Goal: Communication & Community: Share content

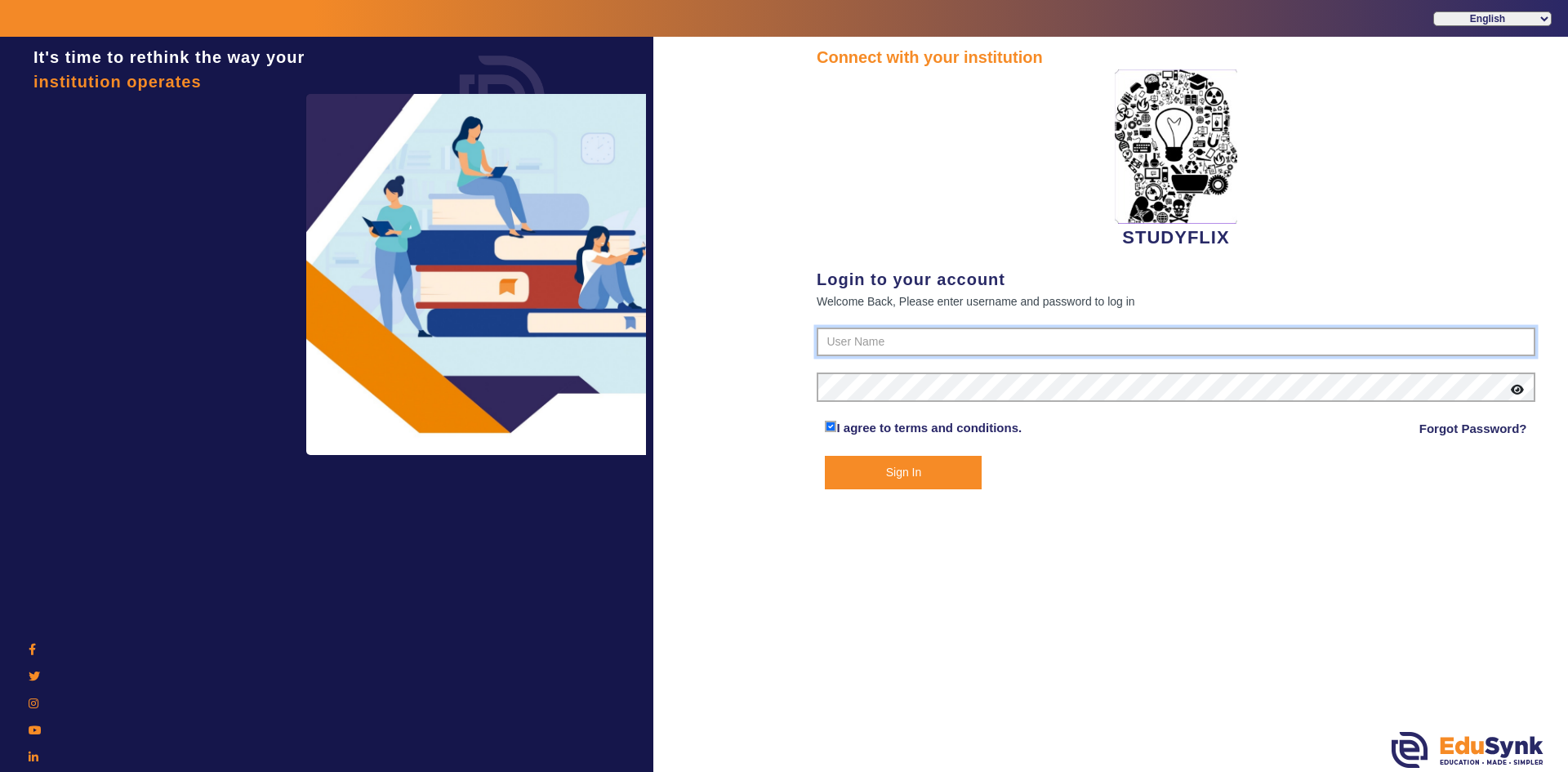
type input "6354922771"
click at [857, 467] on button "Sign In" at bounding box center [903, 471] width 157 height 33
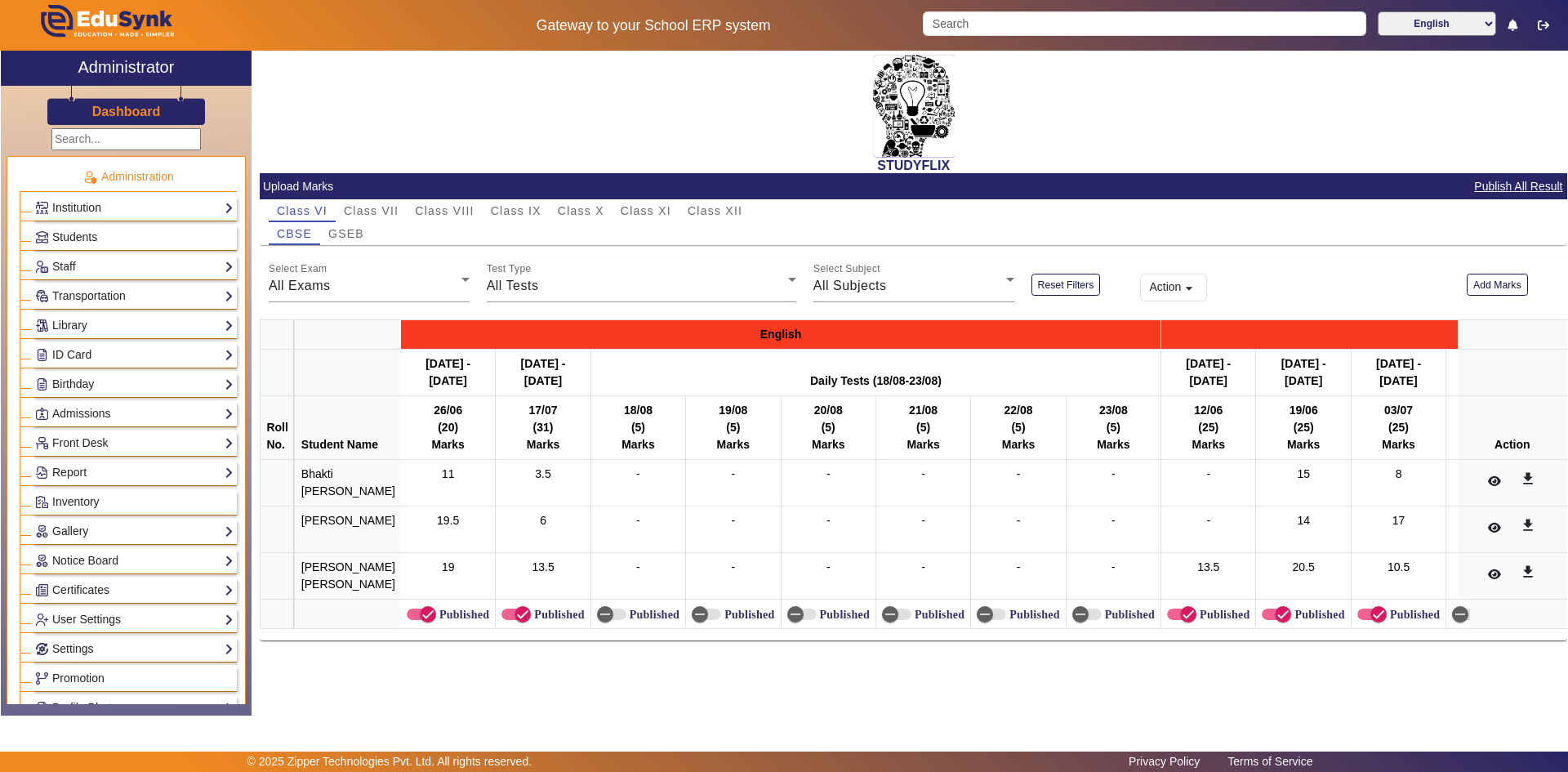
click at [660, 169] on h2 "STUDYFLIX" at bounding box center [913, 165] width 1308 height 15
drag, startPoint x: 660, startPoint y: 169, endPoint x: 699, endPoint y: 152, distance: 42.5
click at [699, 152] on div "STUDYFLIX" at bounding box center [913, 112] width 1308 height 123
drag, startPoint x: 878, startPoint y: 165, endPoint x: 964, endPoint y: 165, distance: 86.0
click at [964, 165] on h2 "STUDYFLIX" at bounding box center [913, 165] width 1308 height 15
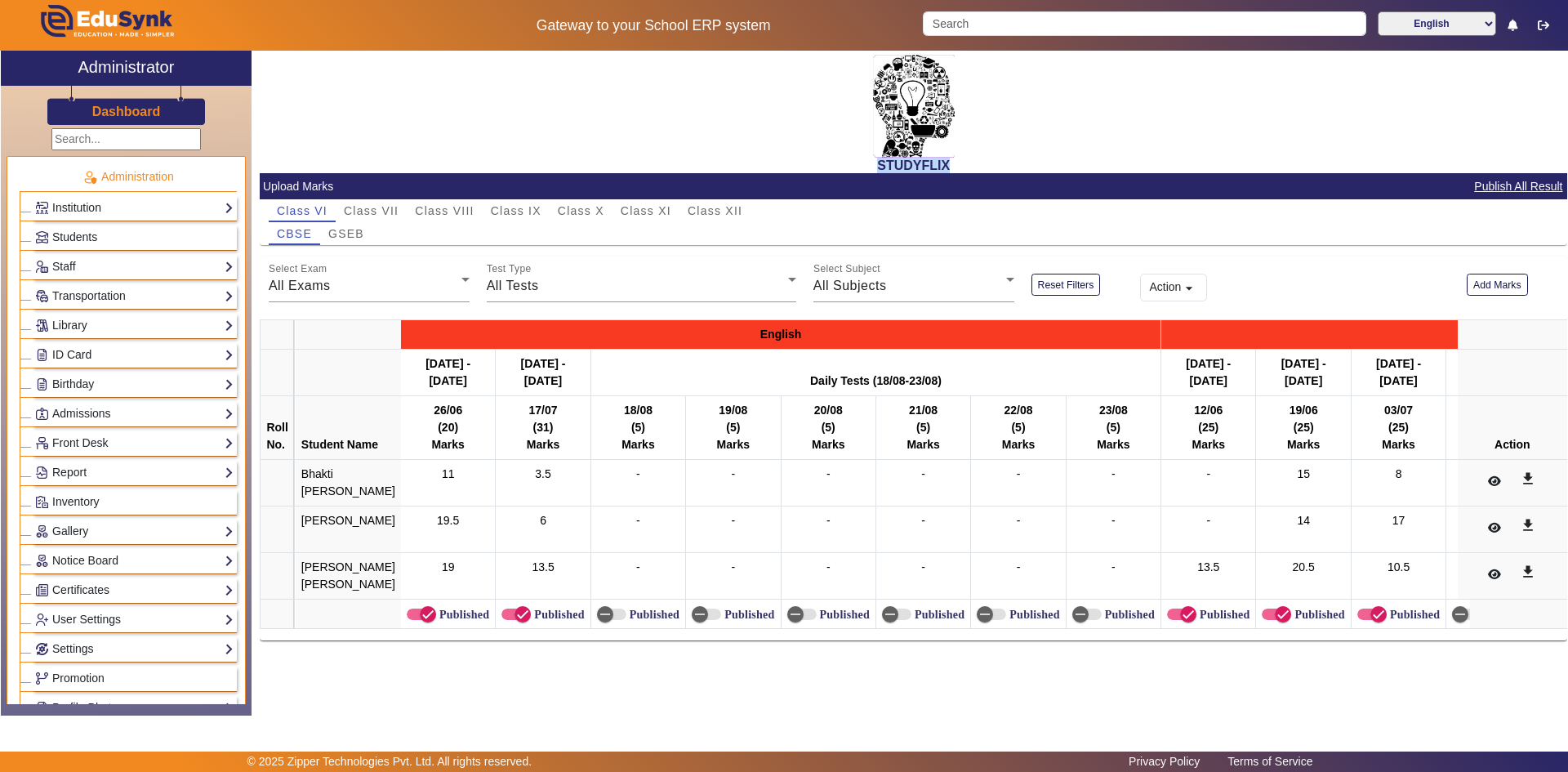
click at [966, 165] on h2 "STUDYFLIX" at bounding box center [913, 165] width 1308 height 15
click at [82, 237] on span "Students" at bounding box center [74, 236] width 45 height 13
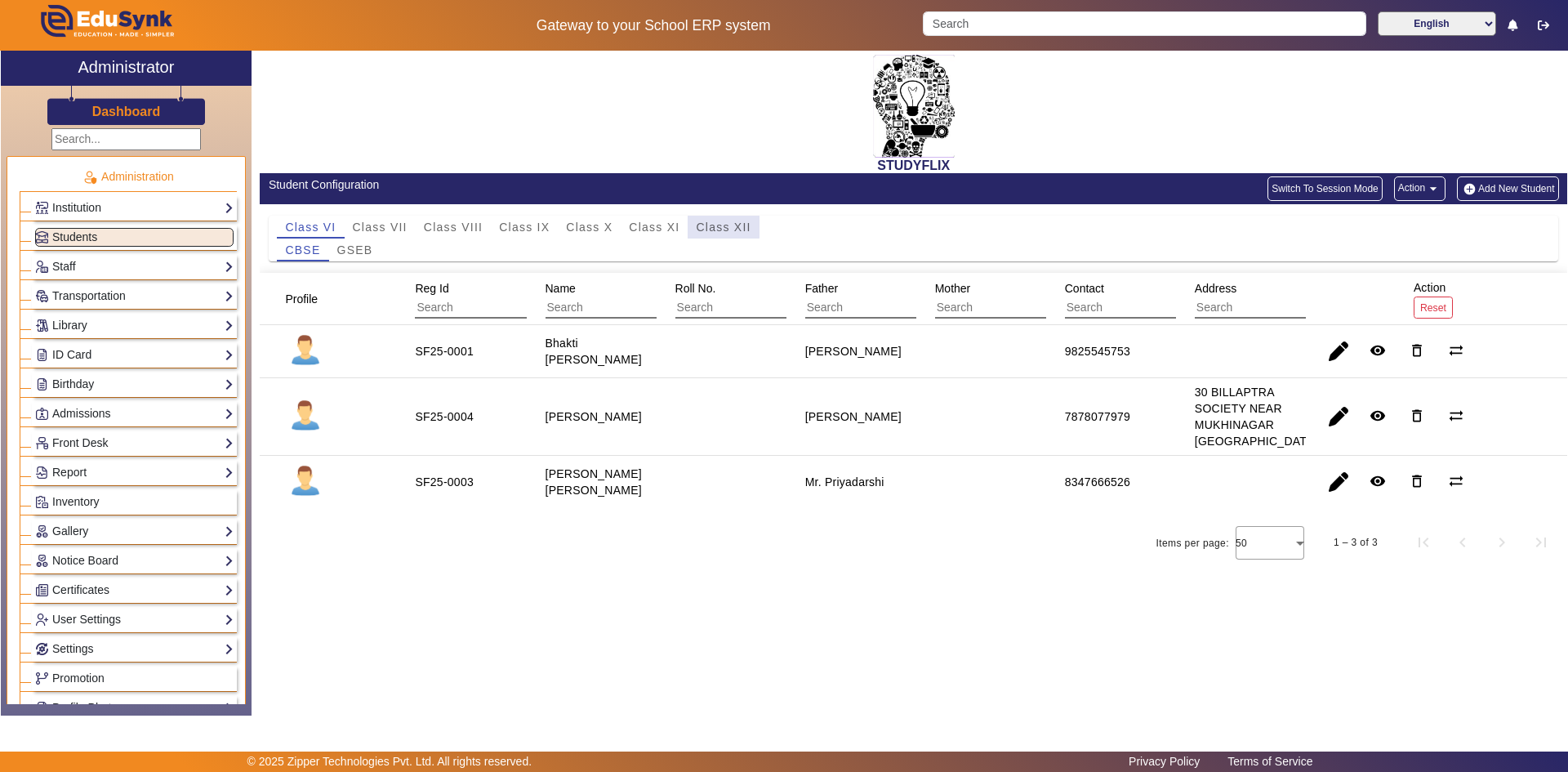
click at [707, 225] on span "Class XII" at bounding box center [723, 226] width 55 height 12
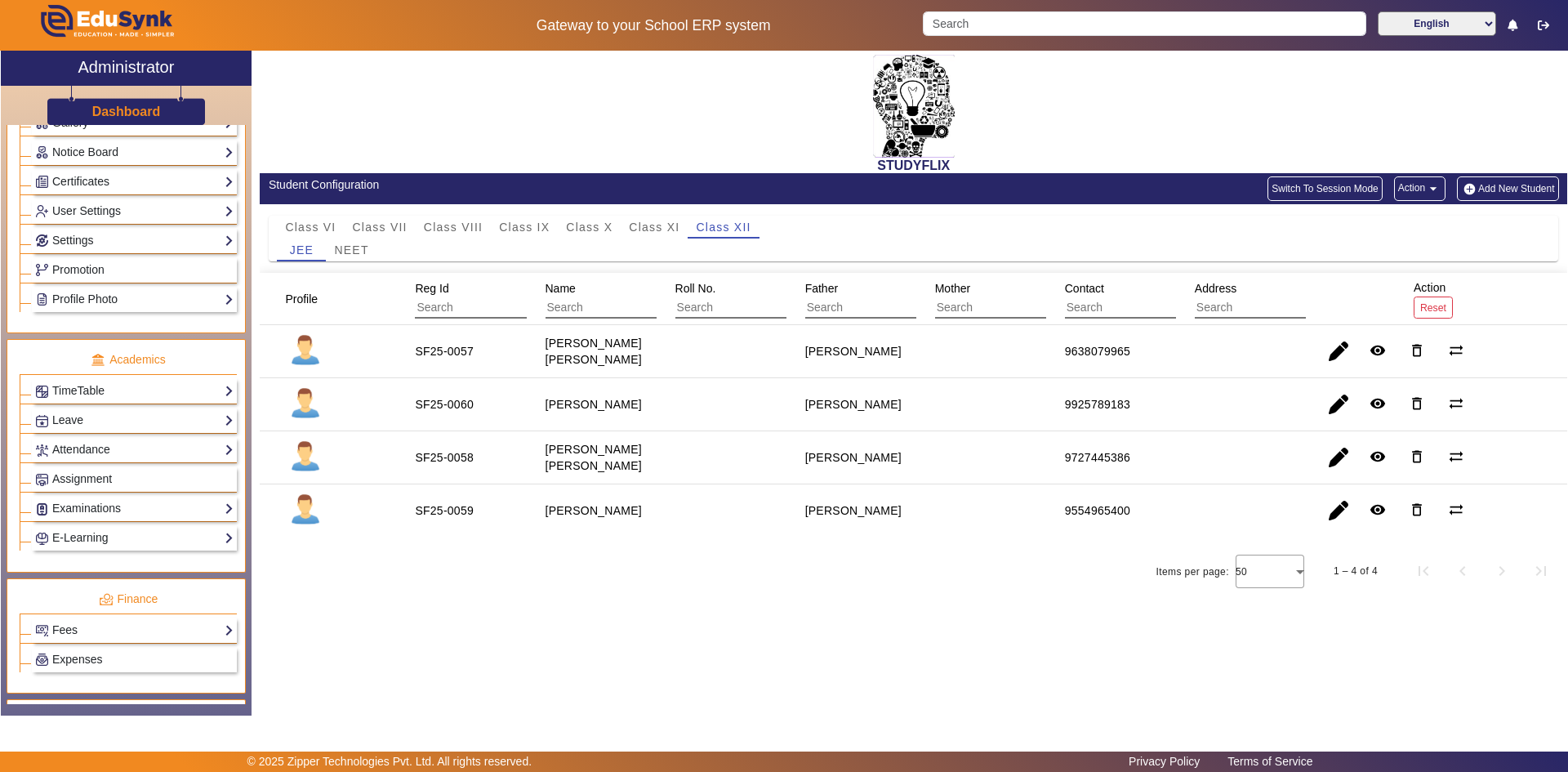
scroll to position [490, 0]
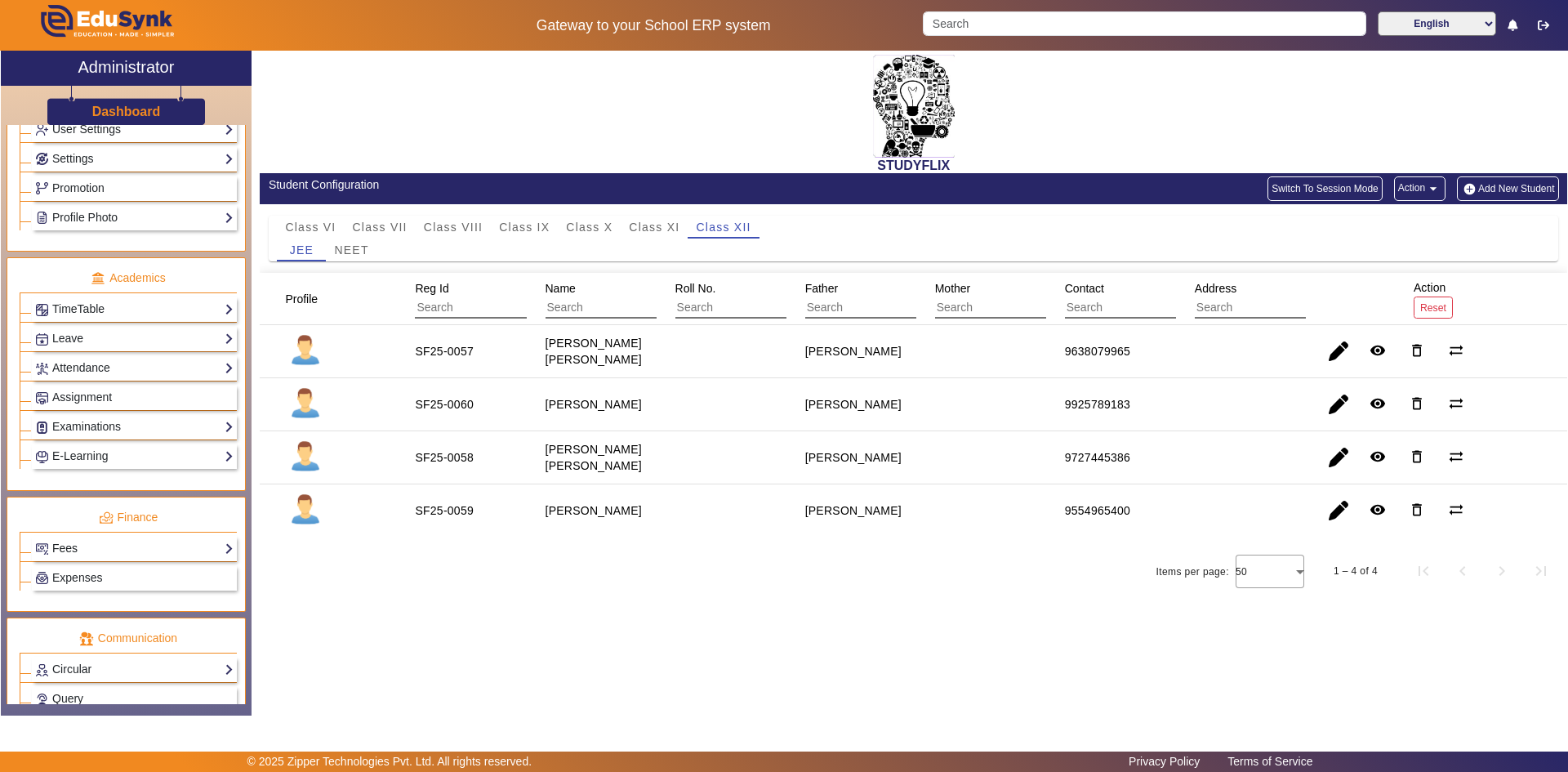
click at [70, 552] on link "Fees" at bounding box center [134, 547] width 199 height 19
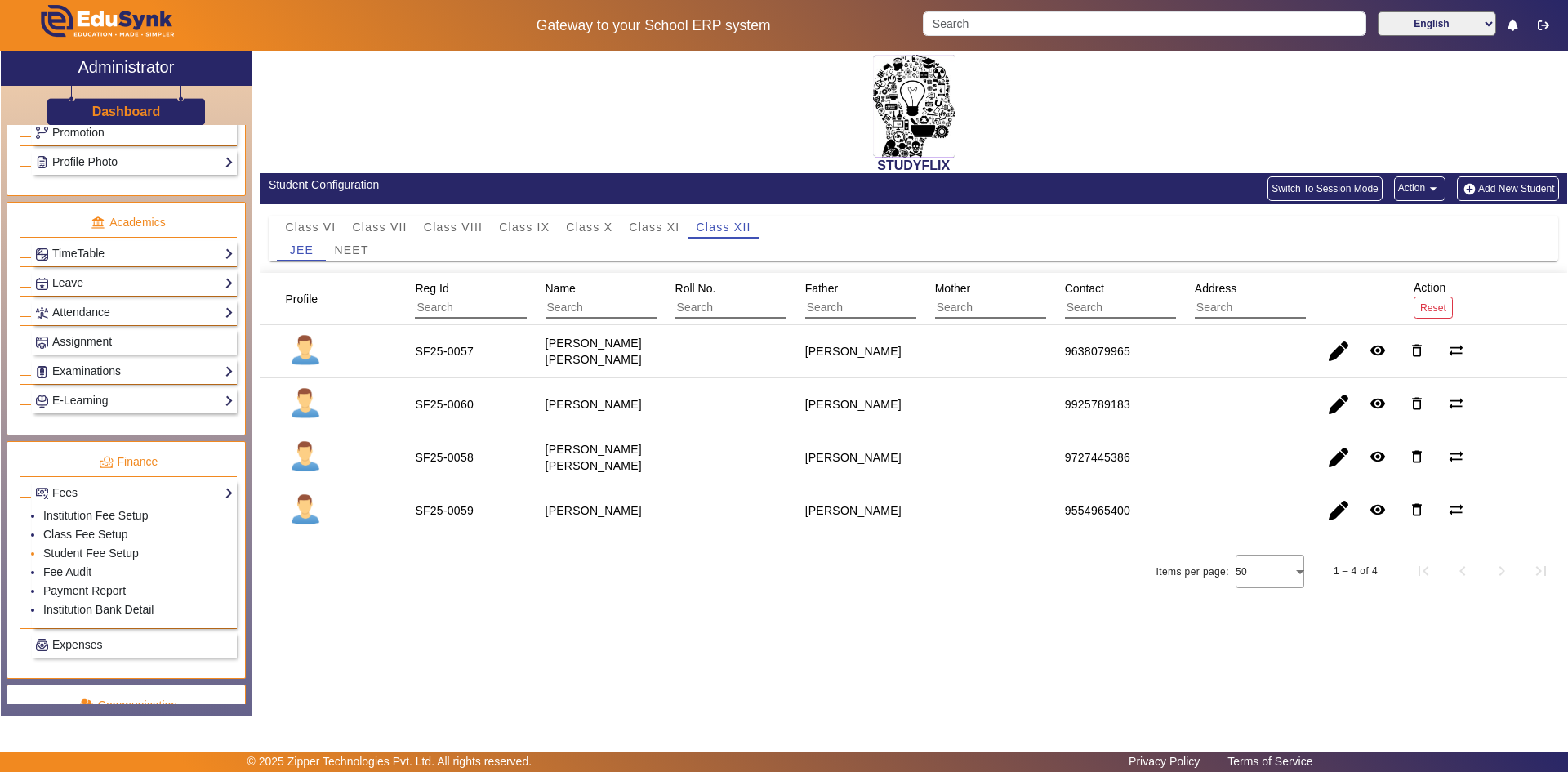
scroll to position [572, 0]
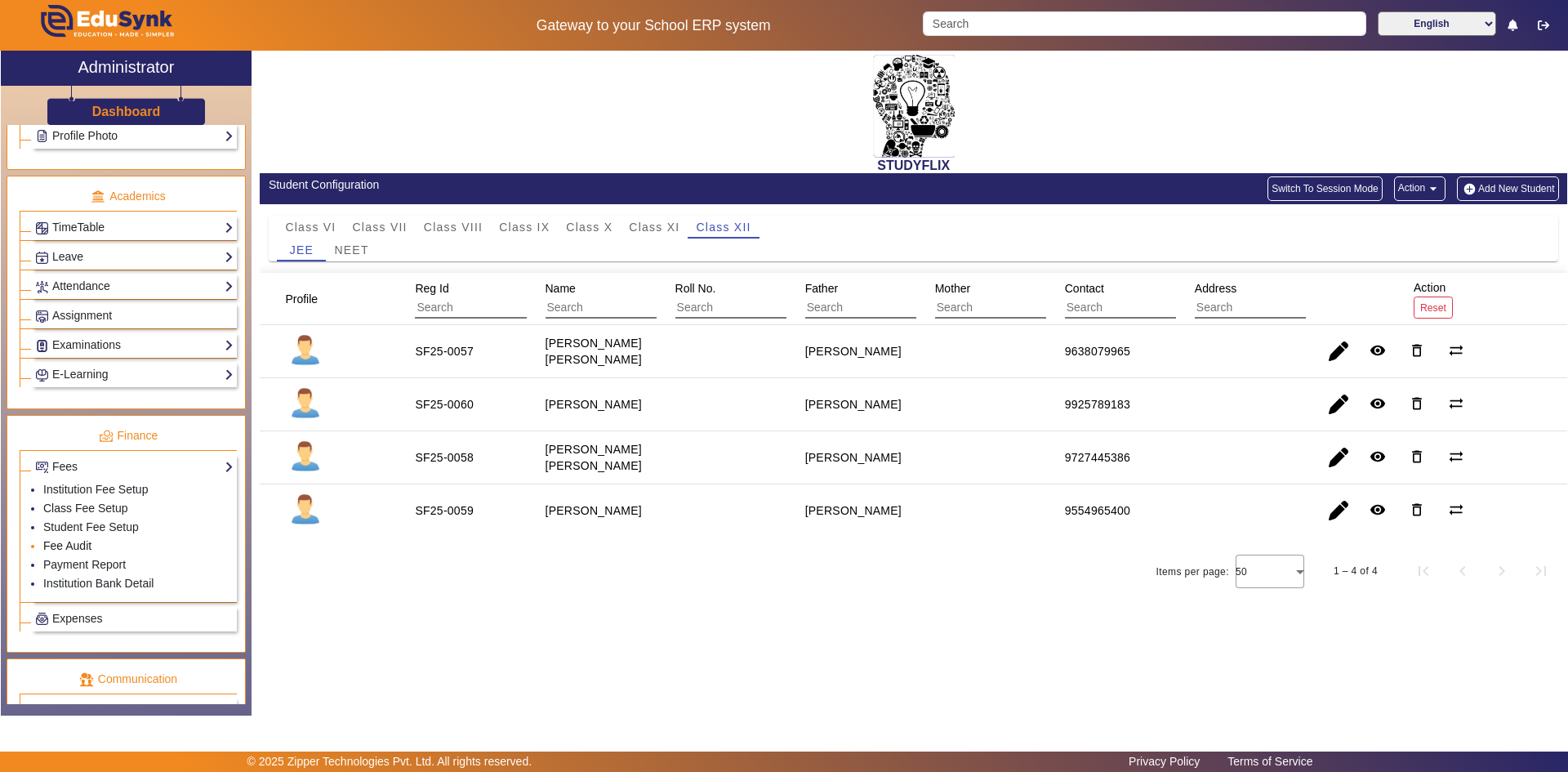
click at [75, 547] on link "Fee Audit" at bounding box center [67, 545] width 48 height 13
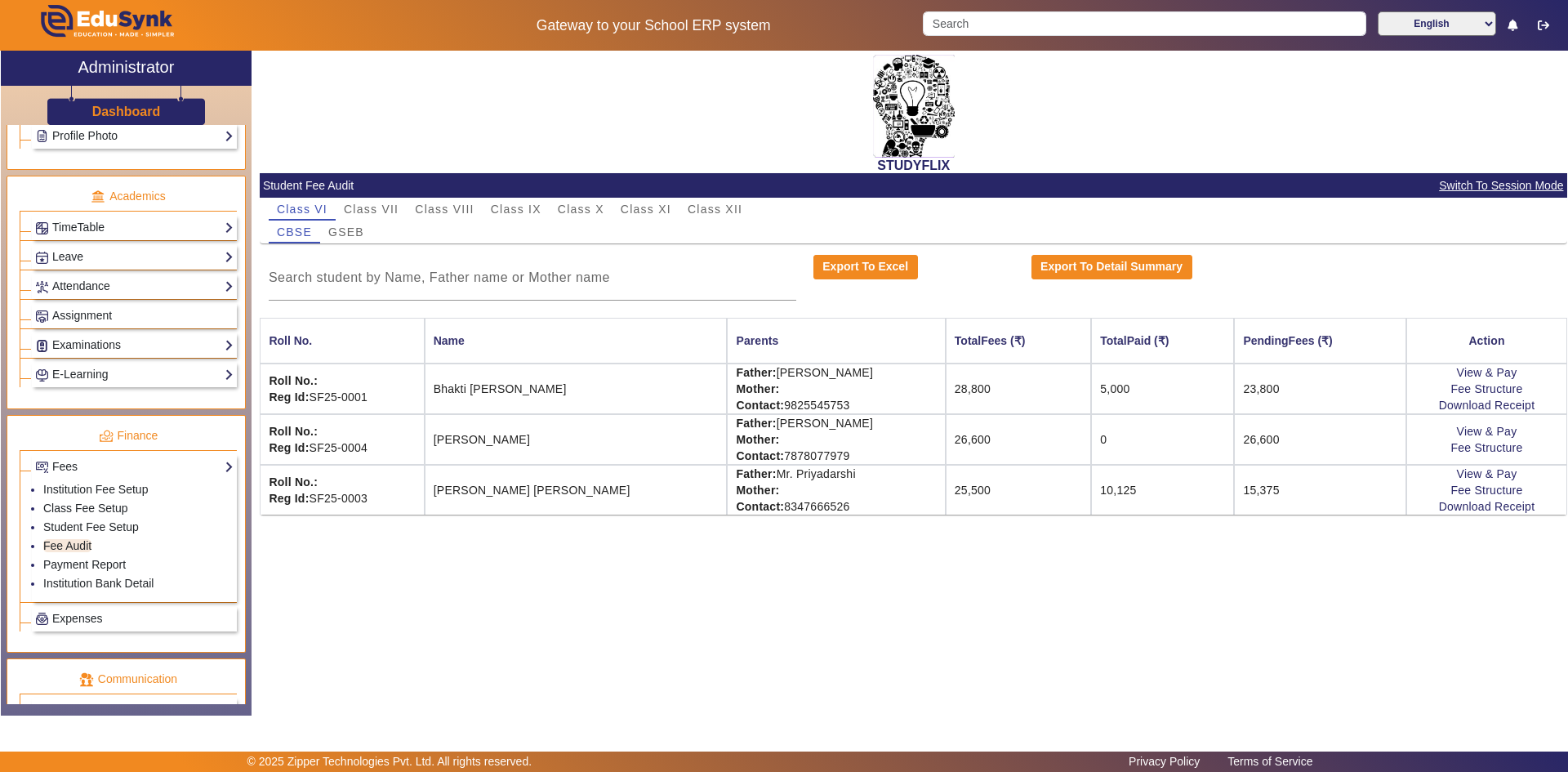
click at [902, 117] on img at bounding box center [914, 106] width 81 height 103
click at [343, 107] on div "STUDYFLIX" at bounding box center [913, 112] width 1308 height 123
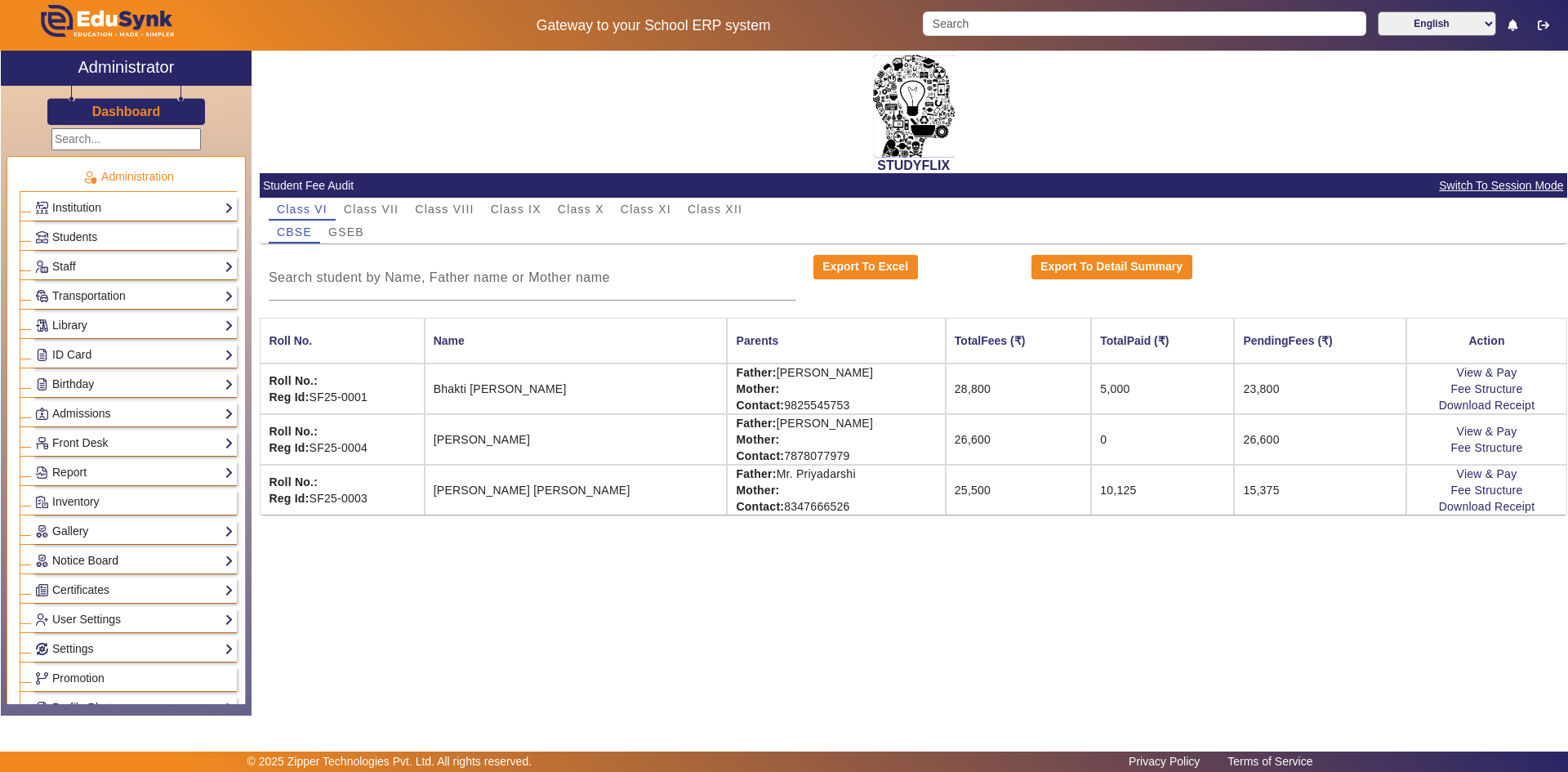
click at [81, 560] on link "Notice Board" at bounding box center [134, 560] width 199 height 19
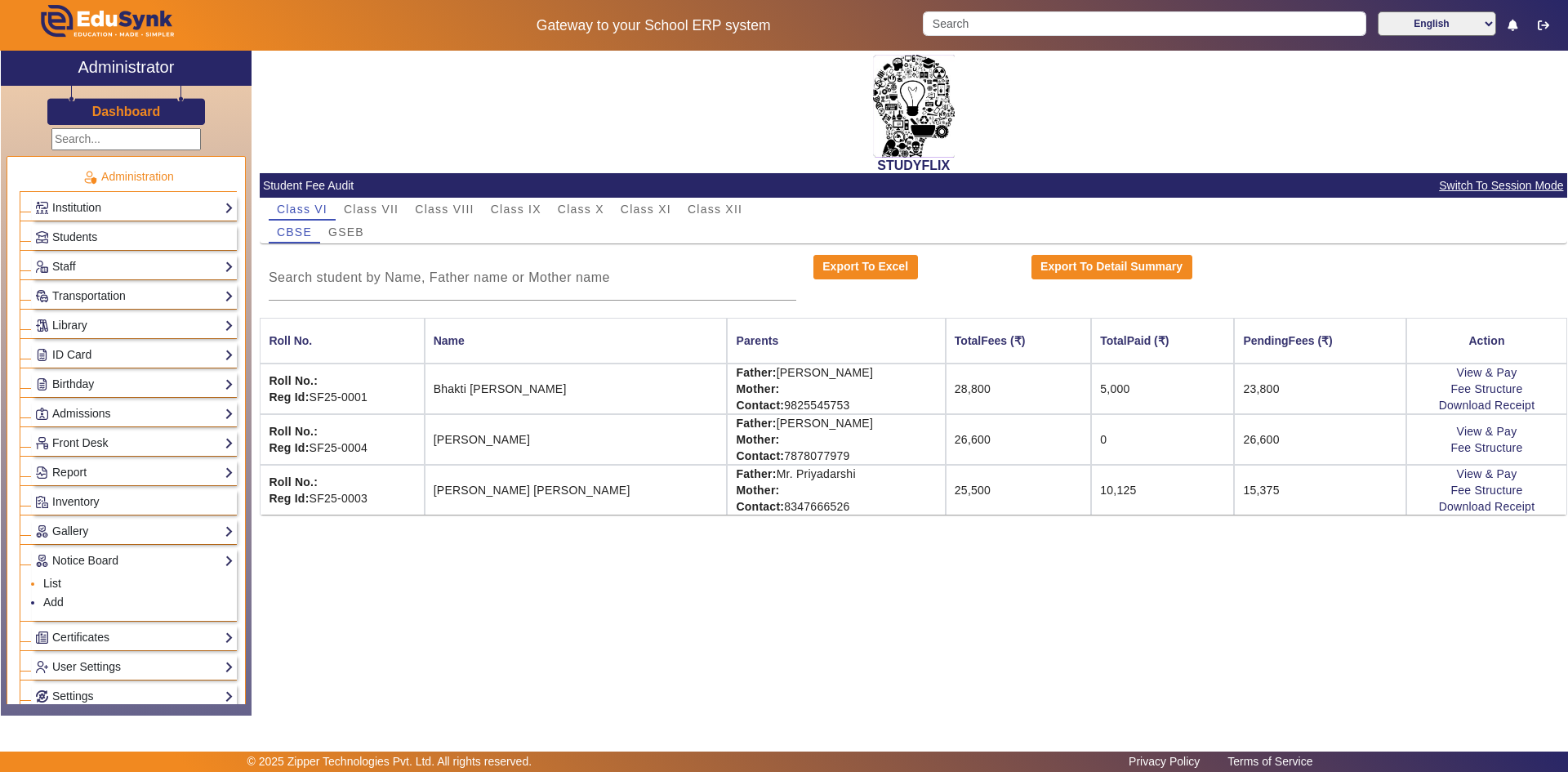
click at [52, 584] on link "List" at bounding box center [52, 582] width 18 height 13
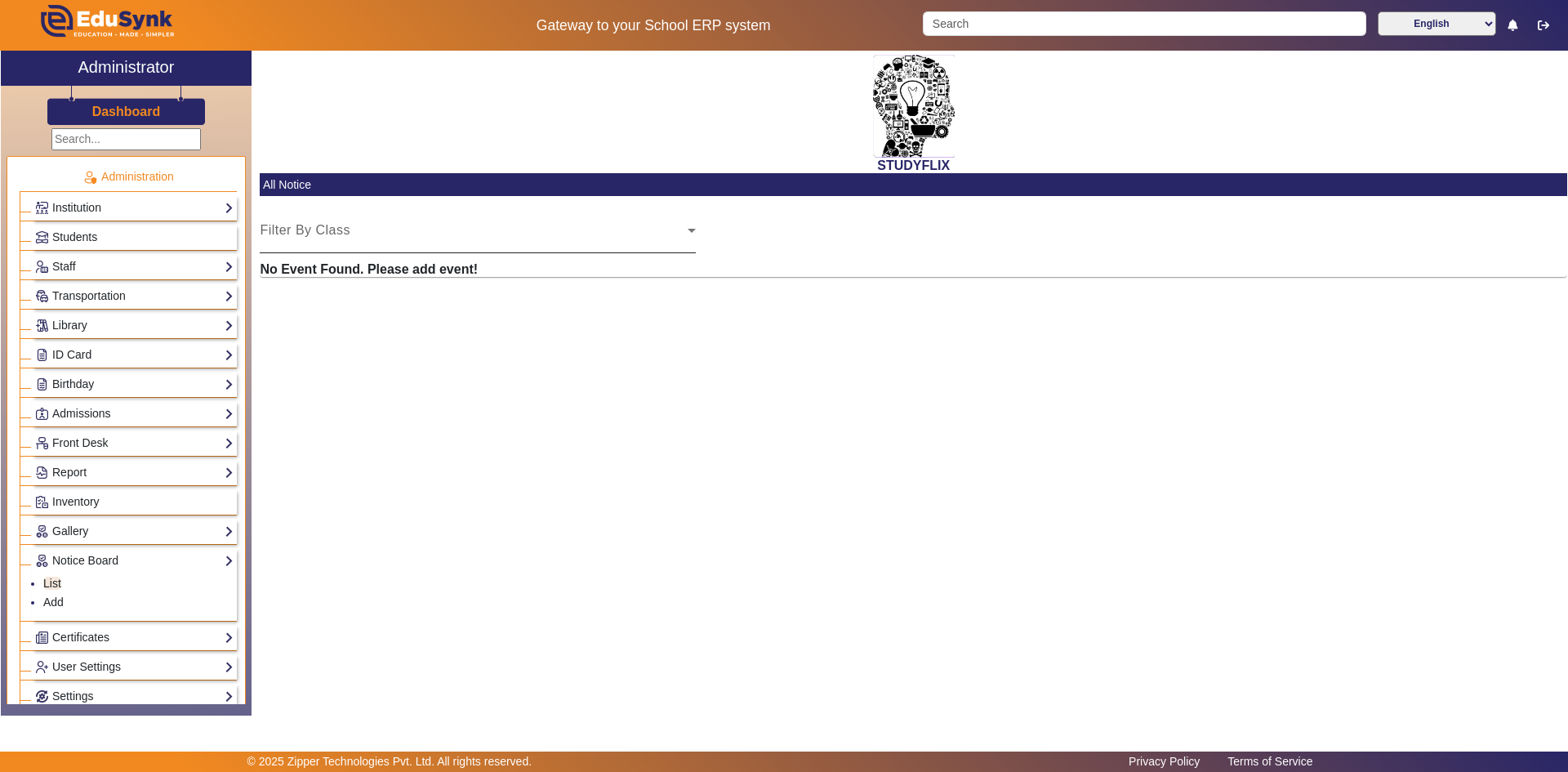
click at [350, 231] on div "Select Class" at bounding box center [473, 237] width 428 height 20
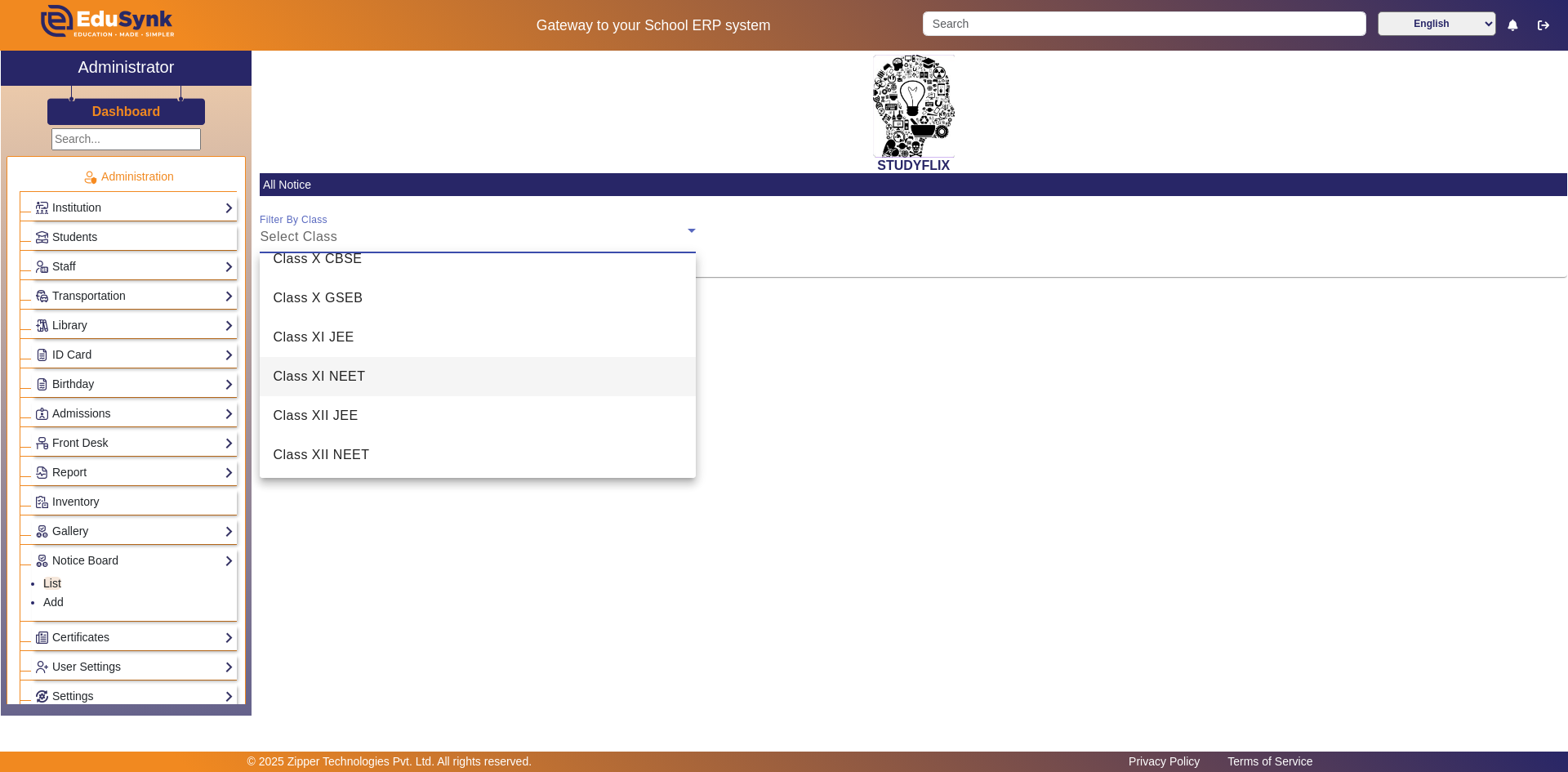
scroll to position [377, 0]
click at [60, 601] on div at bounding box center [784, 386] width 1568 height 772
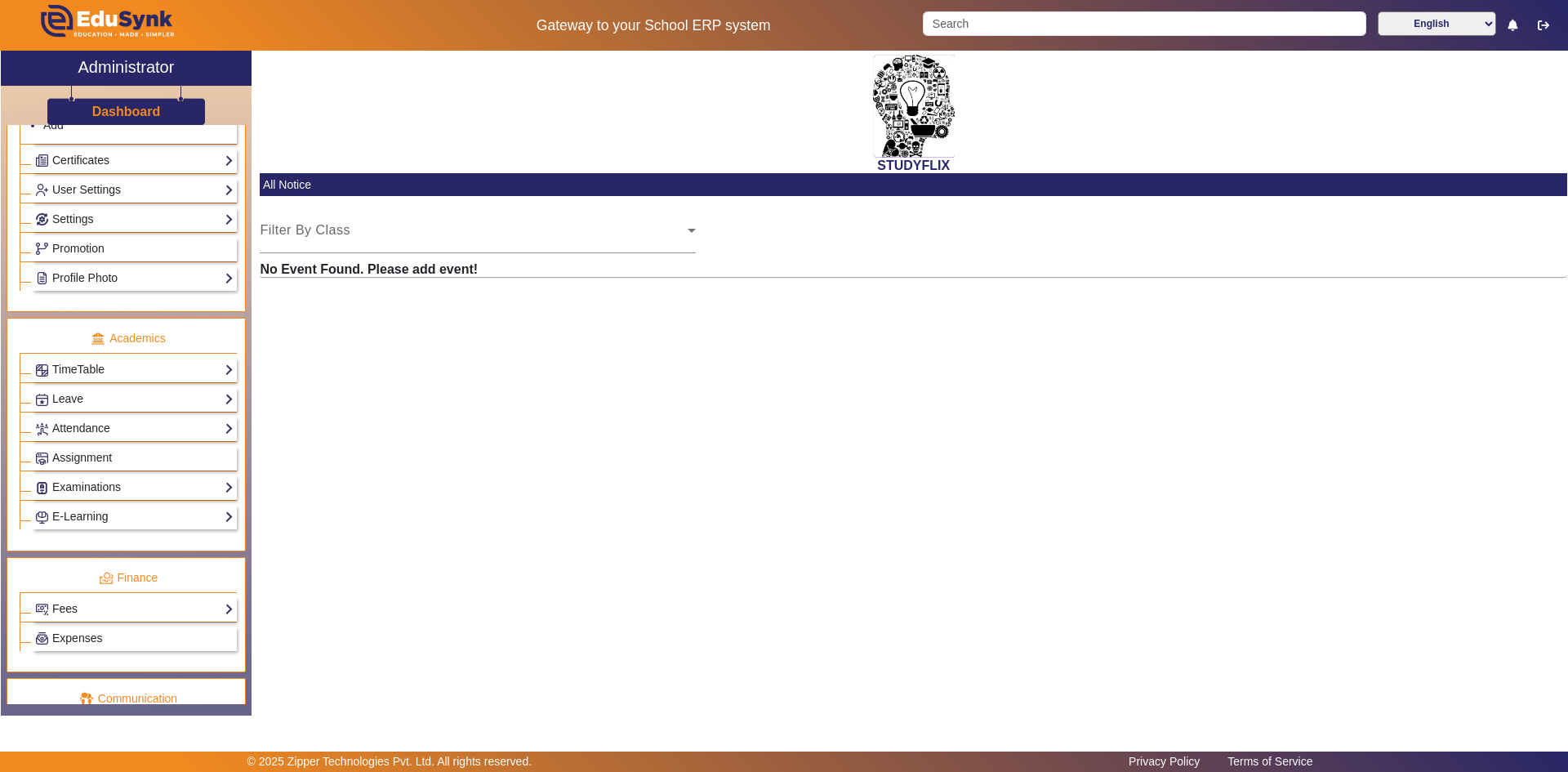
scroll to position [490, 0]
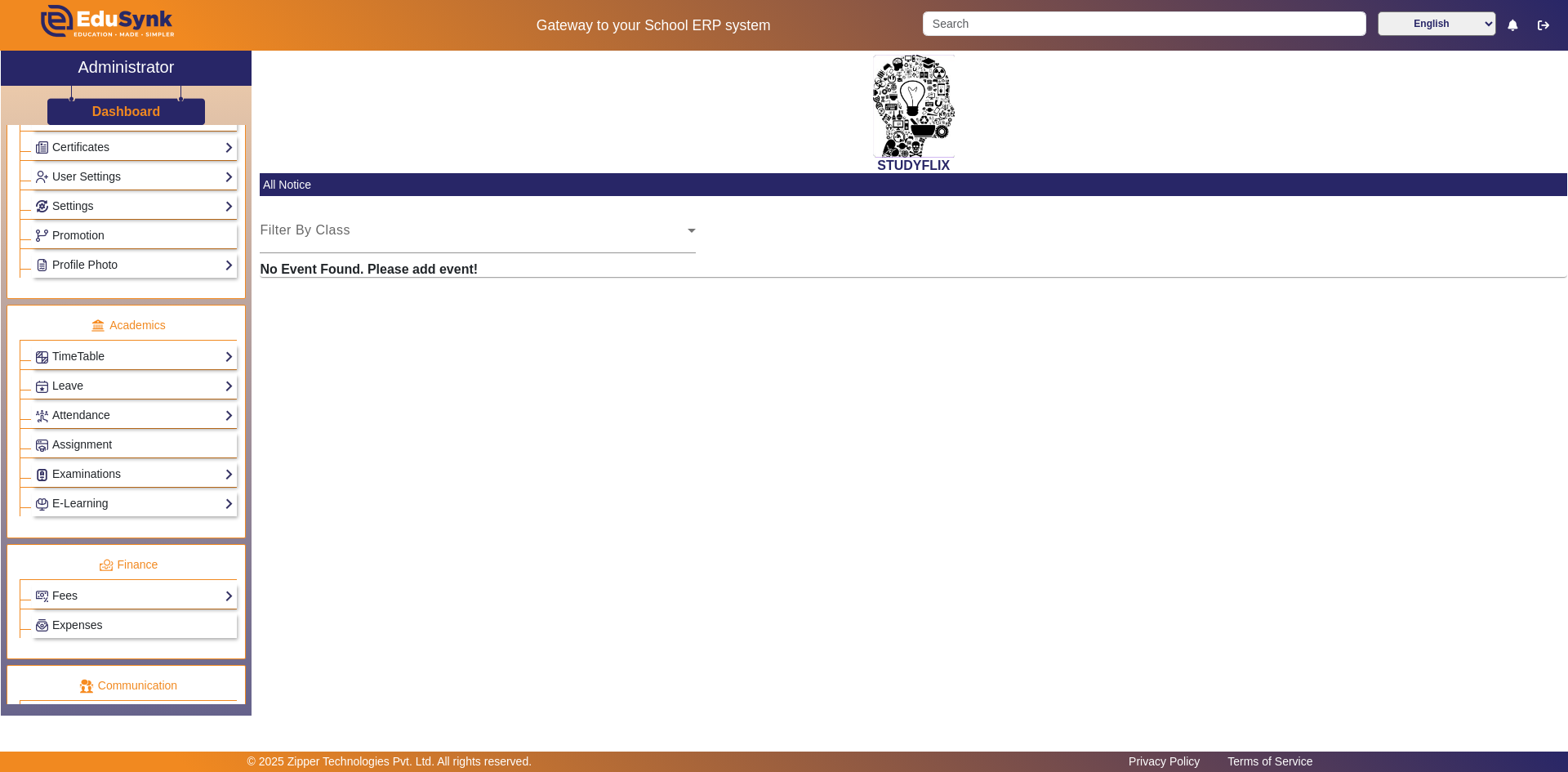
click at [89, 478] on link "Examinations" at bounding box center [134, 473] width 199 height 19
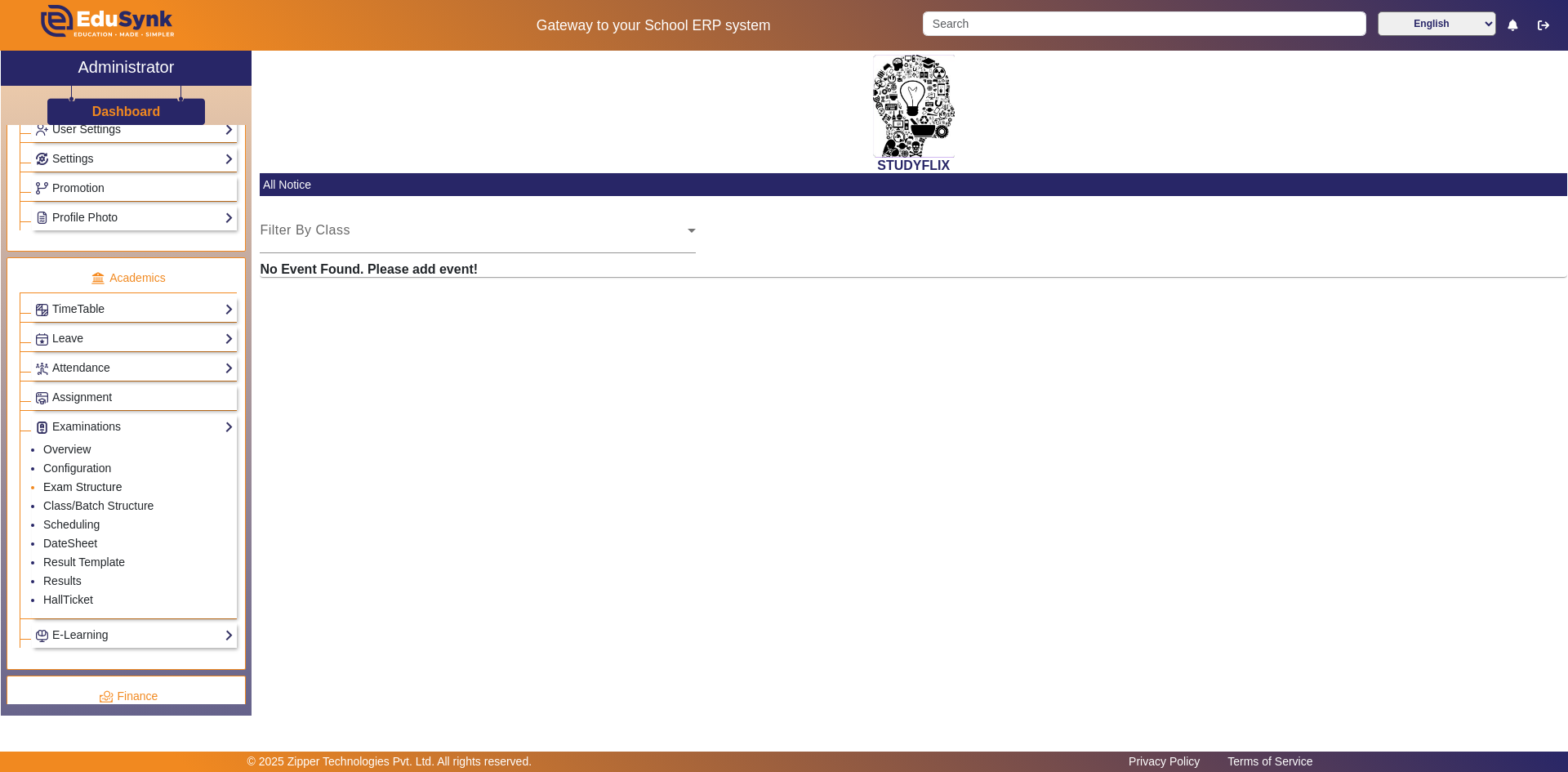
click at [88, 486] on link "Exam Structure" at bounding box center [82, 487] width 79 height 13
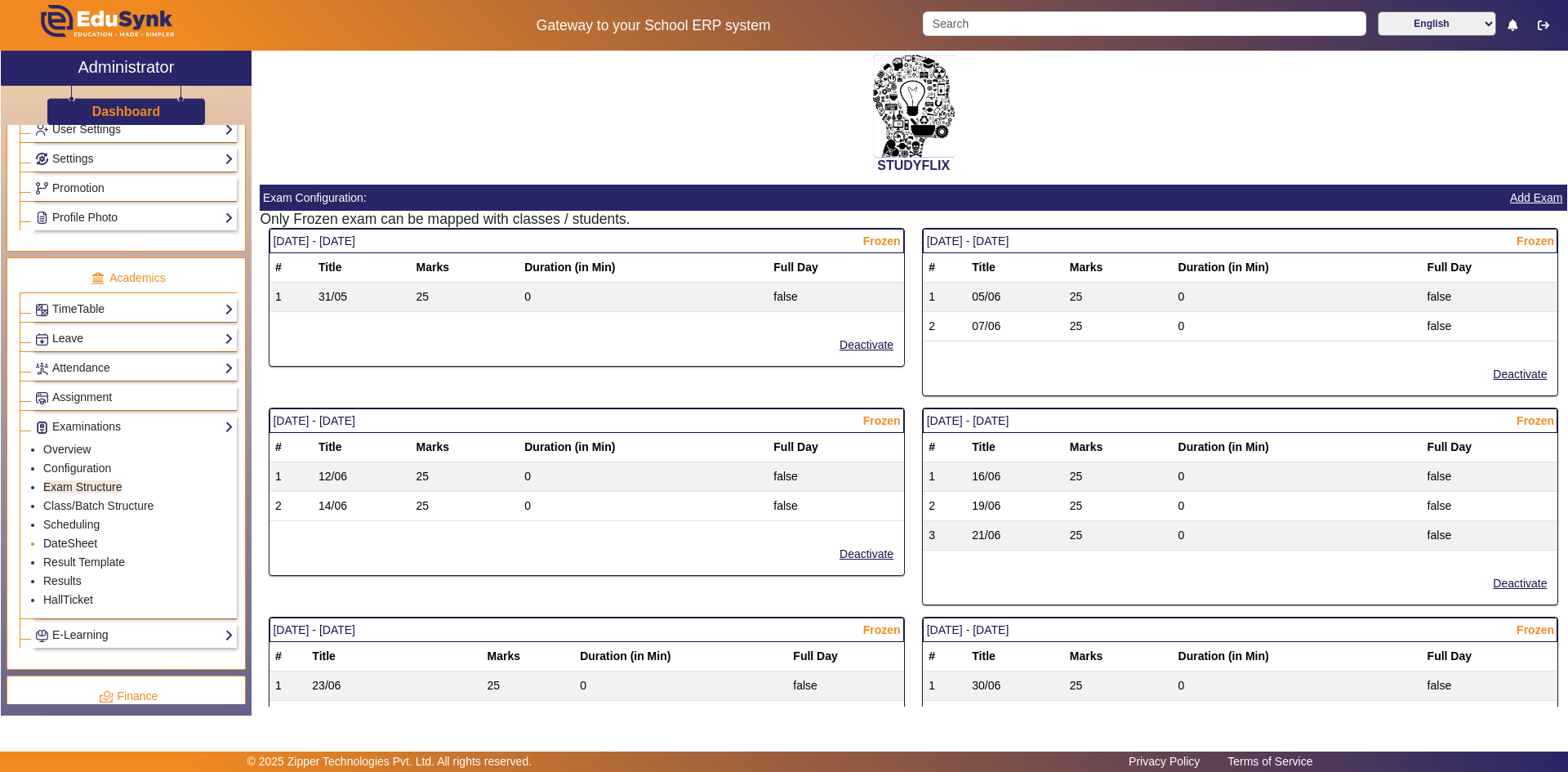
click at [77, 540] on link "DateSheet" at bounding box center [70, 543] width 54 height 13
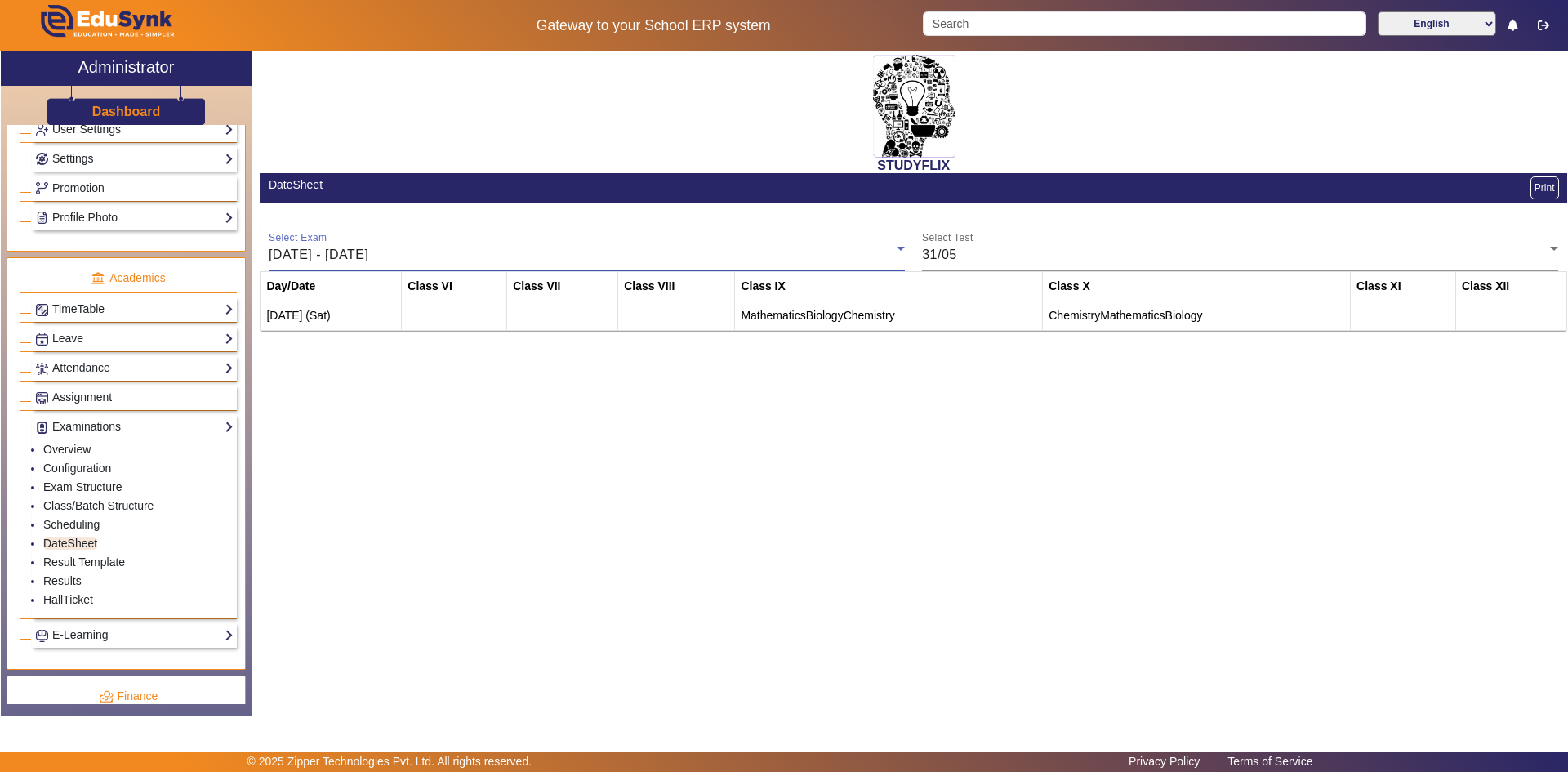
click at [369, 255] on span "[DATE] - [DATE]" at bounding box center [318, 255] width 99 height 14
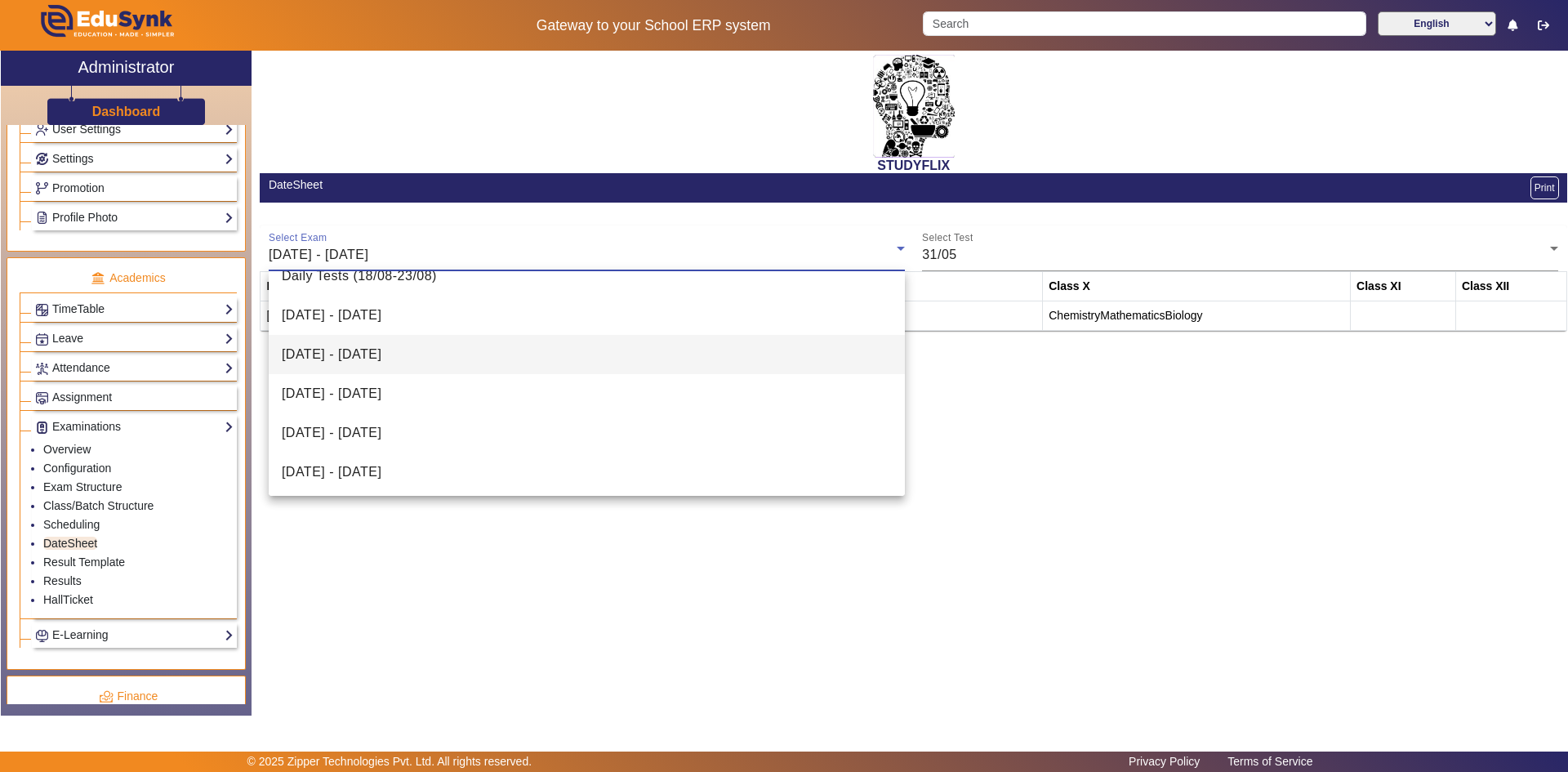
scroll to position [416, 0]
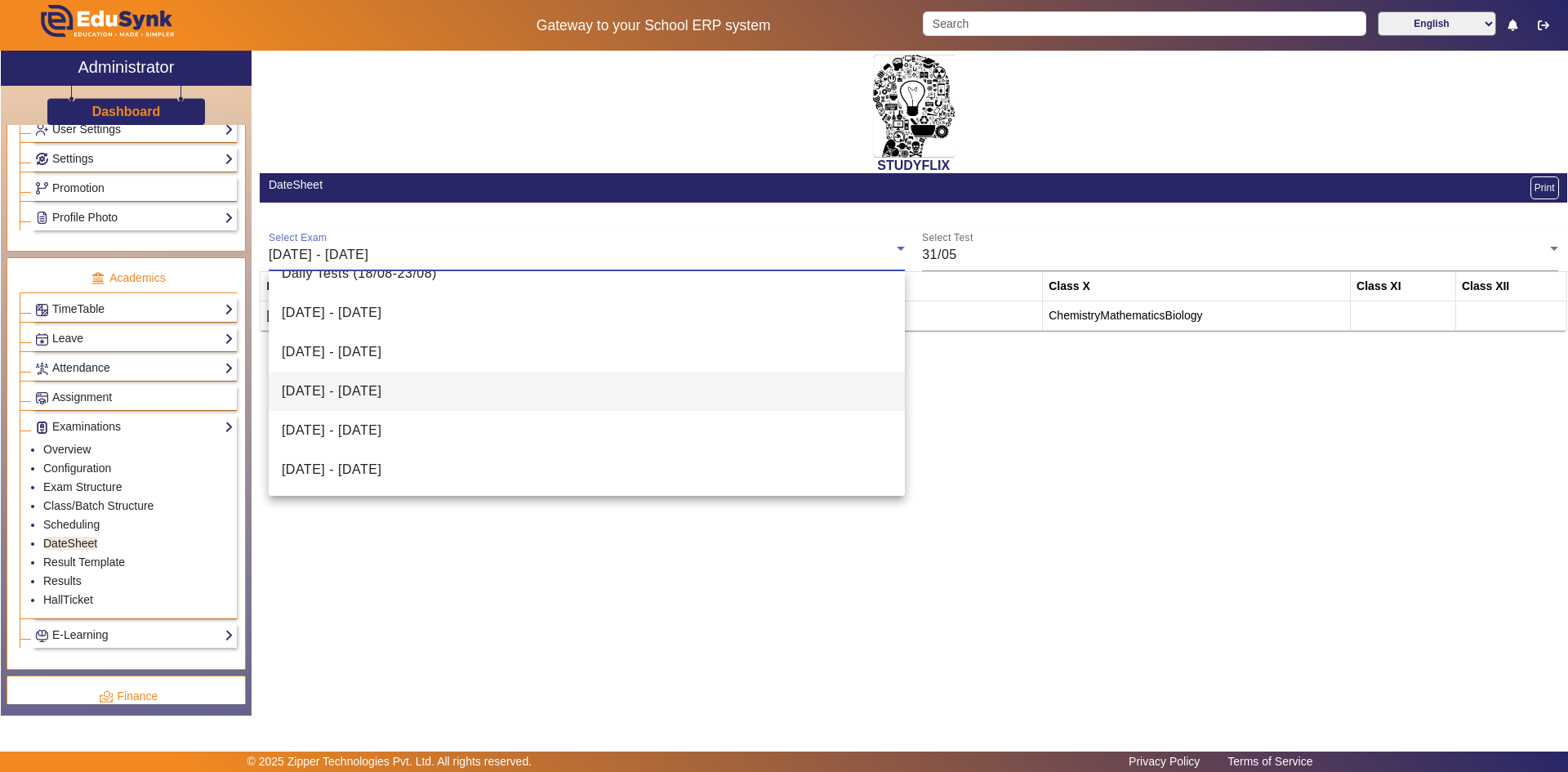
click at [369, 401] on span "[DATE] - [DATE]" at bounding box center [331, 391] width 99 height 20
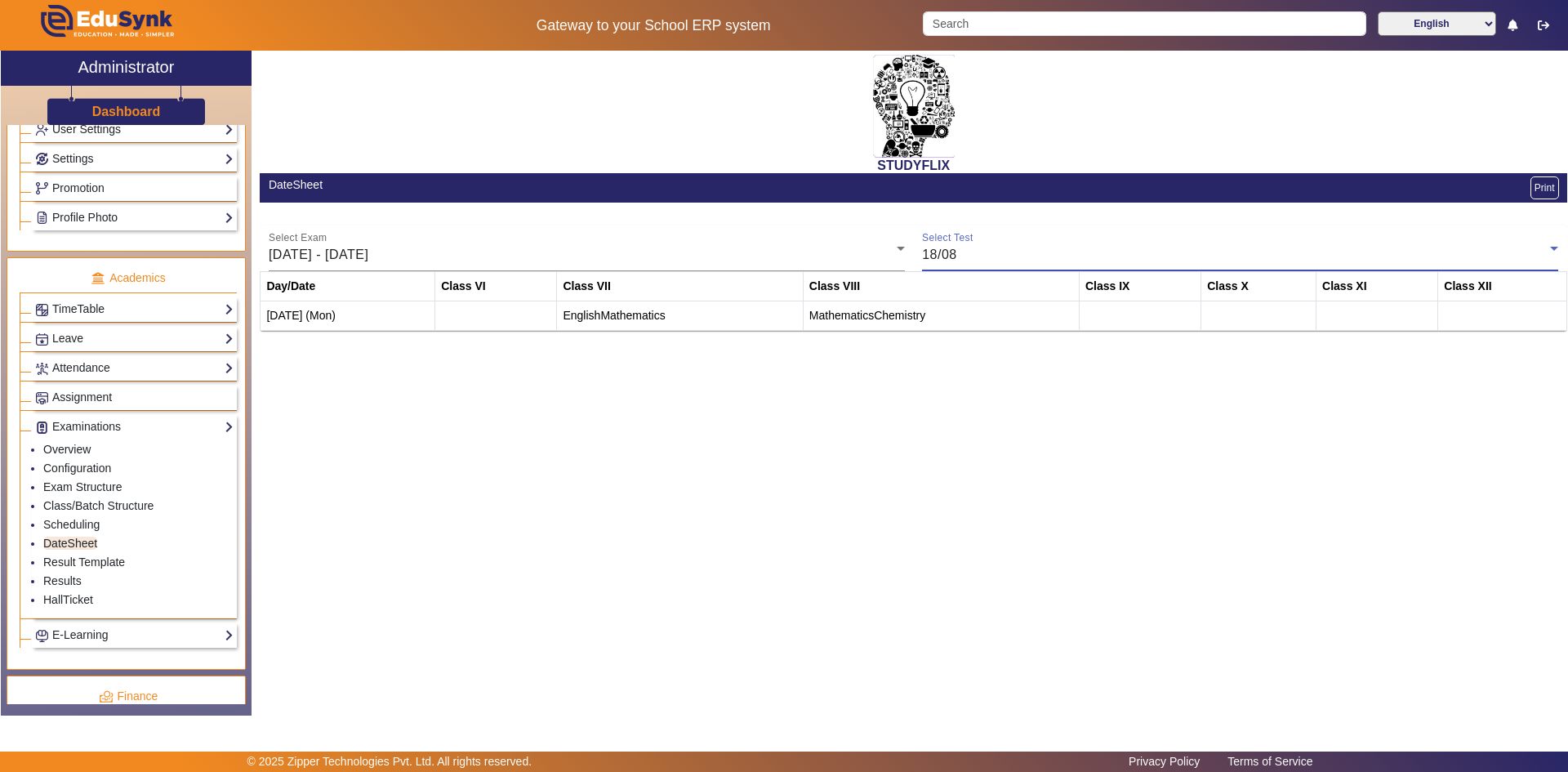
click at [960, 247] on div "18/08" at bounding box center [1236, 255] width 628 height 20
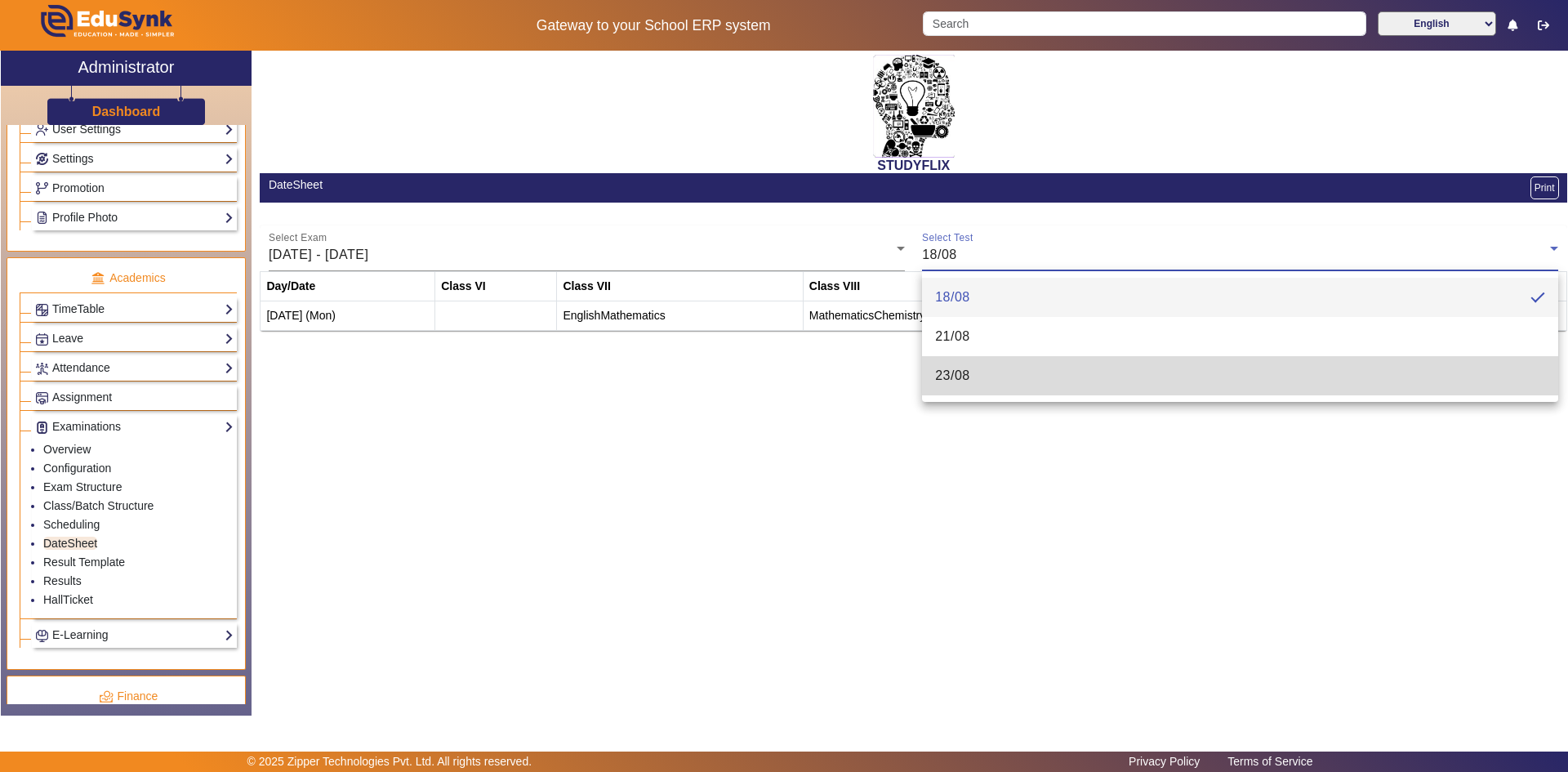
click at [970, 368] on mat-option "23/08" at bounding box center [1240, 376] width 636 height 39
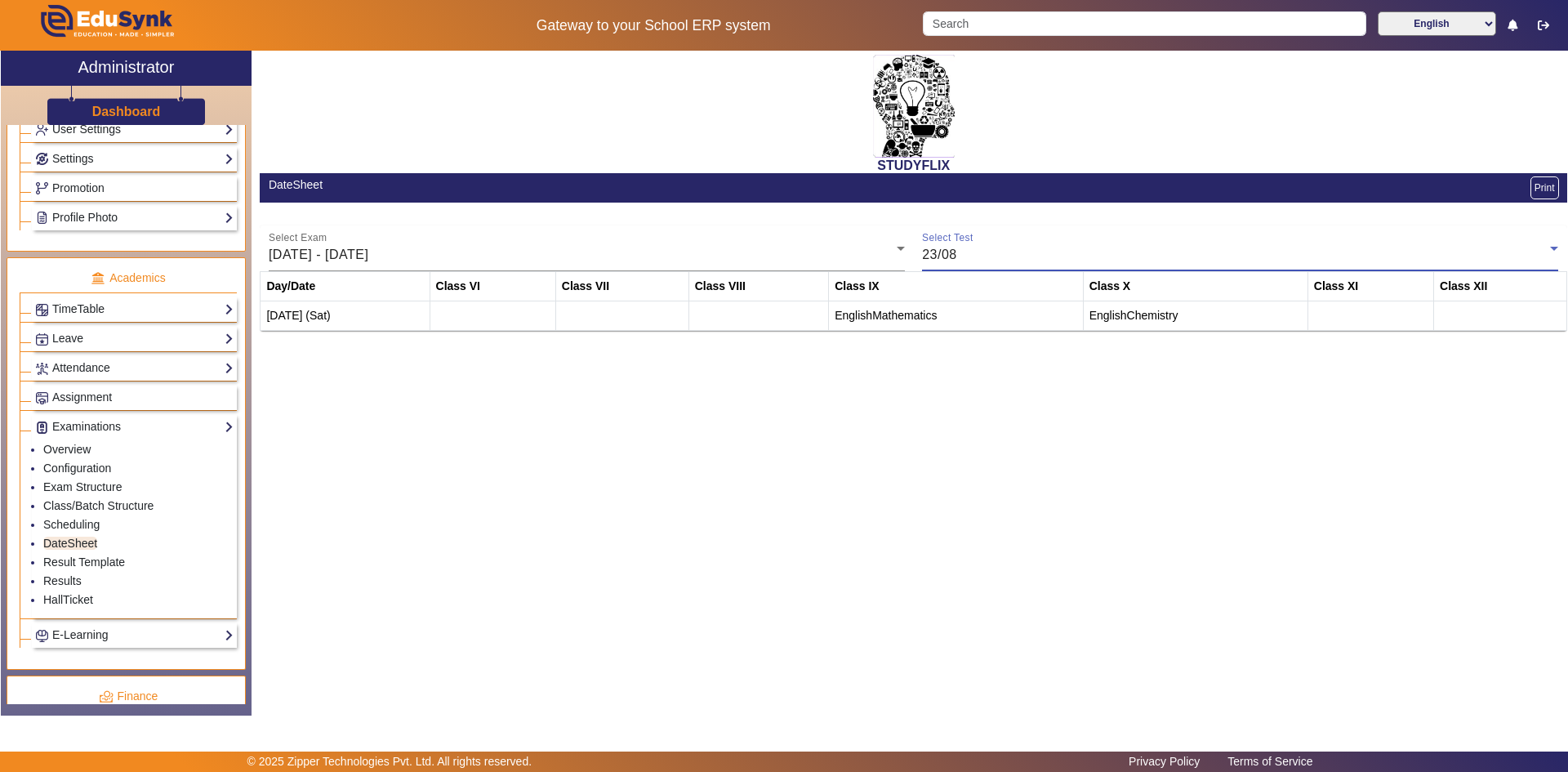
click at [974, 258] on div "23/08" at bounding box center [1236, 255] width 628 height 20
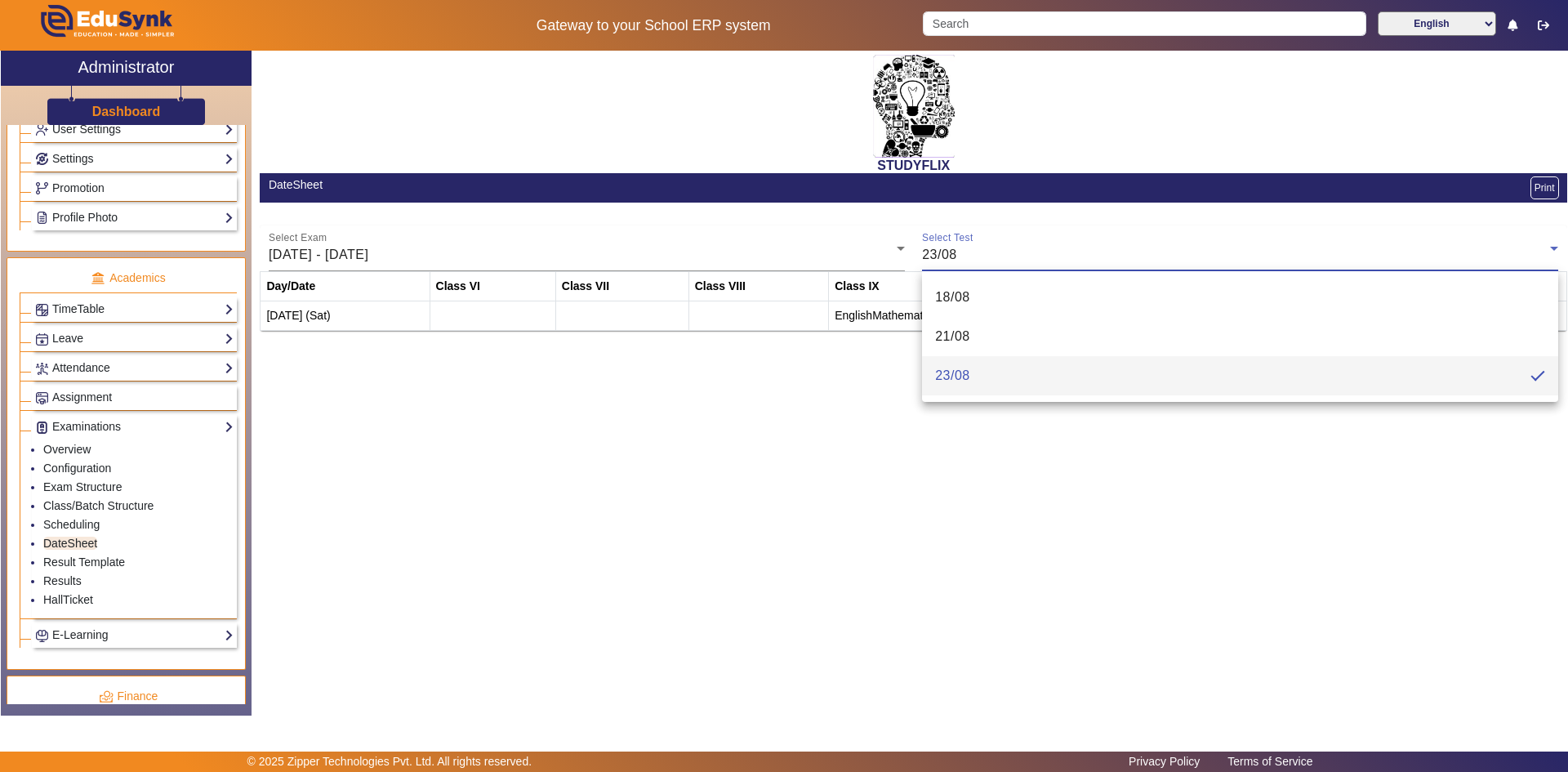
click at [948, 377] on span "23/08" at bounding box center [952, 376] width 35 height 20
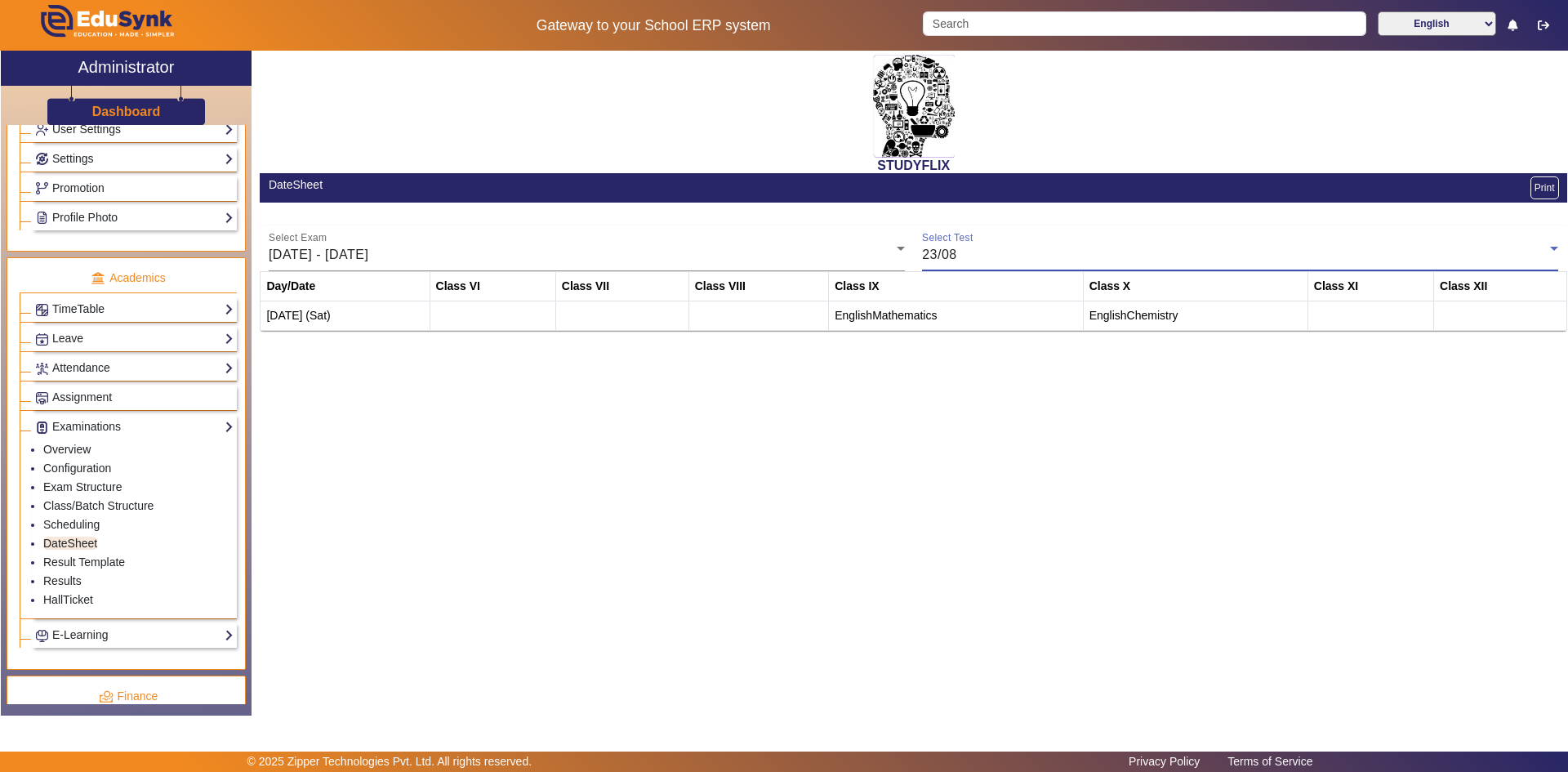
click at [900, 448] on div "STUDYFLIX DateSheet Print Select Exam [DATE] - [DATE] Select Test 23/08 Day/Dat…" at bounding box center [909, 375] width 1316 height 648
click at [445, 306] on td at bounding box center [492, 316] width 126 height 30
click at [397, 312] on td "[DATE] (Sat)" at bounding box center [345, 316] width 169 height 30
click at [382, 314] on td "[DATE] (Sat)" at bounding box center [345, 316] width 169 height 30
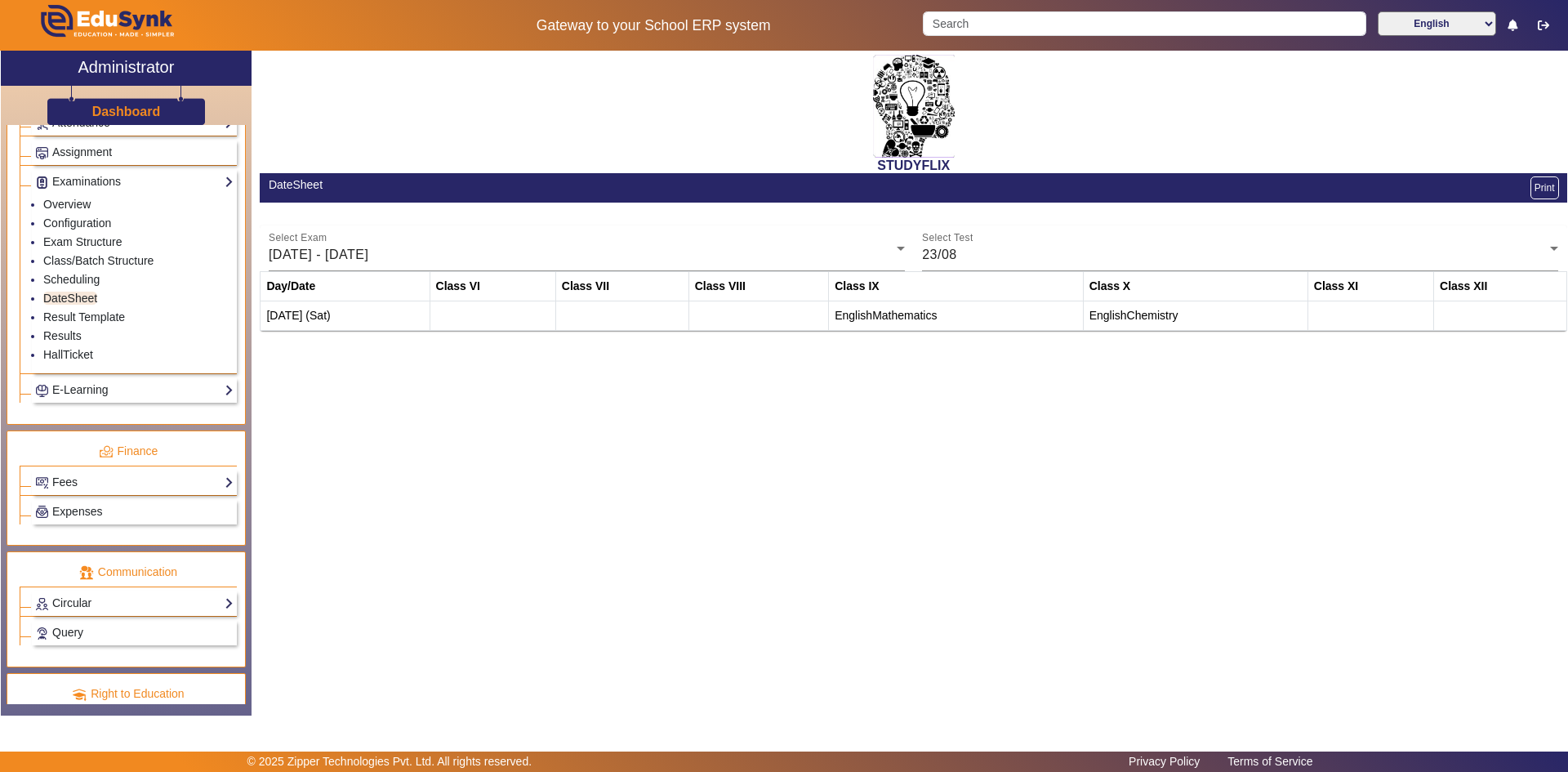
scroll to position [790, 0]
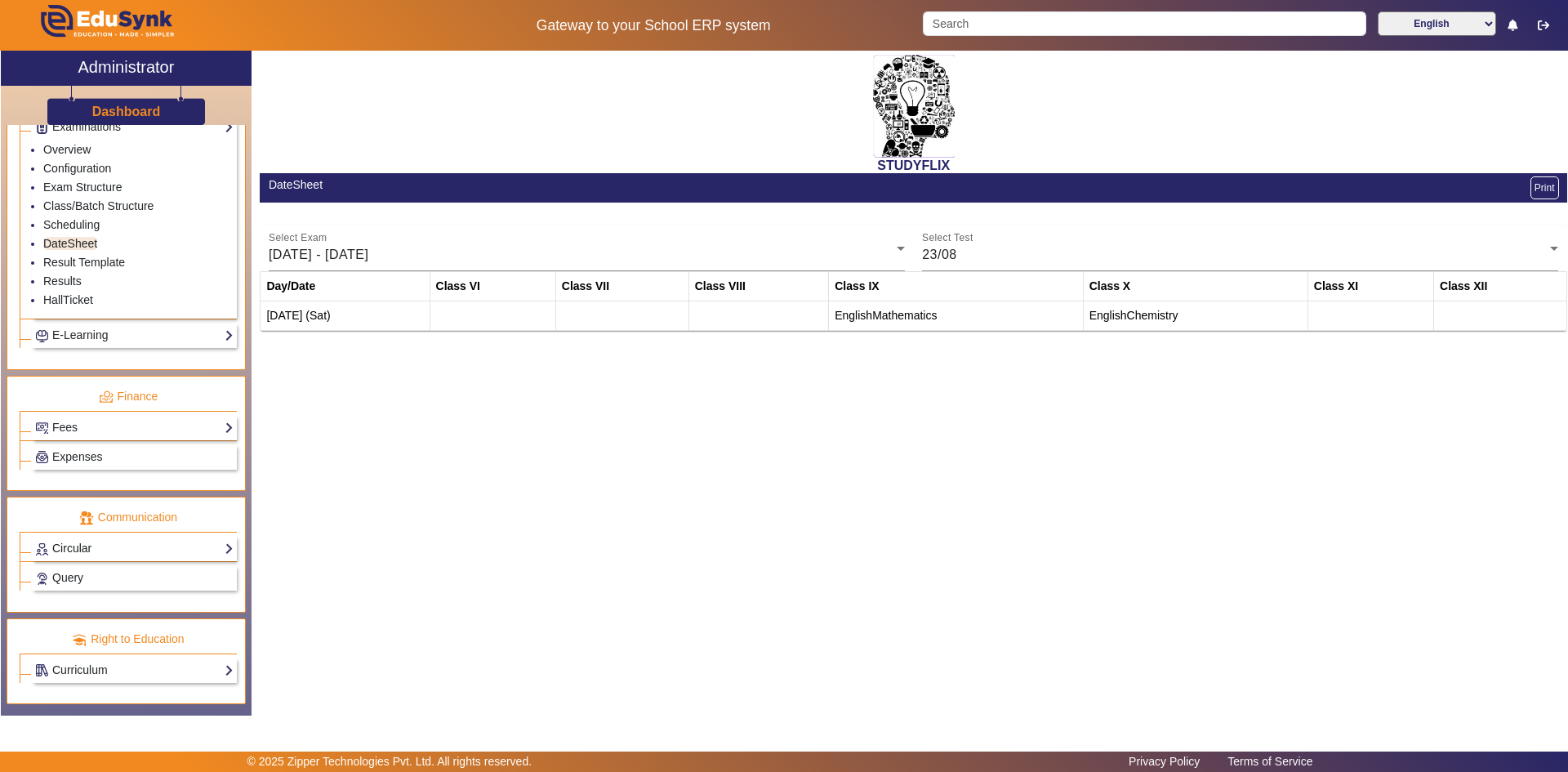
click at [84, 547] on link "Circular" at bounding box center [134, 547] width 199 height 19
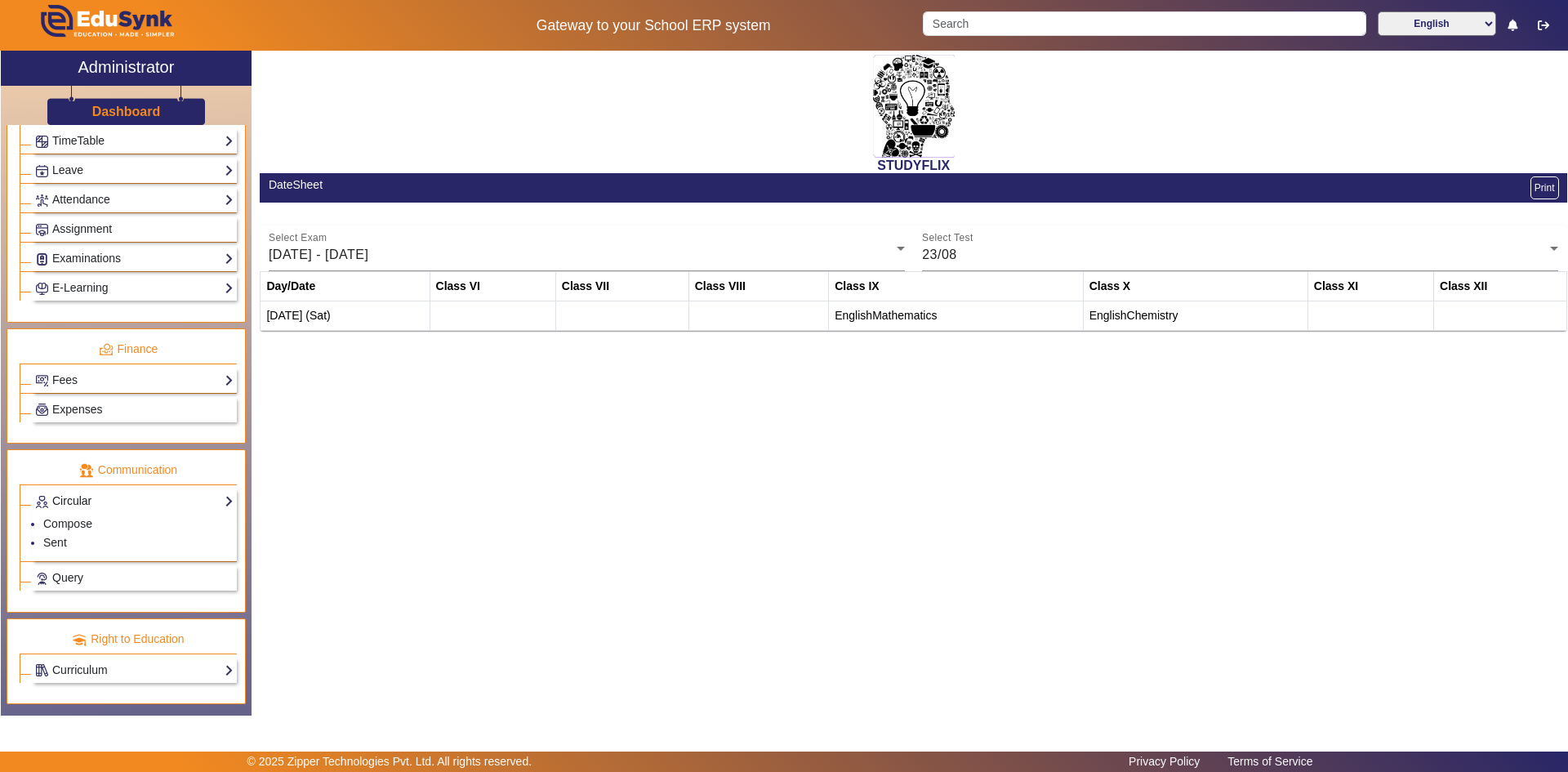
scroll to position [658, 0]
click at [68, 523] on link "Compose" at bounding box center [67, 523] width 49 height 13
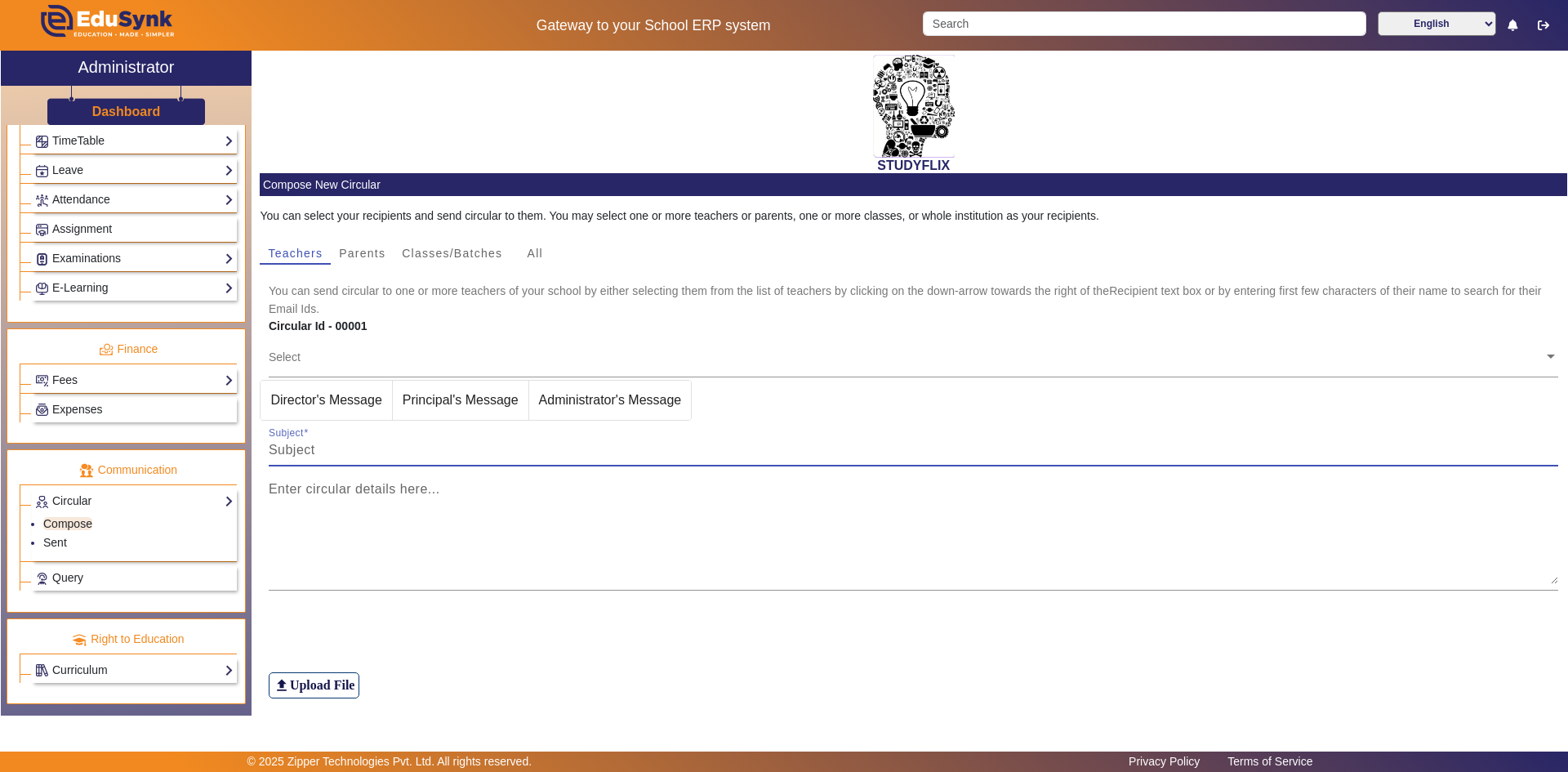
click at [394, 440] on input "Subject" at bounding box center [914, 450] width 1291 height 20
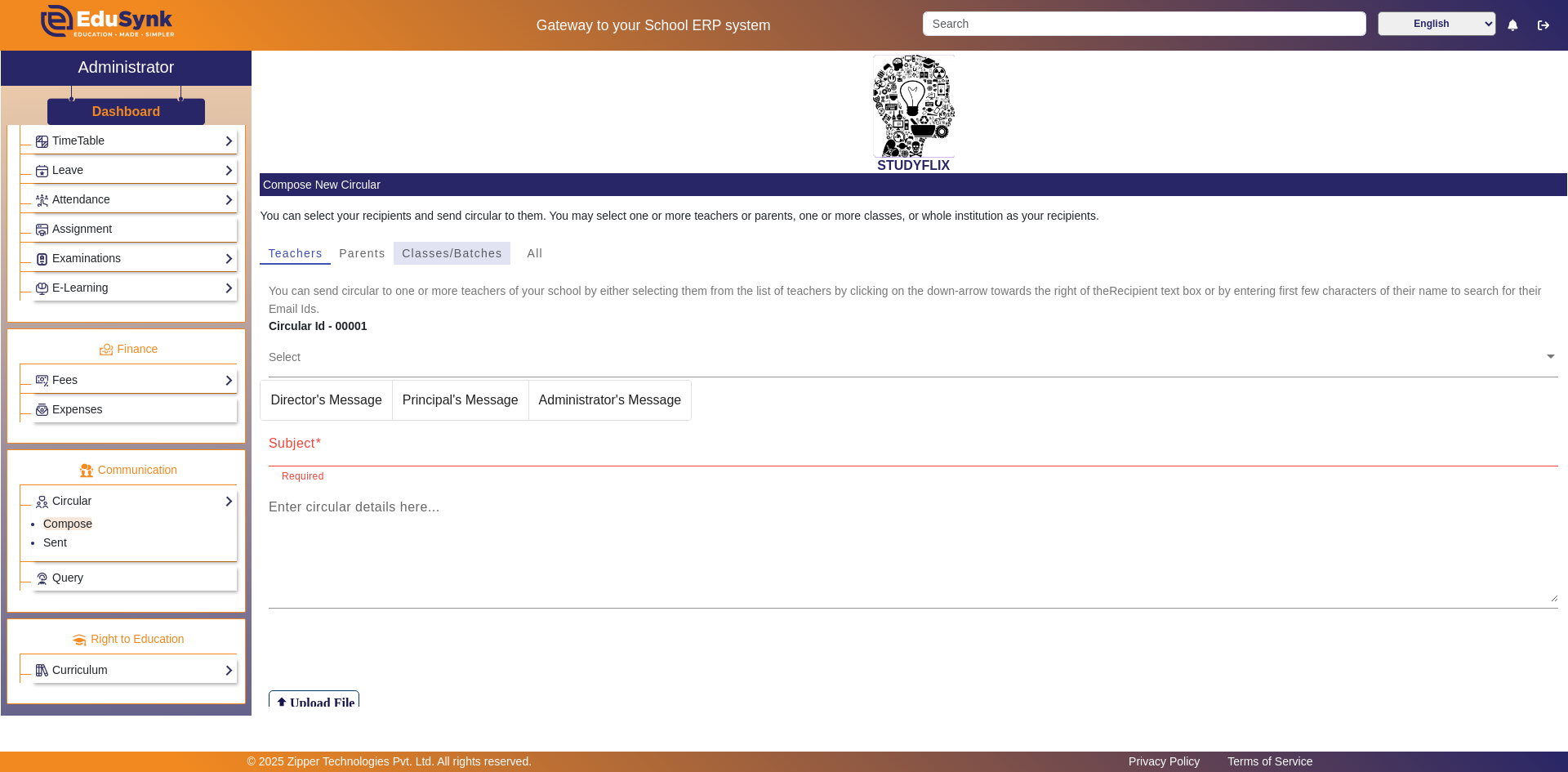
click at [466, 250] on span "Classes/Batches" at bounding box center [452, 253] width 100 height 12
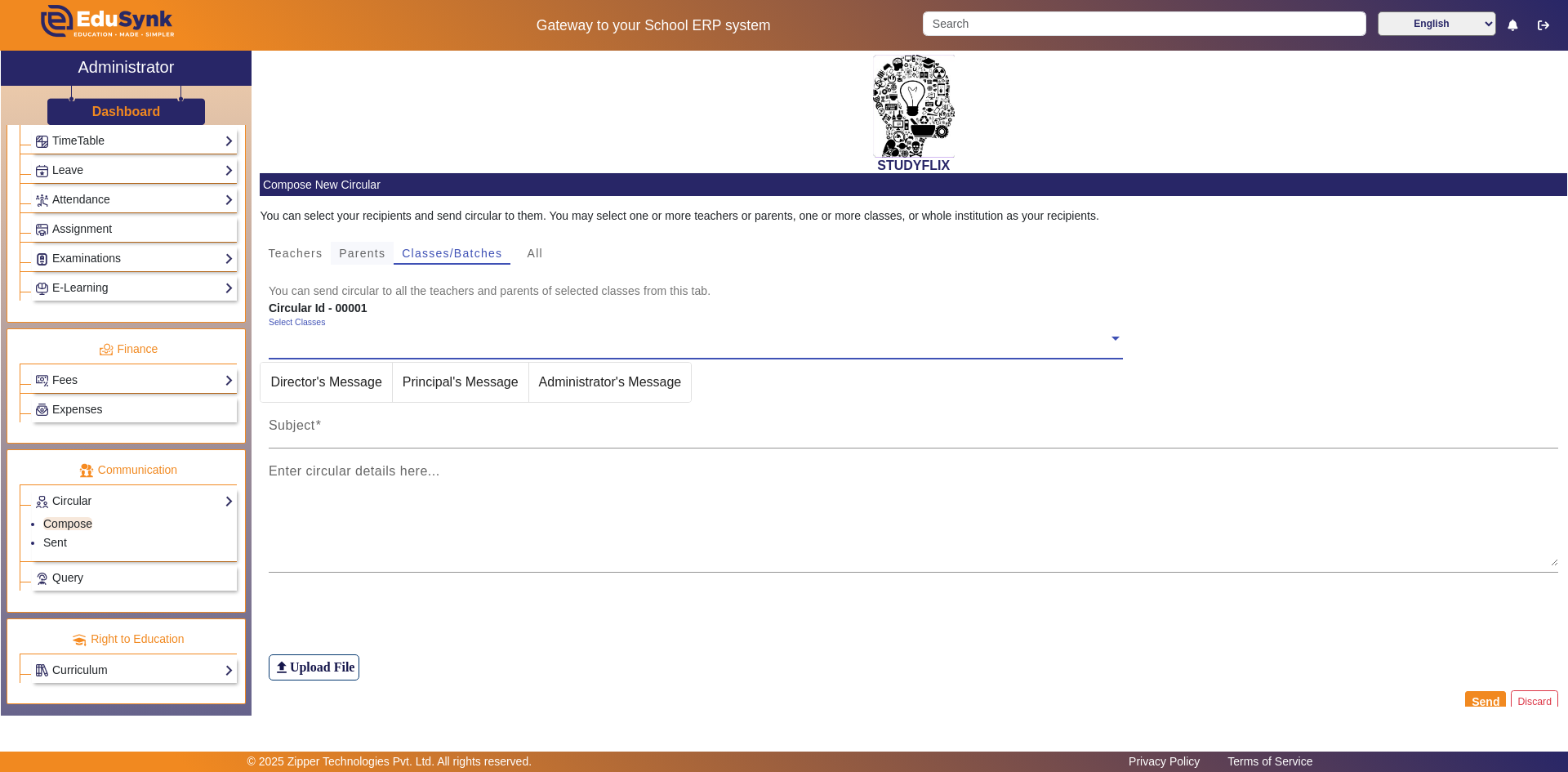
click at [371, 255] on span "Parents" at bounding box center [362, 253] width 47 height 12
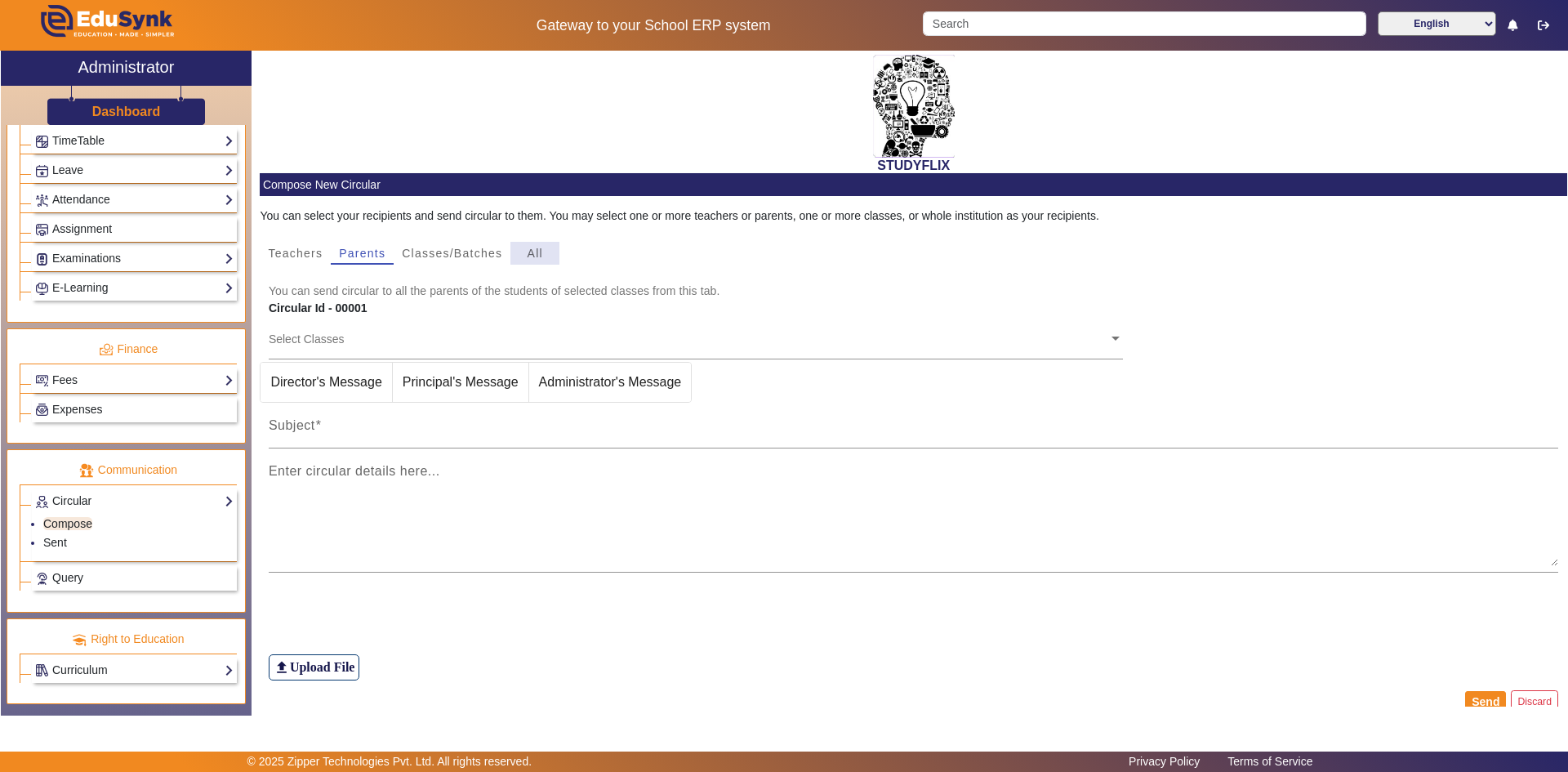
click at [532, 250] on span "All" at bounding box center [535, 253] width 15 height 12
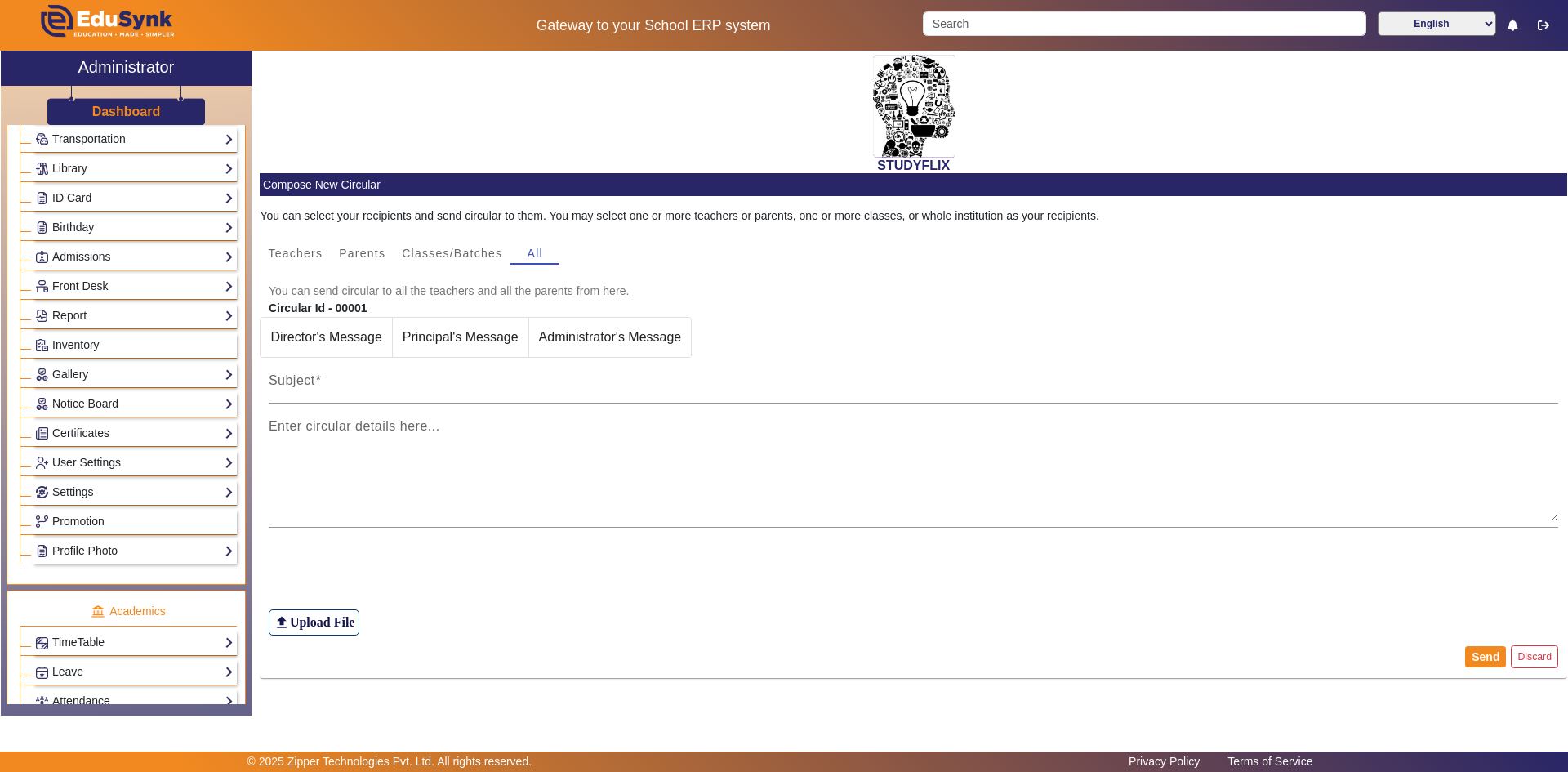
scroll to position [164, 0]
click at [89, 396] on link "Notice Board" at bounding box center [134, 397] width 199 height 19
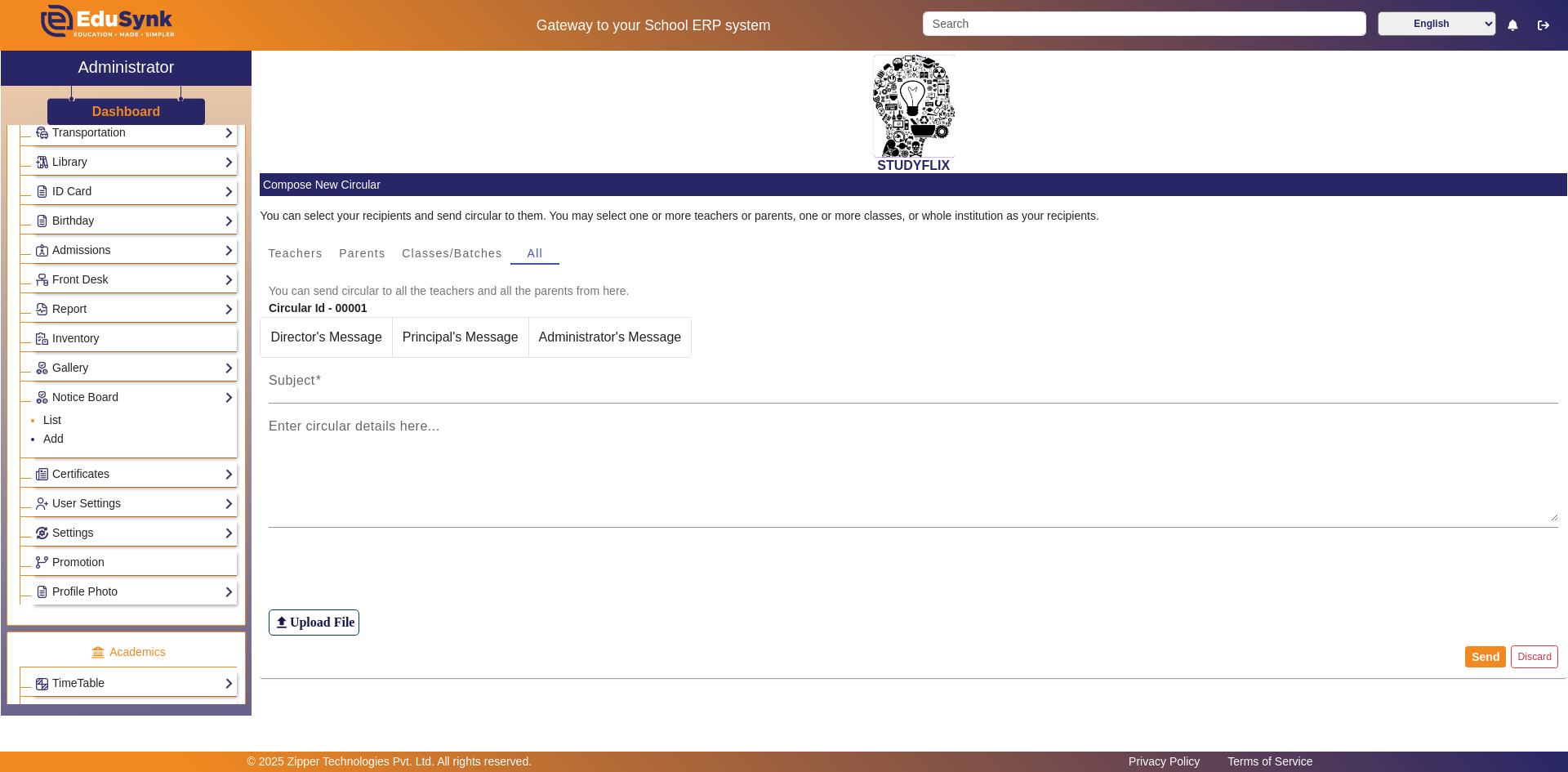
click at [56, 421] on link "List" at bounding box center [52, 420] width 18 height 13
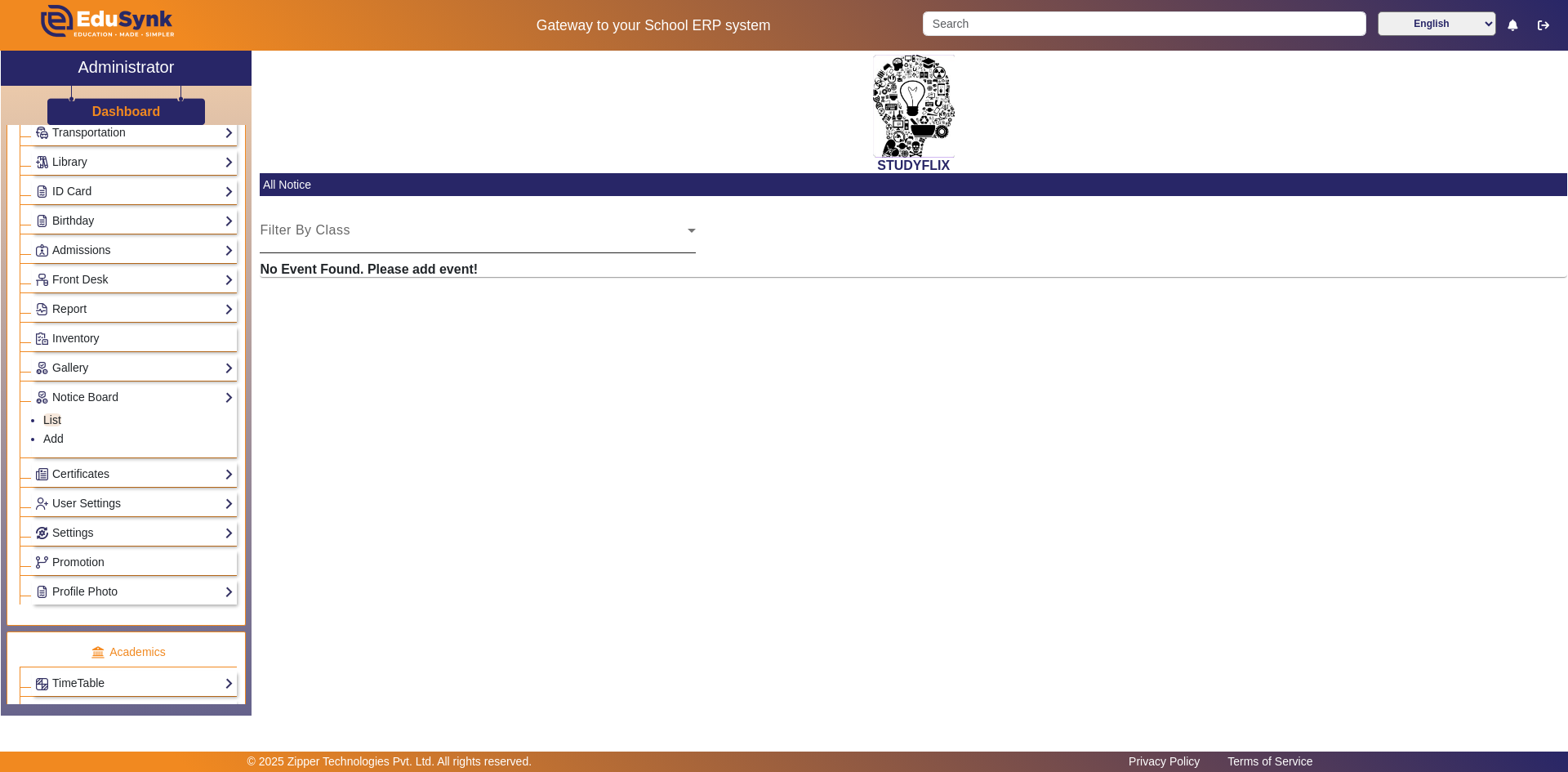
click at [294, 237] on span "Select Class" at bounding box center [473, 237] width 428 height 20
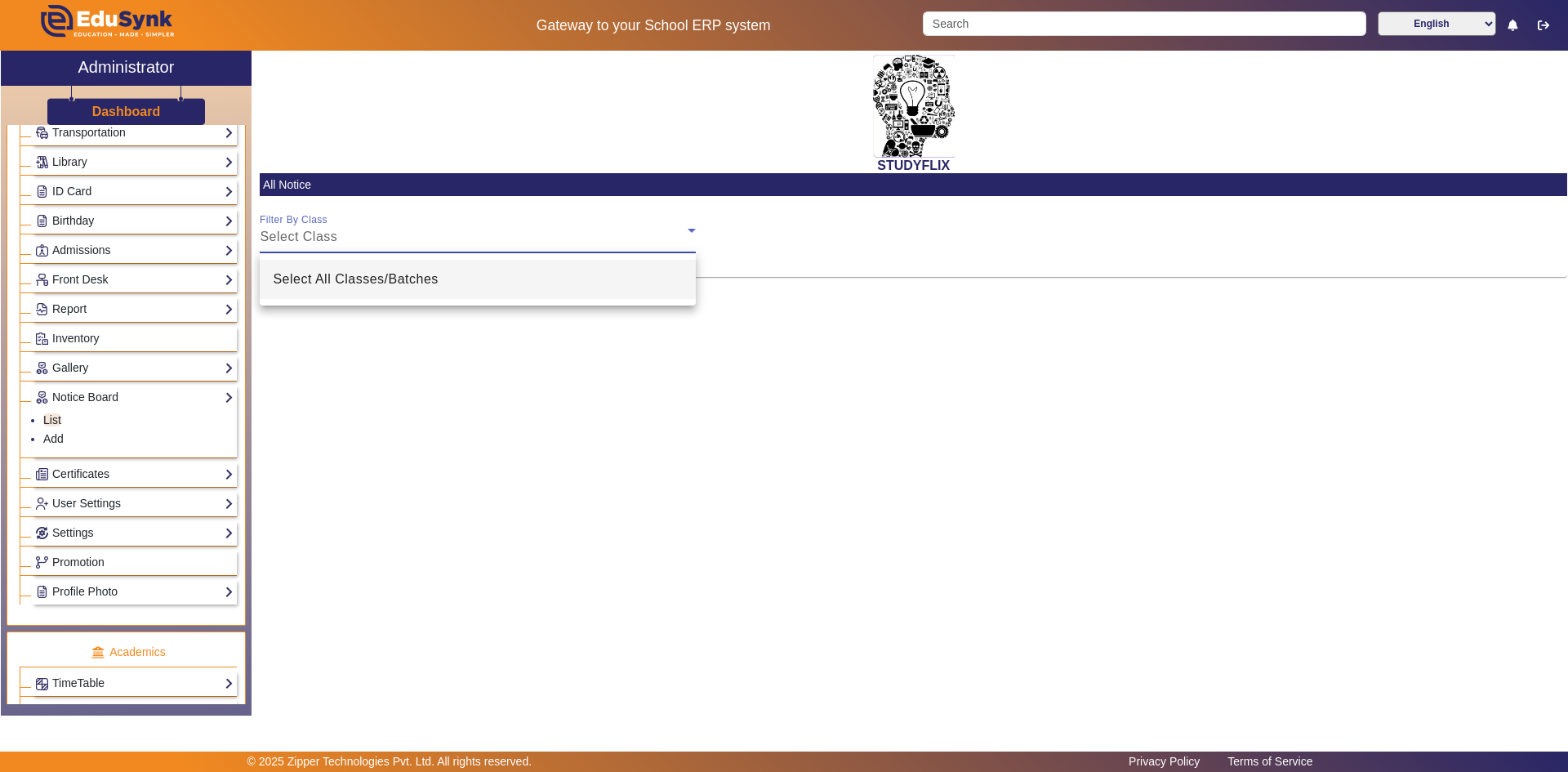
click at [351, 215] on div at bounding box center [784, 386] width 1568 height 772
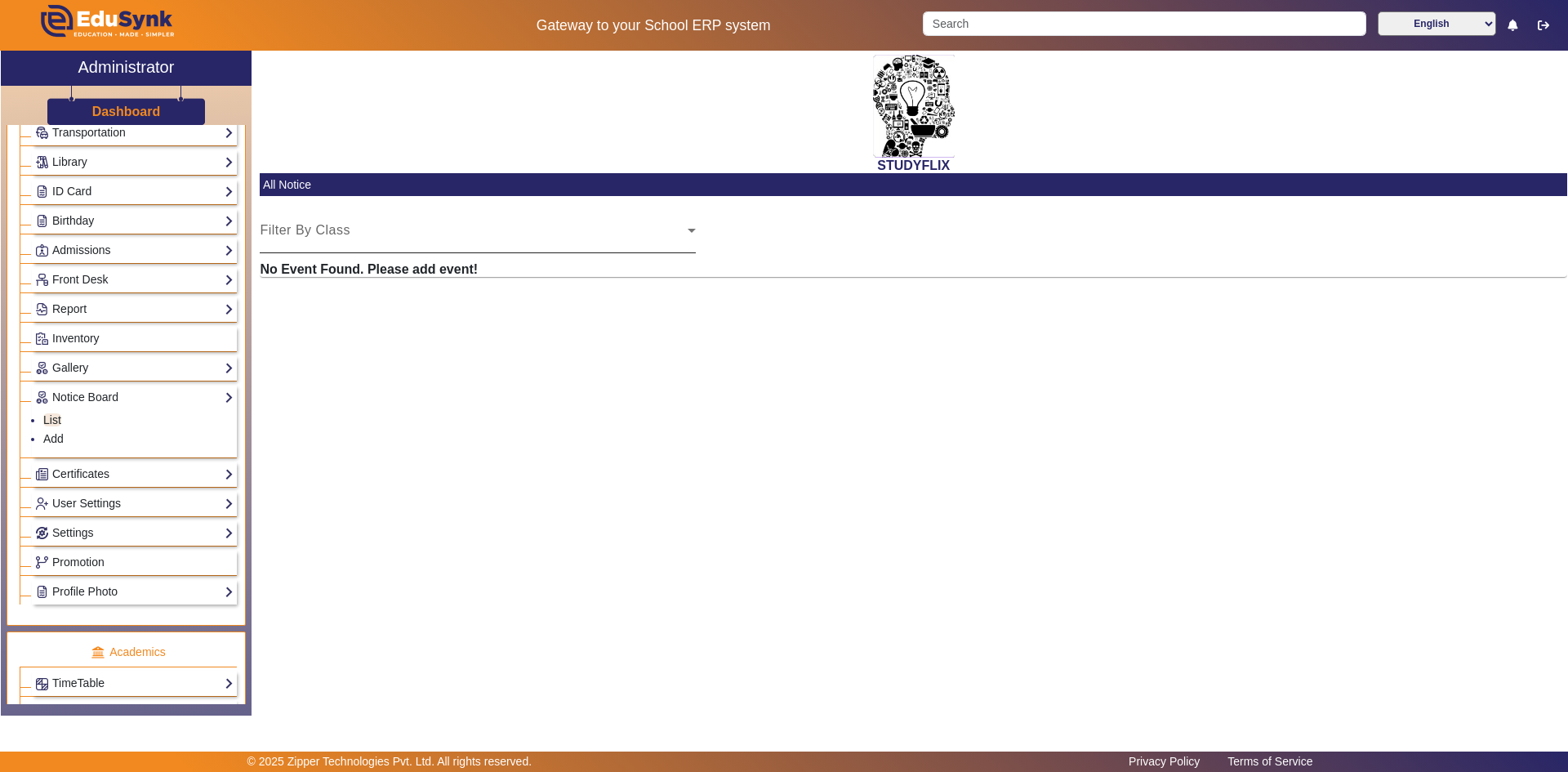
click at [342, 233] on div "Select Class" at bounding box center [473, 237] width 428 height 20
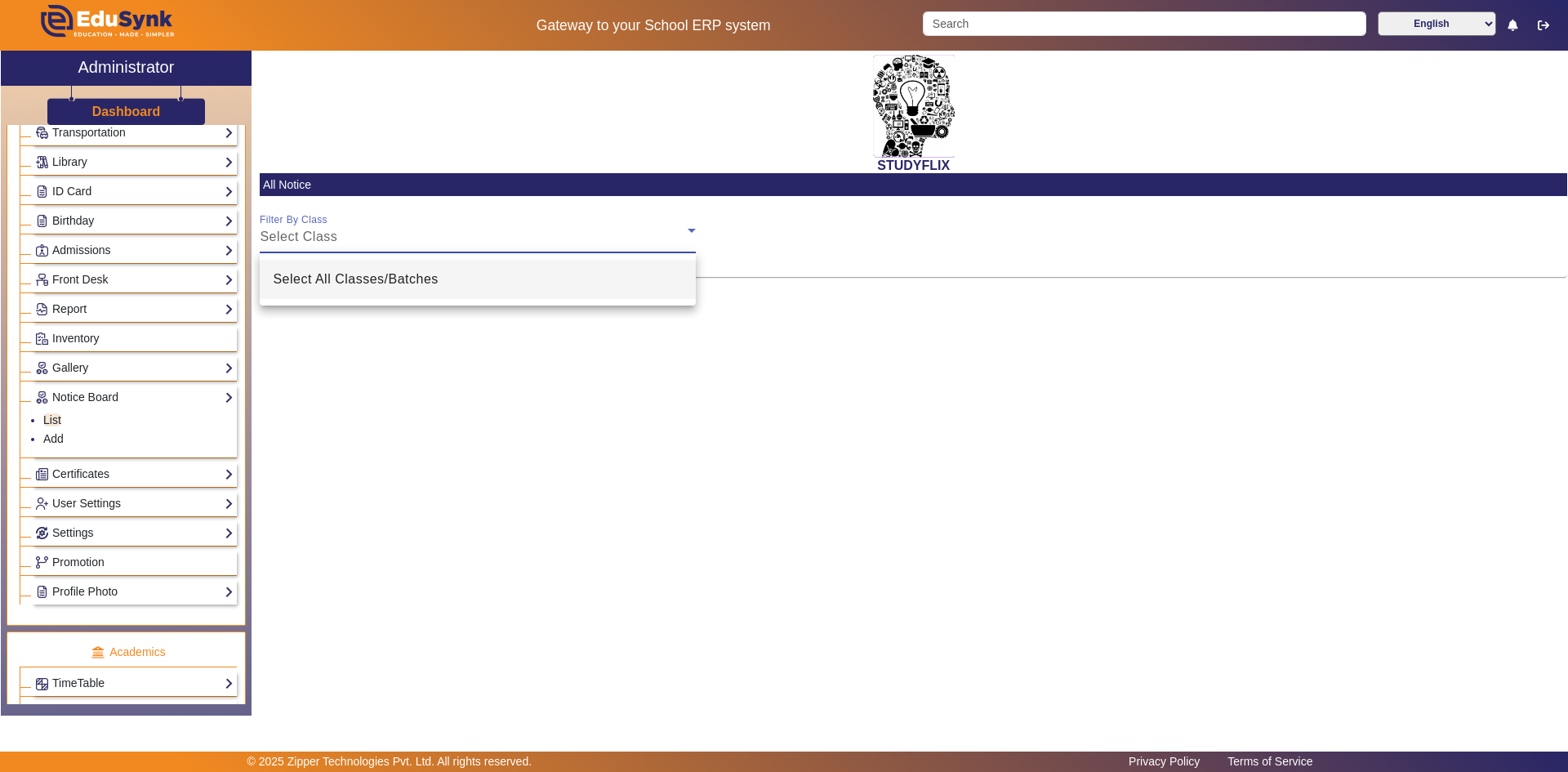
click at [342, 233] on div at bounding box center [784, 386] width 1568 height 772
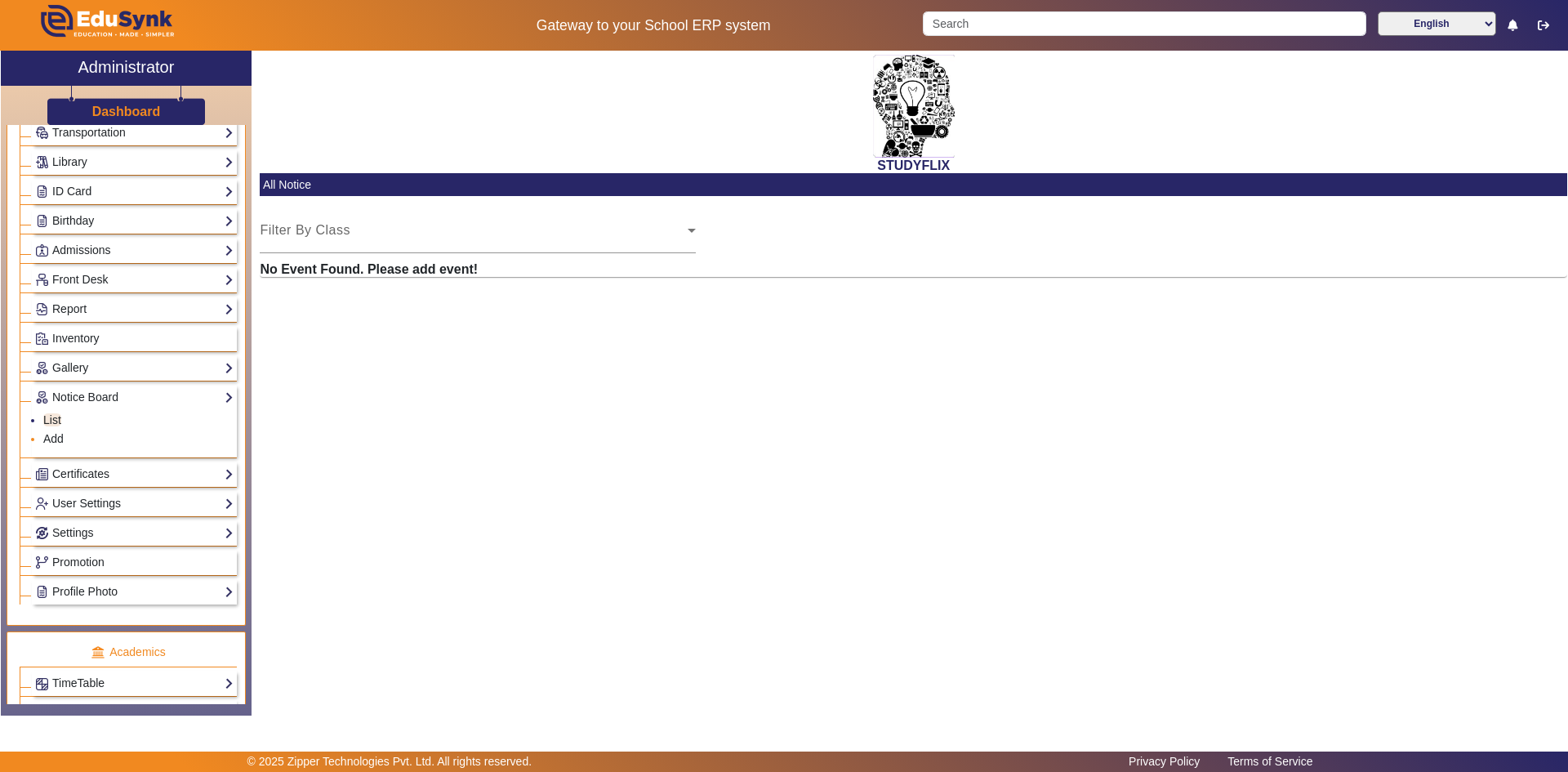
click at [48, 445] on li "Add" at bounding box center [138, 439] width 191 height 19
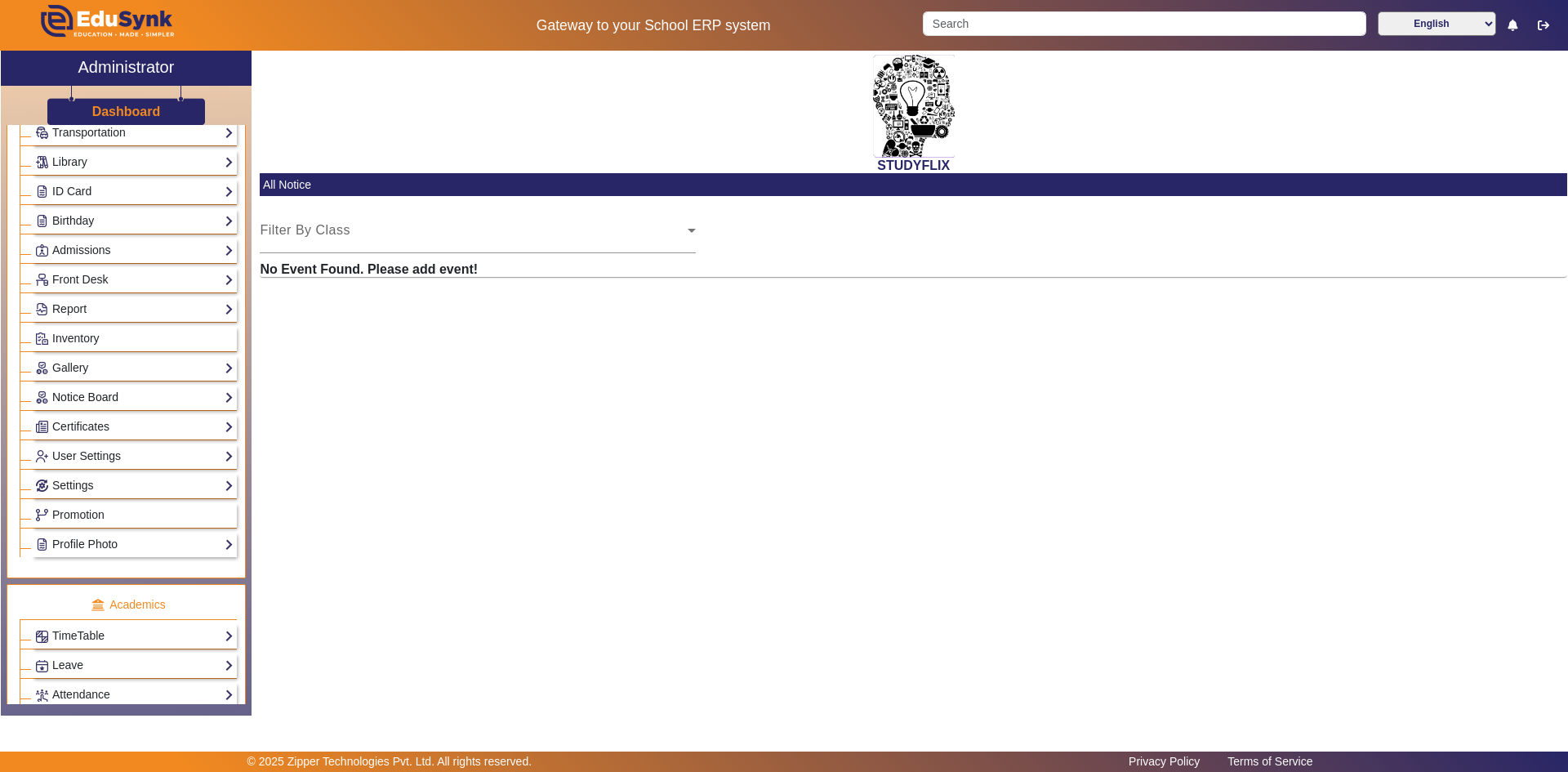
click at [77, 396] on link "Notice Board" at bounding box center [134, 397] width 199 height 19
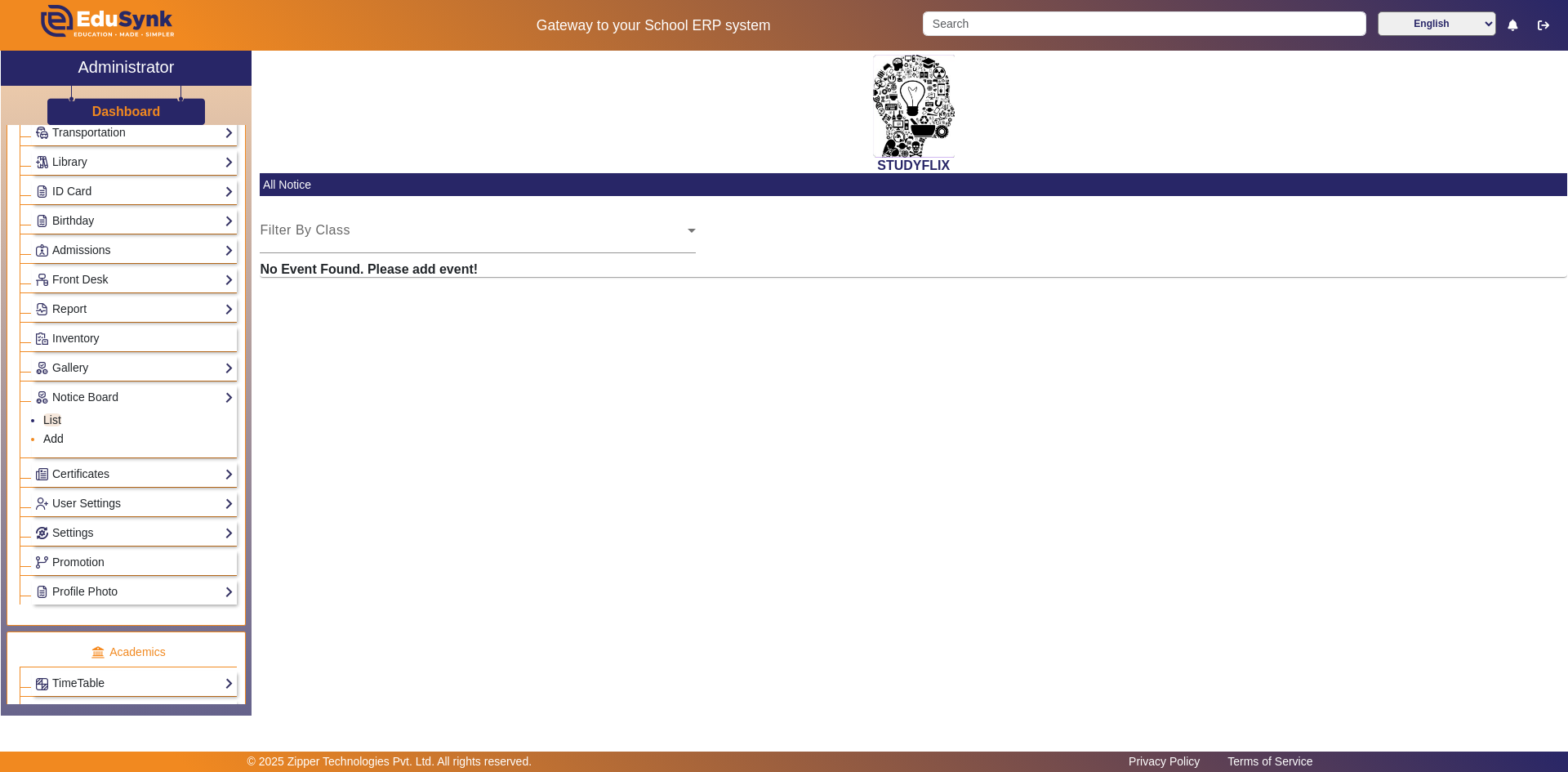
click at [60, 440] on link "Add" at bounding box center [53, 438] width 21 height 13
click at [320, 225] on mat-label "Filter By Class" at bounding box center [304, 230] width 90 height 14
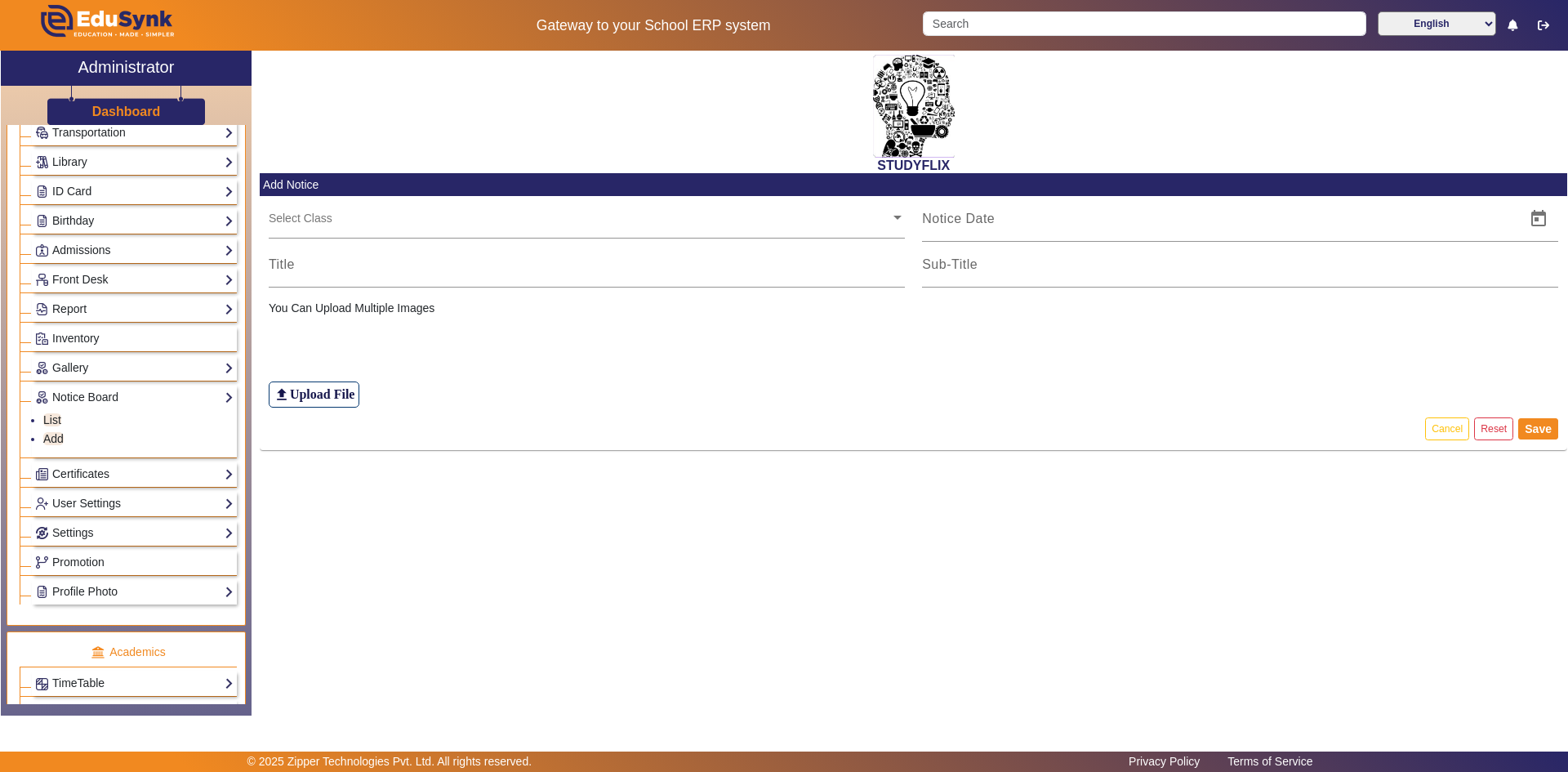
click at [320, 225] on input "text" at bounding box center [579, 217] width 622 height 15
click at [563, 357] on div "file_upload Upload File" at bounding box center [914, 361] width 1291 height 90
click at [436, 279] on div at bounding box center [586, 264] width 636 height 46
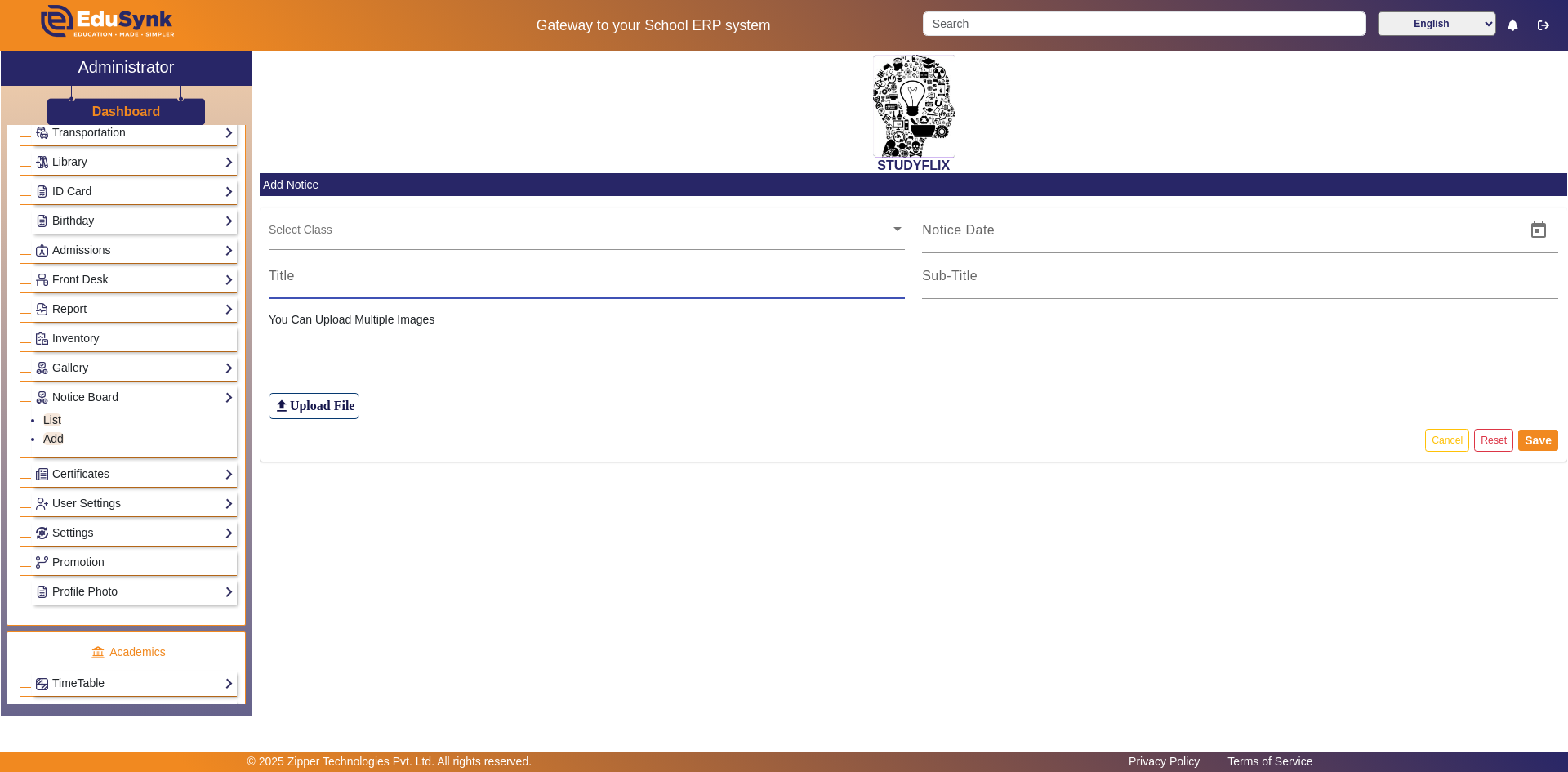
click at [435, 243] on ng-select "Select Class" at bounding box center [586, 230] width 636 height 45
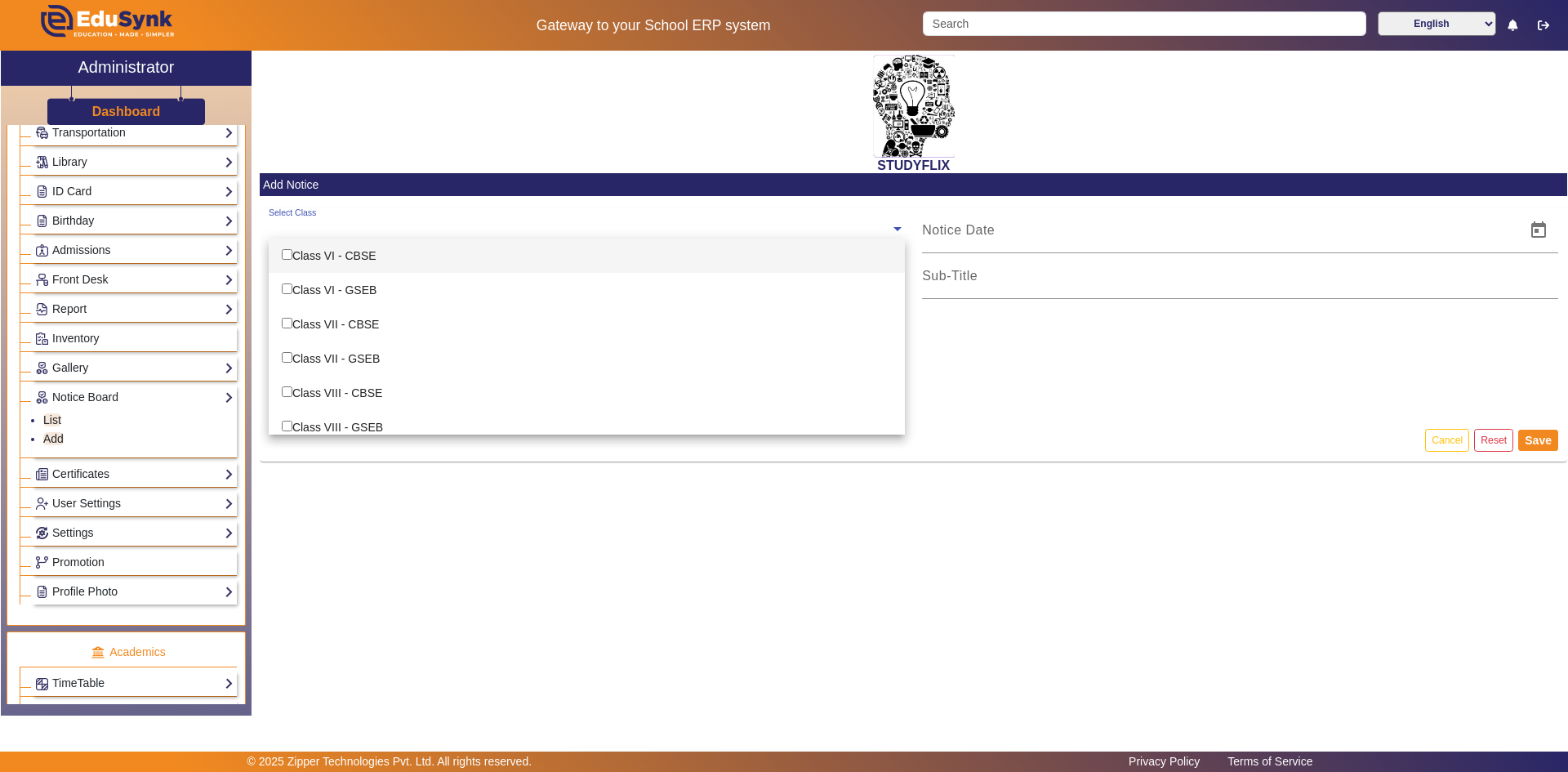
click at [332, 258] on div "Class VI - CBSE" at bounding box center [586, 256] width 636 height 34
checkbox input "true"
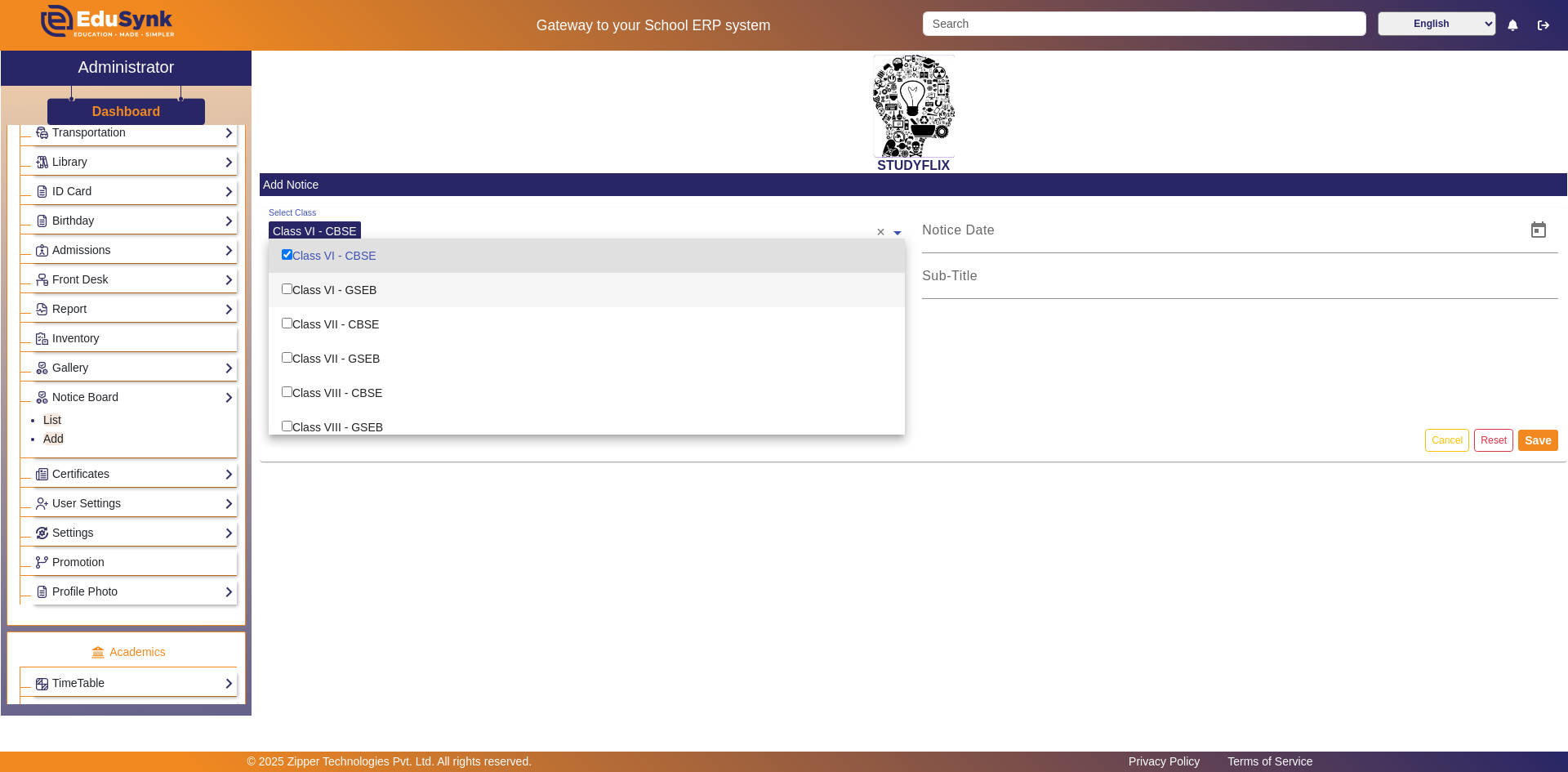
click at [323, 291] on div "Class VI - GSEB" at bounding box center [586, 290] width 636 height 34
checkbox input "true"
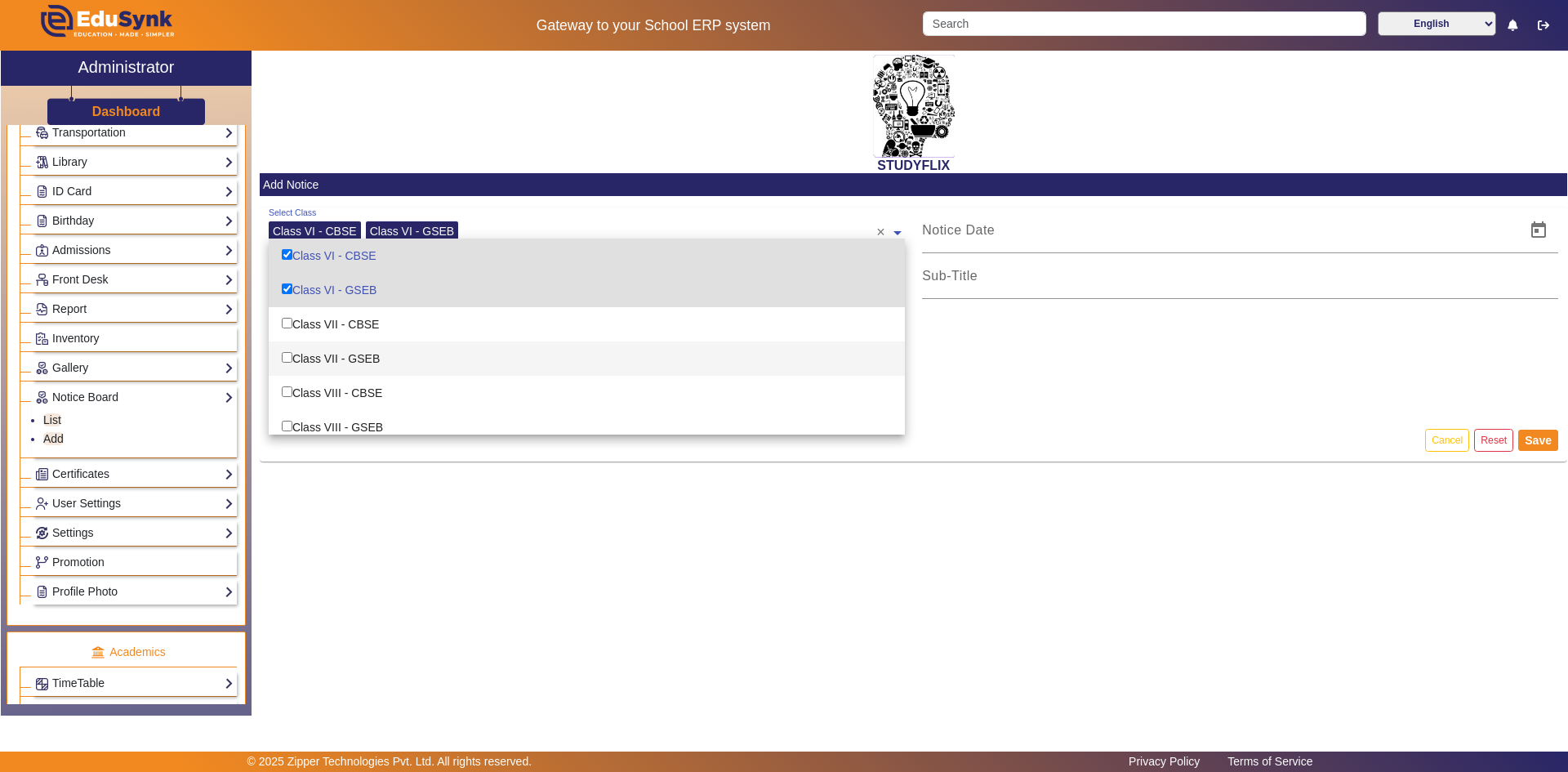
click at [1028, 353] on div "file_upload Upload File" at bounding box center [914, 373] width 1291 height 90
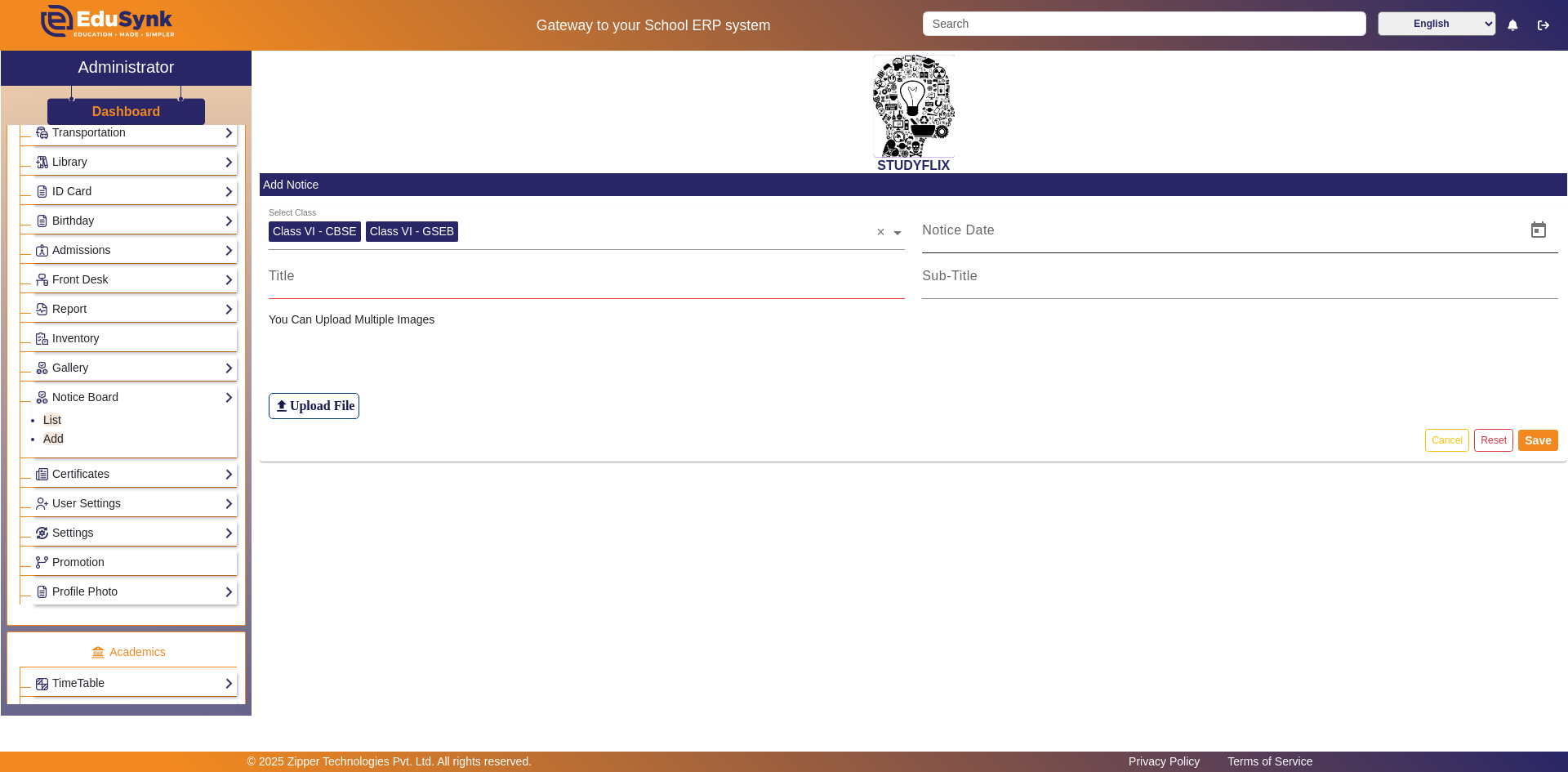
click at [978, 229] on input at bounding box center [1219, 230] width 594 height 20
click at [932, 278] on input at bounding box center [1240, 276] width 636 height 20
click at [424, 270] on input at bounding box center [586, 276] width 636 height 20
drag, startPoint x: 272, startPoint y: 323, endPoint x: 434, endPoint y: 332, distance: 162.2
click at [418, 332] on div "You Can Upload Multiple Images file_upload Upload File" at bounding box center [913, 365] width 1308 height 107
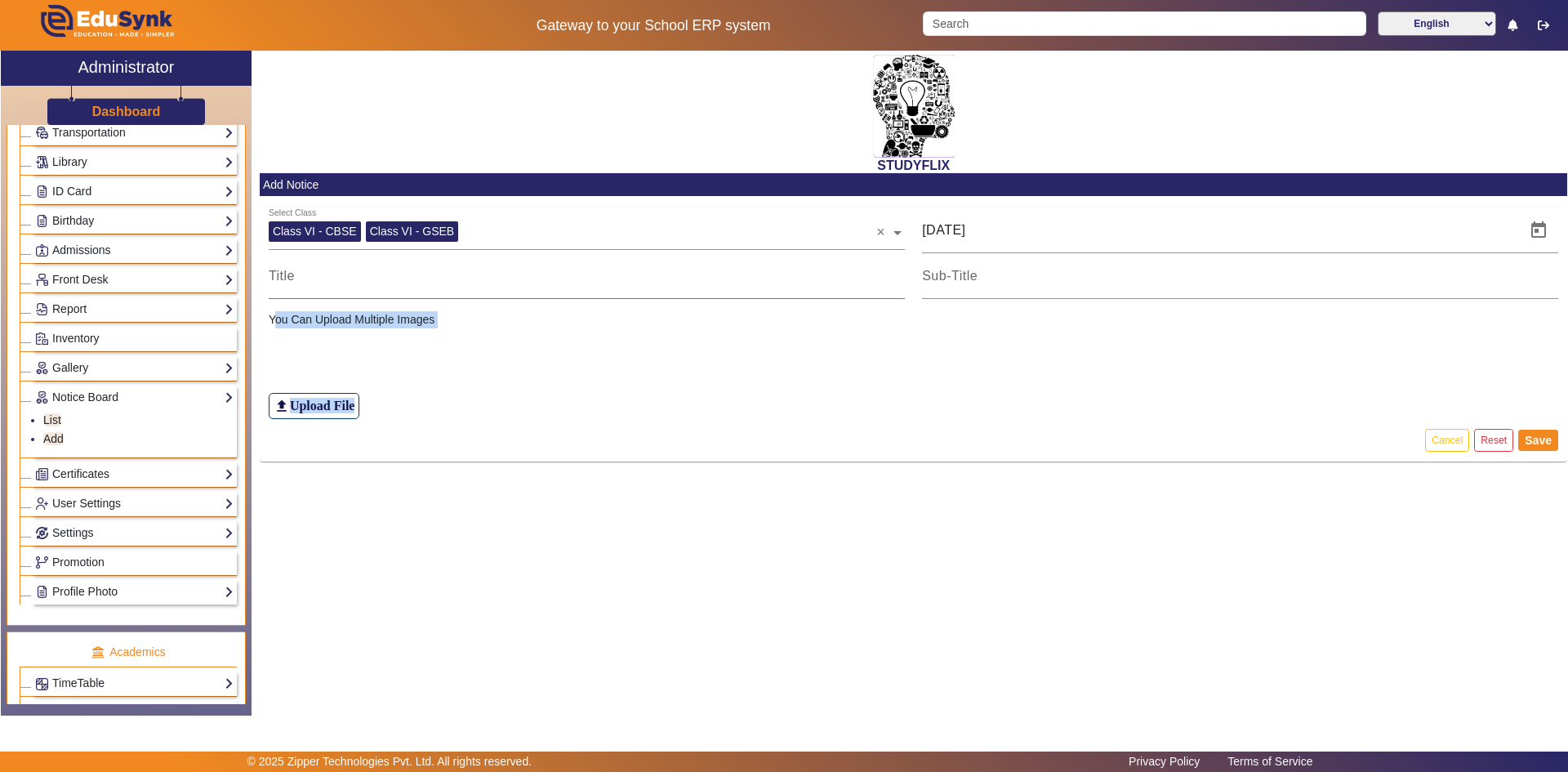
click at [421, 316] on p "You Can Upload Multiple Images" at bounding box center [914, 319] width 1291 height 17
click at [320, 321] on p "You Can Upload Multiple Images" at bounding box center [914, 319] width 1291 height 17
click at [358, 294] on div at bounding box center [586, 276] width 636 height 46
click at [833, 228] on input "text" at bounding box center [670, 228] width 413 height 15
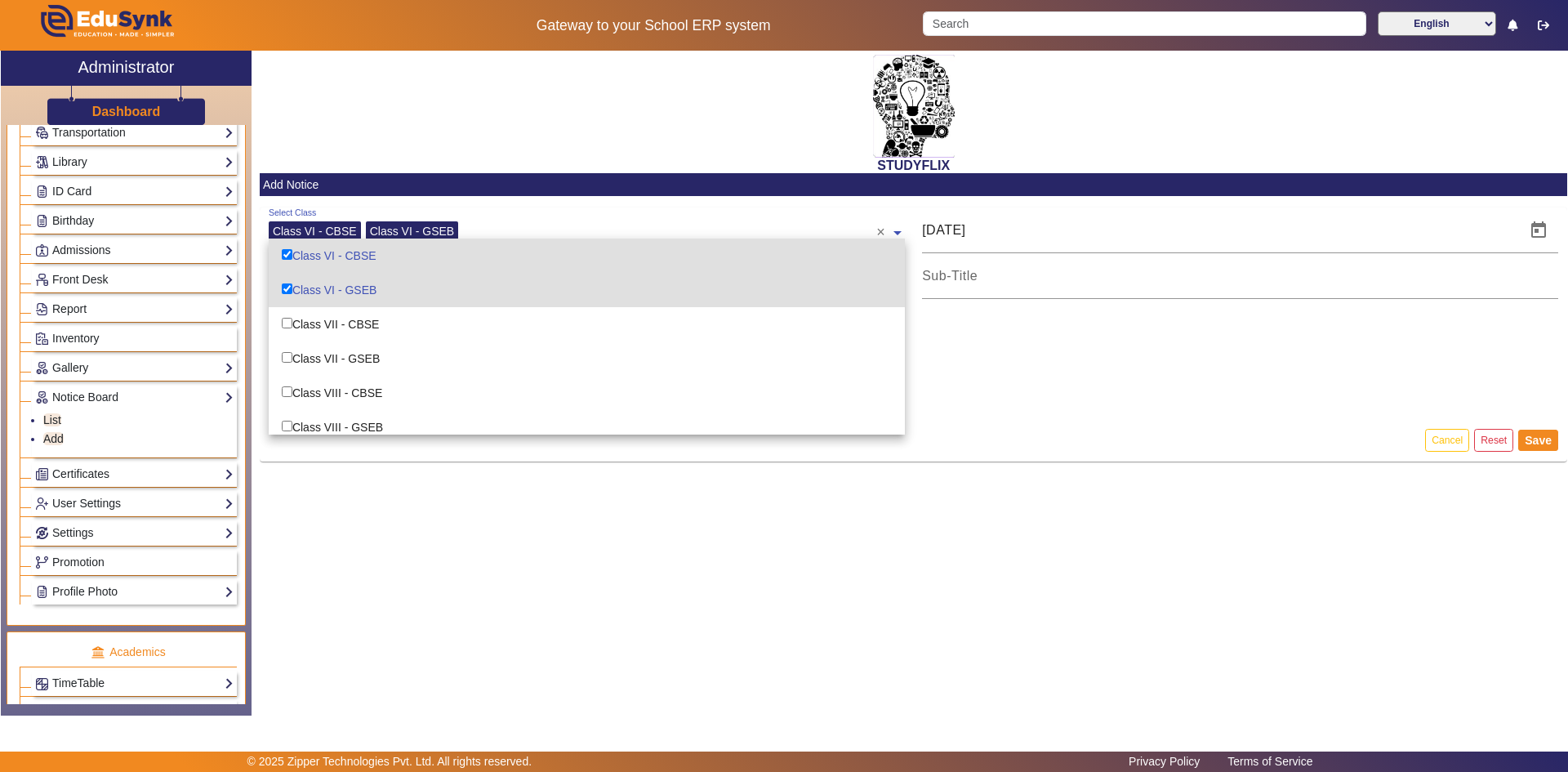
click at [833, 228] on input "text" at bounding box center [670, 228] width 413 height 15
click at [892, 234] on span at bounding box center [898, 226] width 14 height 26
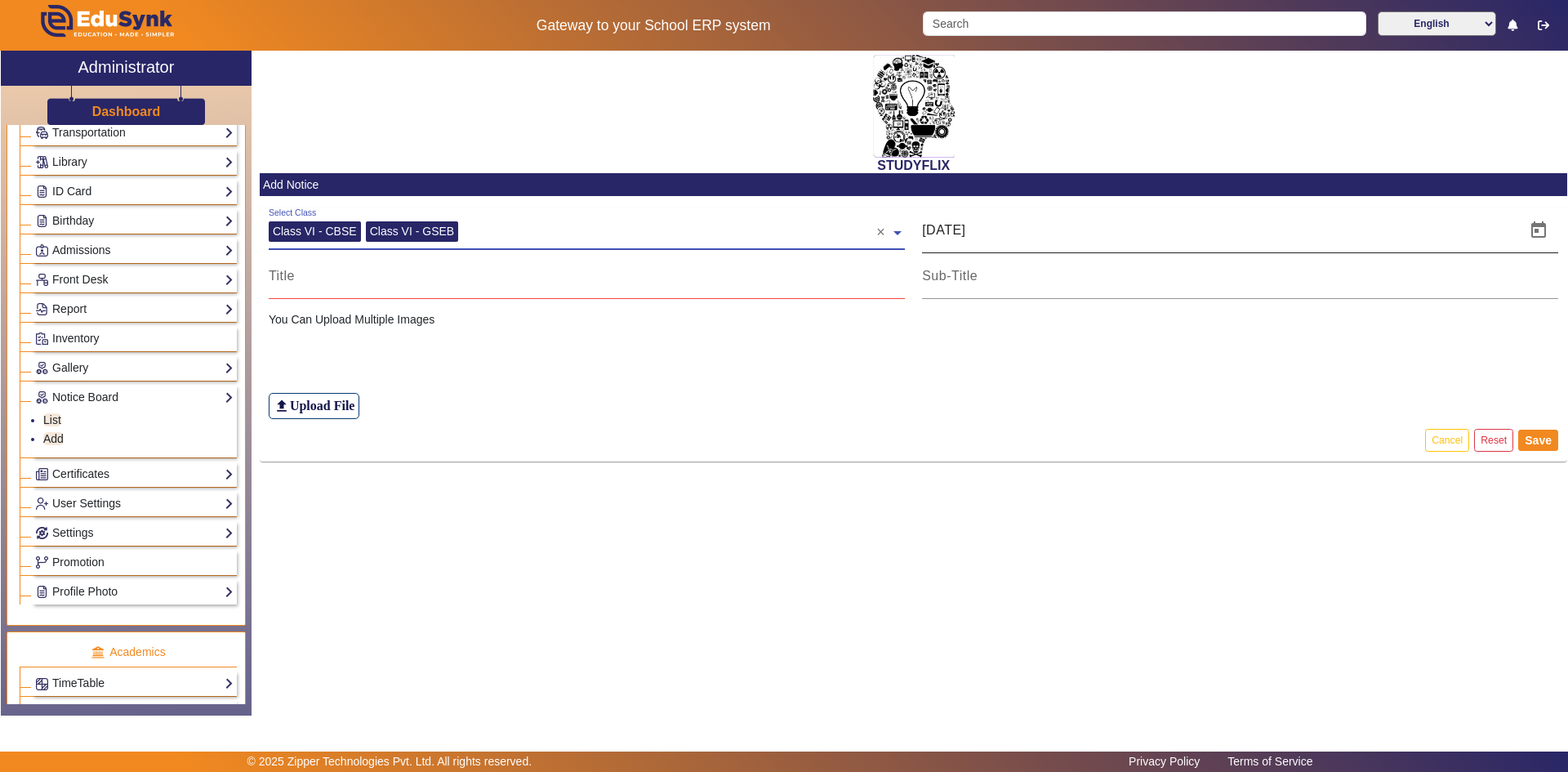
click at [1030, 224] on input "[DATE]" at bounding box center [1219, 230] width 594 height 20
click at [1537, 231] on span "Open calendar" at bounding box center [1539, 230] width 39 height 39
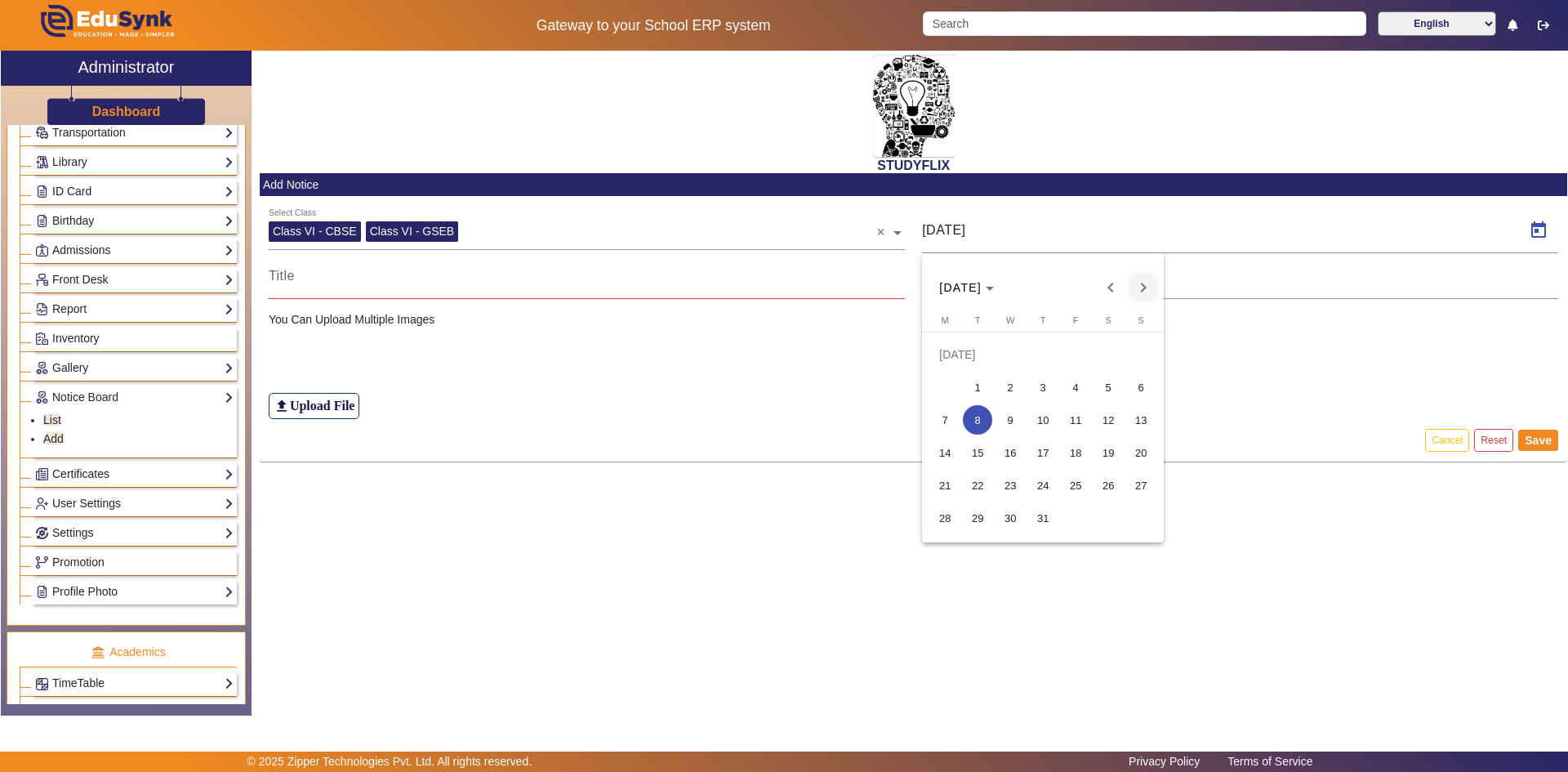
click at [1141, 293] on span "Next month" at bounding box center [1144, 287] width 33 height 33
click at [1109, 445] on span "23" at bounding box center [1108, 452] width 30 height 30
type input "[DATE]"
click at [332, 280] on input at bounding box center [586, 276] width 636 height 20
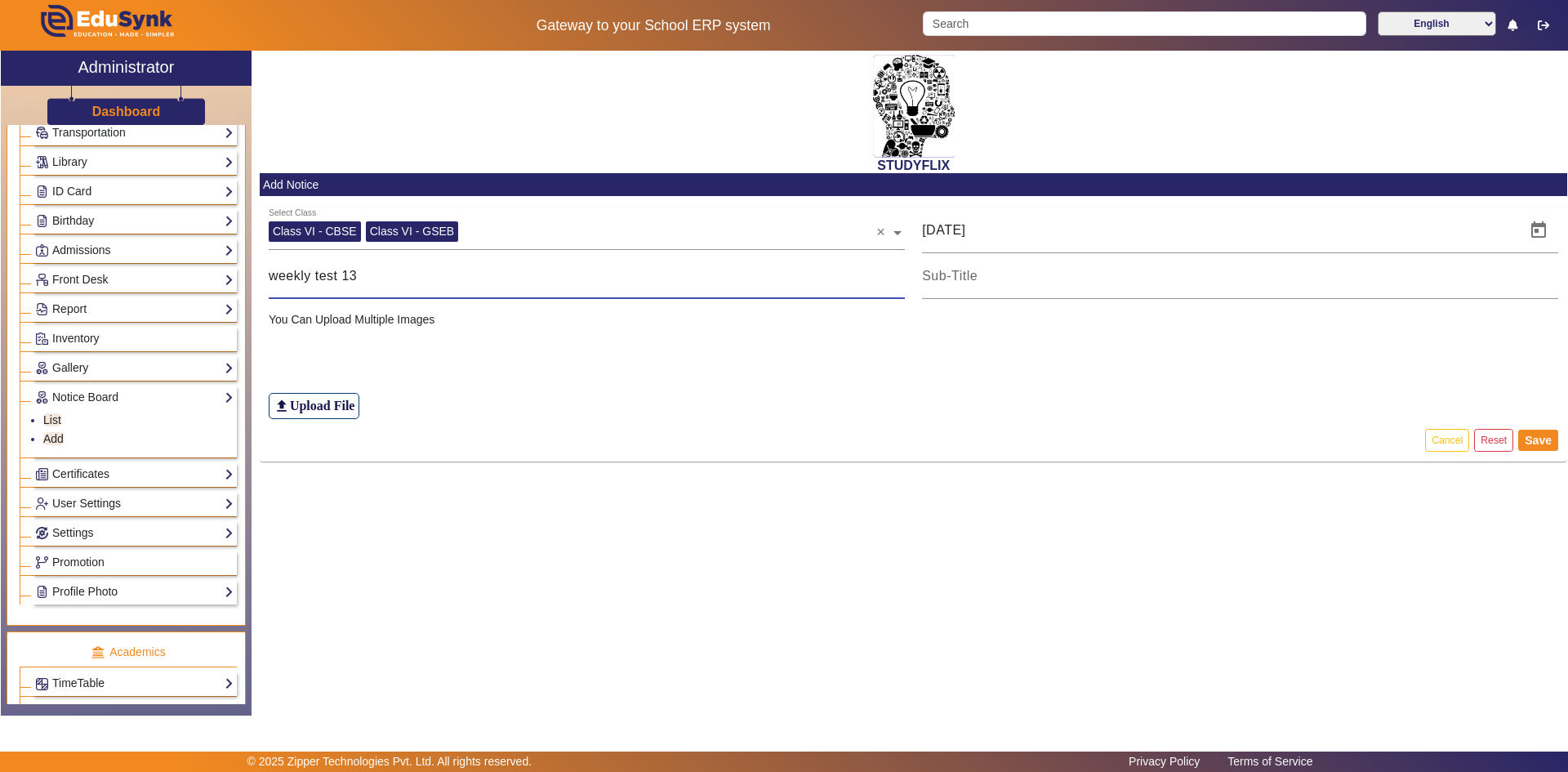
type input "weekly test 13"
click at [511, 327] on div "You Can Upload Multiple Images file_upload Upload File" at bounding box center [913, 365] width 1308 height 107
click at [359, 311] on p "You Can Upload Multiple Images" at bounding box center [914, 319] width 1291 height 17
click at [371, 317] on p "You Can Upload Multiple Images" at bounding box center [914, 319] width 1291 height 17
click at [370, 314] on p "You Can Upload Multiple Images" at bounding box center [914, 319] width 1291 height 17
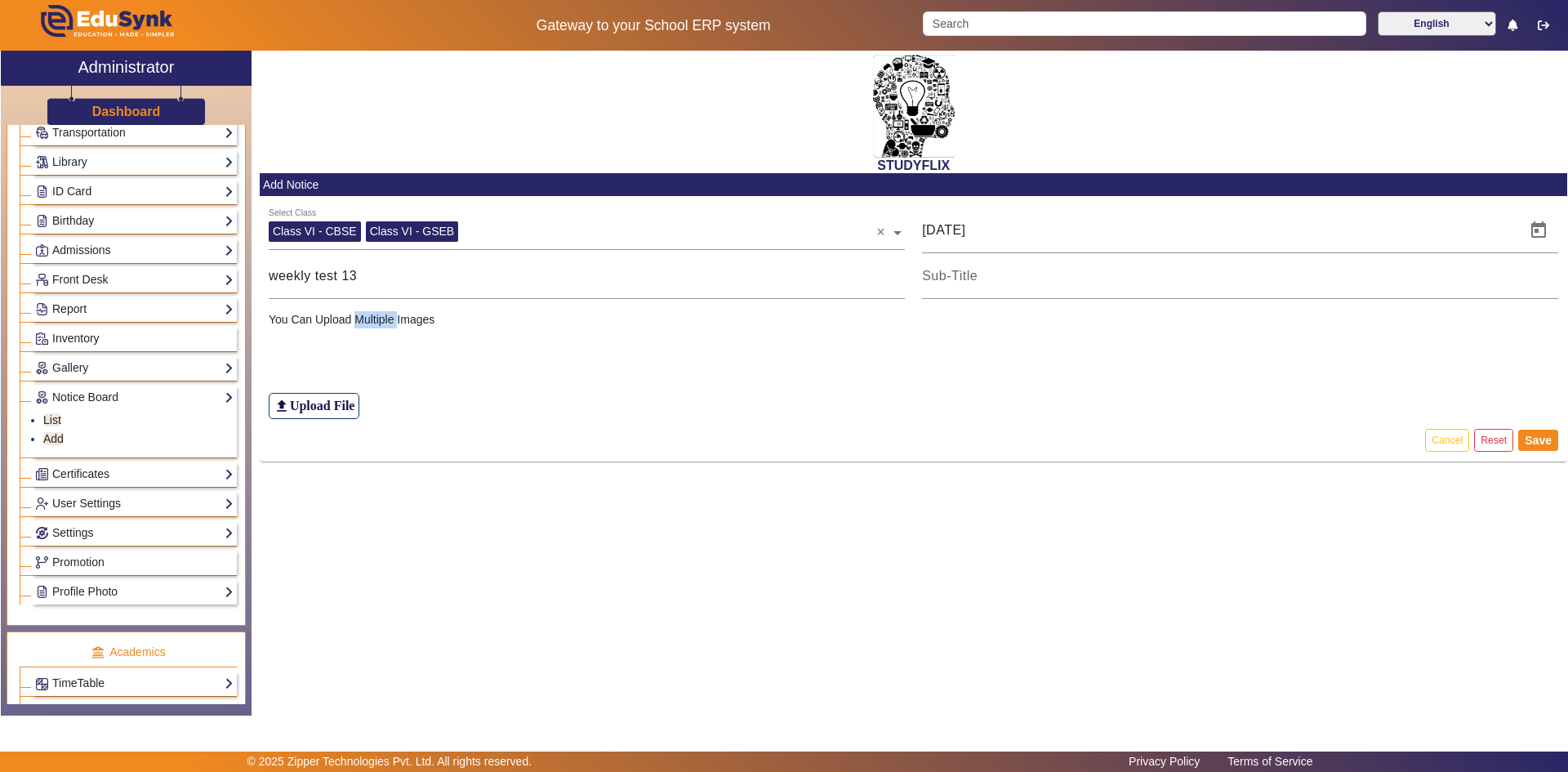
click at [370, 314] on p "You Can Upload Multiple Images" at bounding box center [914, 319] width 1291 height 17
click at [371, 317] on p "You Can Upload Multiple Images" at bounding box center [914, 319] width 1291 height 17
click at [672, 349] on div "file_upload Upload File" at bounding box center [914, 373] width 1291 height 90
click at [967, 262] on div at bounding box center [1240, 276] width 636 height 46
click at [1519, 429] on button "Save" at bounding box center [1538, 440] width 40 height 21
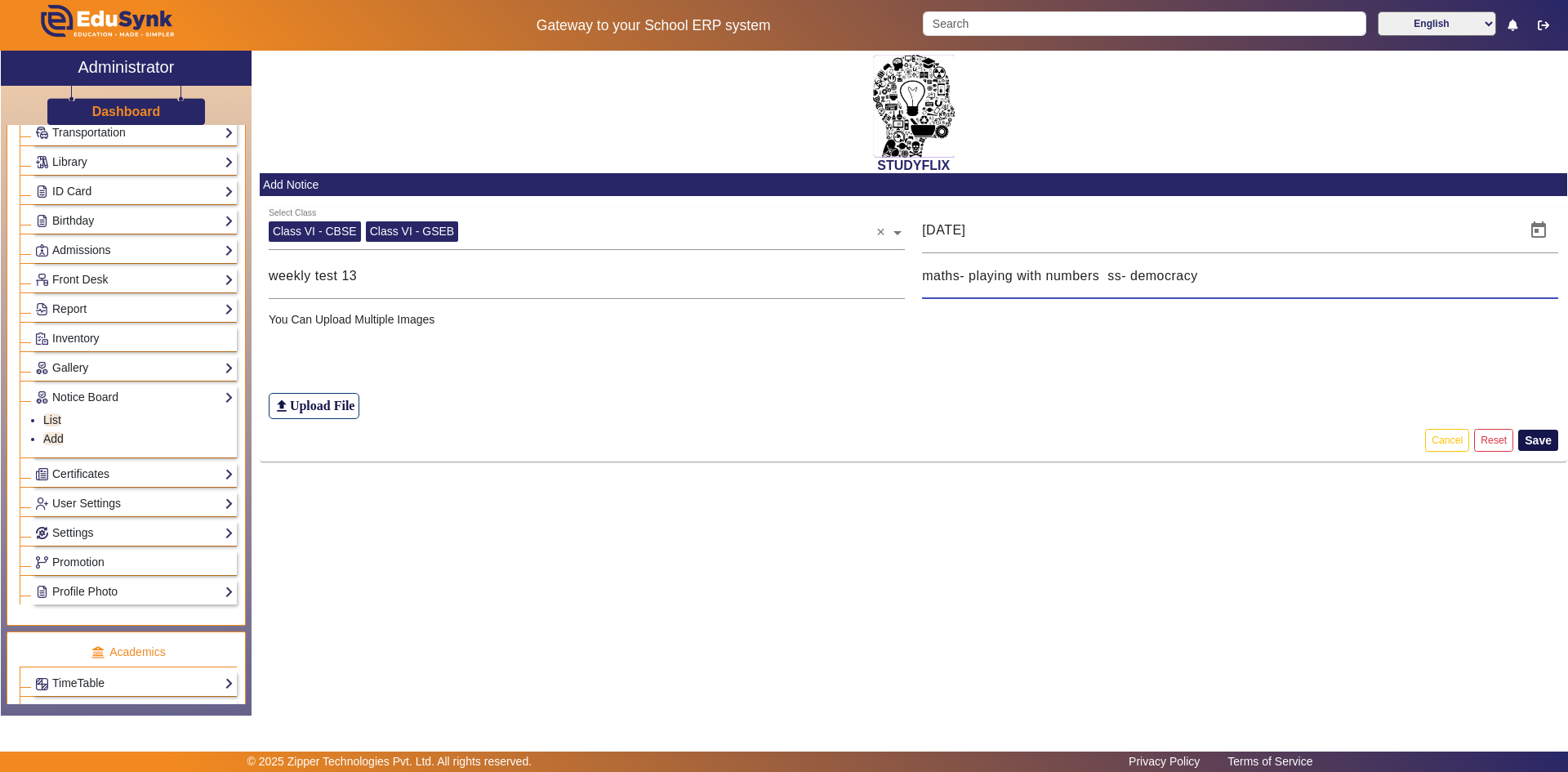
type input "maths- playing with numbers ss- democracy"
click at [1526, 444] on button "Save" at bounding box center [1538, 440] width 40 height 21
click at [1543, 233] on span "Open calendar" at bounding box center [1539, 230] width 39 height 39
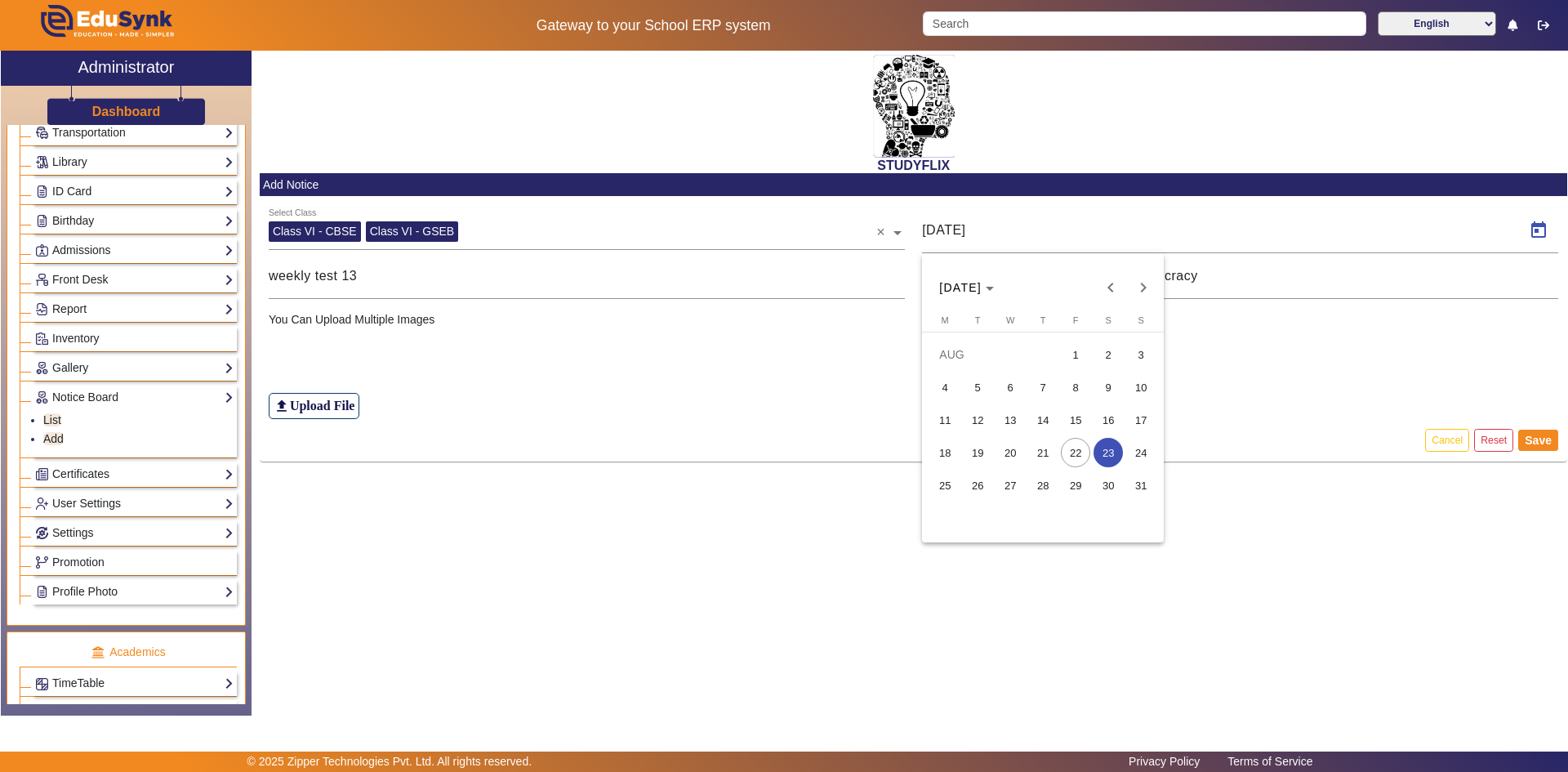
click at [1080, 451] on span "22" at bounding box center [1076, 452] width 30 height 30
type input "[DATE]"
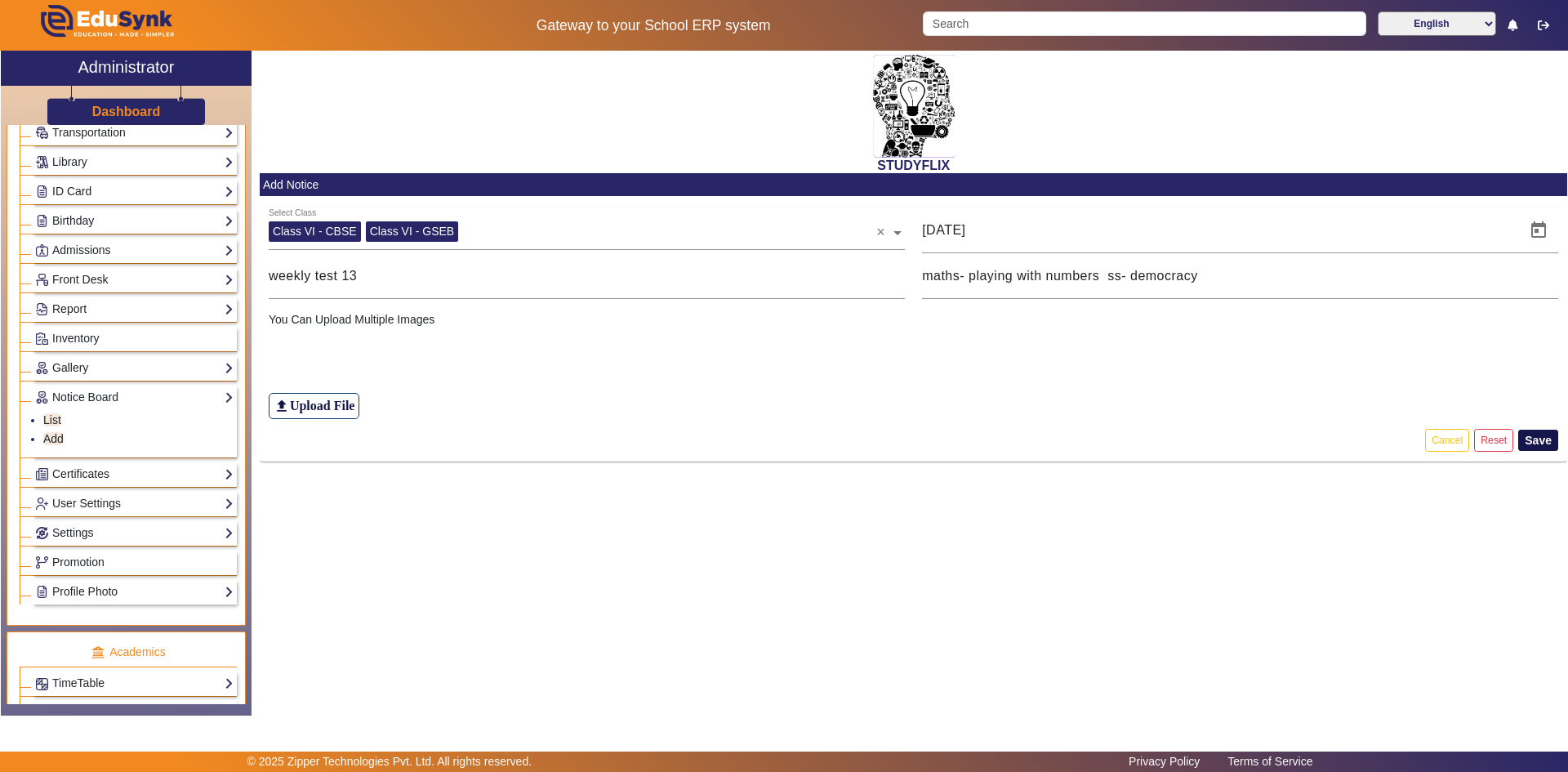
click at [1535, 445] on button "Save" at bounding box center [1538, 440] width 40 height 21
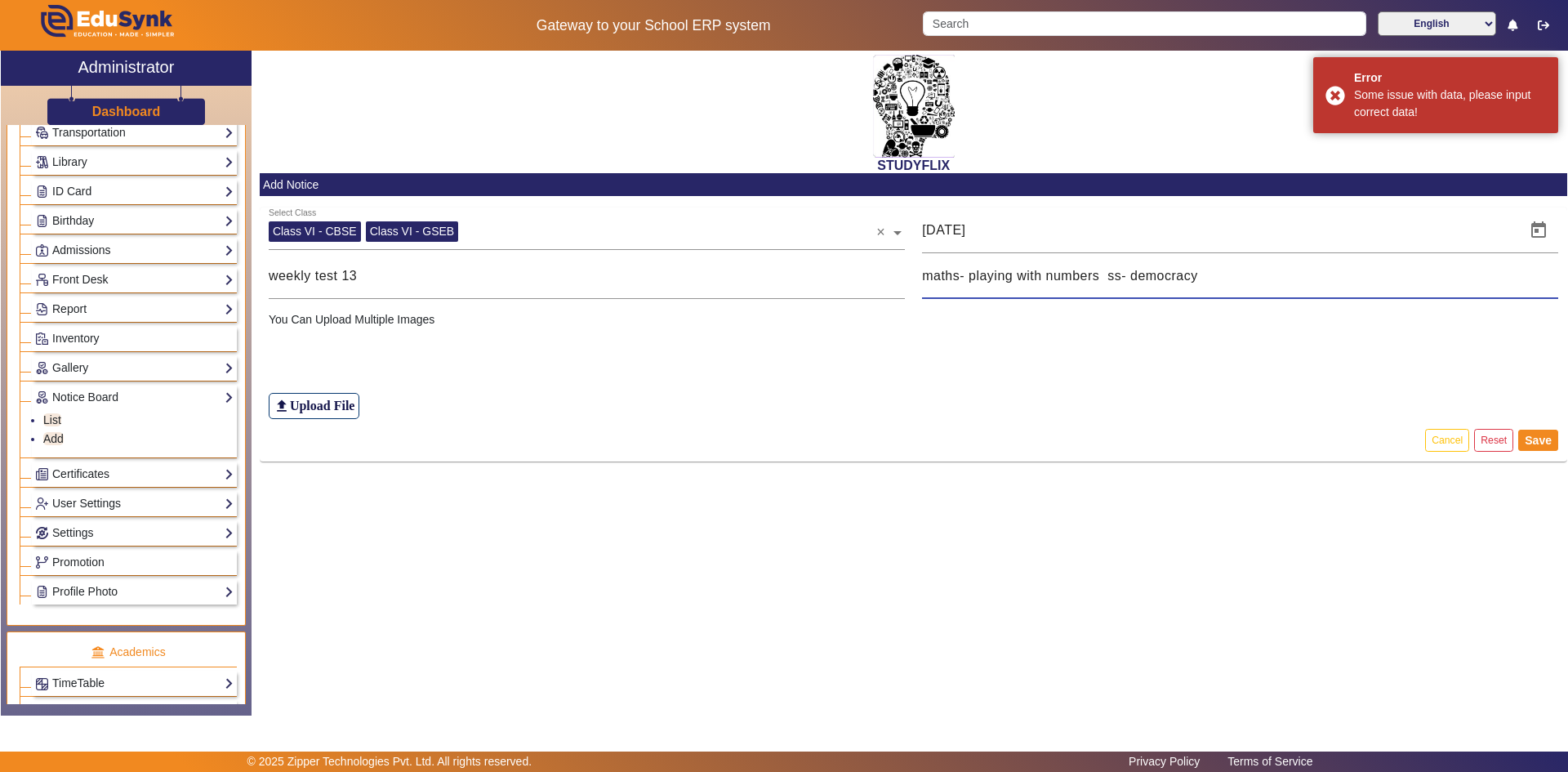
click at [944, 276] on input "maths- playing with numbers ss- democracy" at bounding box center [1240, 276] width 636 height 20
drag, startPoint x: 922, startPoint y: 277, endPoint x: 1206, endPoint y: 293, distance: 284.5
click at [1206, 293] on div "maths- playing with numbers ss- democracy" at bounding box center [1240, 276] width 653 height 46
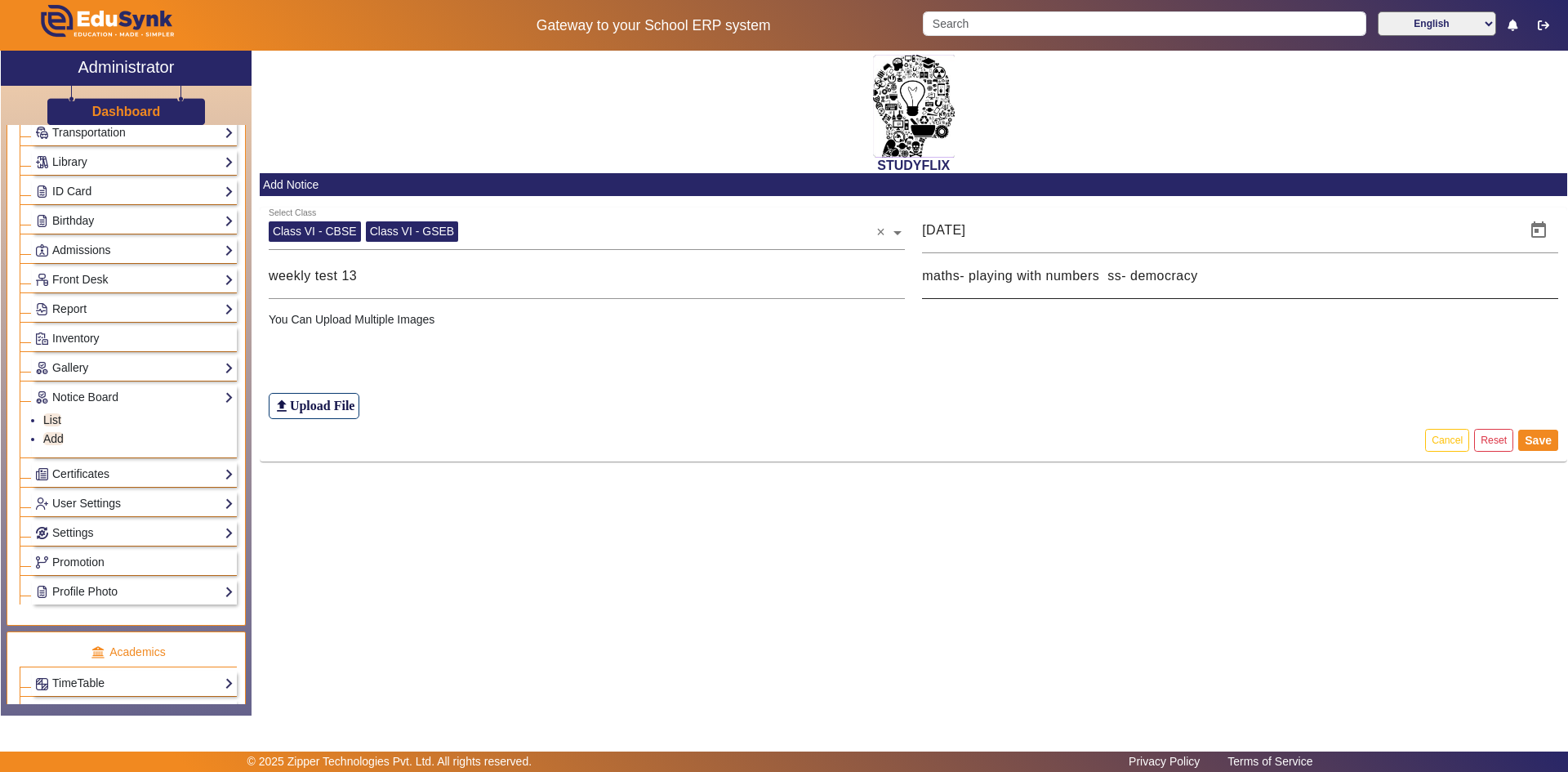
copy div
click at [1131, 334] on div "file_upload Upload File" at bounding box center [914, 373] width 1291 height 90
click at [965, 277] on input "maths- playing with numbers ss- democracy" at bounding box center [1240, 276] width 636 height 20
click at [1131, 281] on input "maths:- playing with numbers ss- democracy" at bounding box center [1240, 276] width 636 height 20
click at [1548, 439] on button "Save" at bounding box center [1538, 440] width 40 height 21
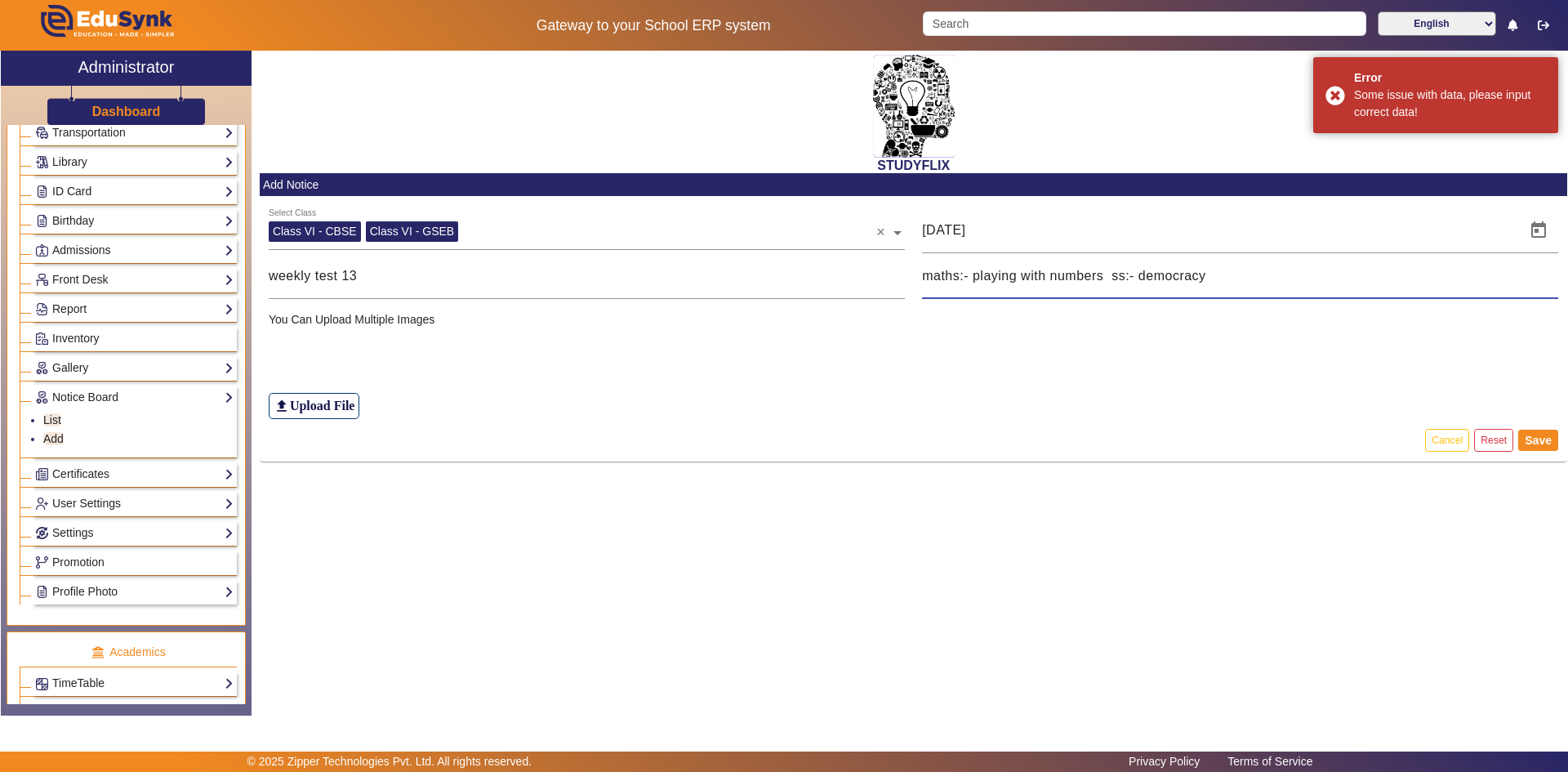
click at [1136, 279] on input "maths:- playing with numbers ss:- democracy" at bounding box center [1240, 276] width 636 height 20
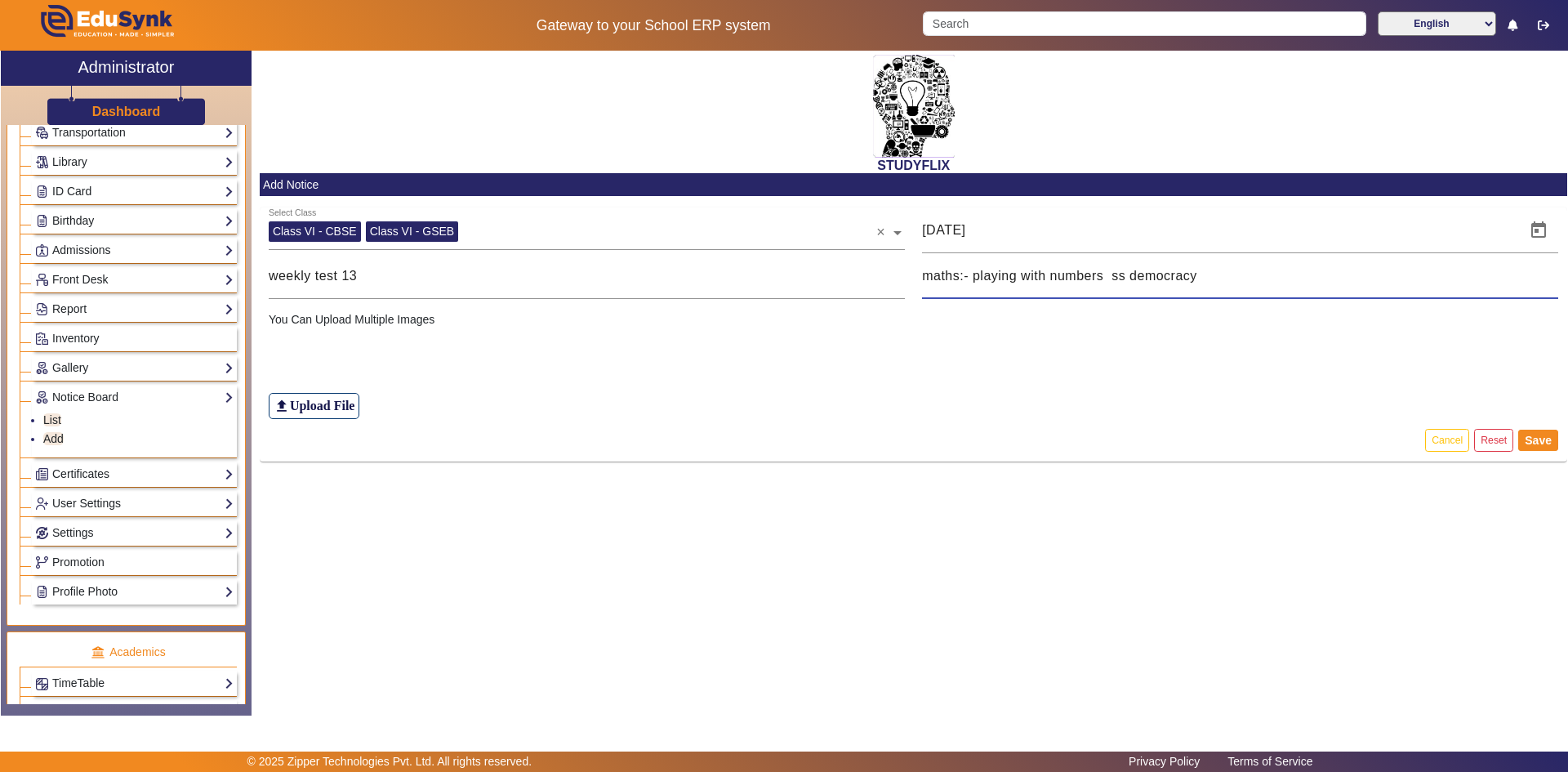
click at [970, 281] on input "maths:- playing with numbers ss democracy" at bounding box center [1240, 276] width 636 height 20
click at [1537, 444] on button "Save" at bounding box center [1538, 440] width 40 height 21
drag, startPoint x: 924, startPoint y: 276, endPoint x: 1206, endPoint y: 297, distance: 282.8
click at [1206, 297] on div "maths playing with numbers ss democracy" at bounding box center [1240, 276] width 636 height 46
drag, startPoint x: 270, startPoint y: 276, endPoint x: 426, endPoint y: 280, distance: 156.1
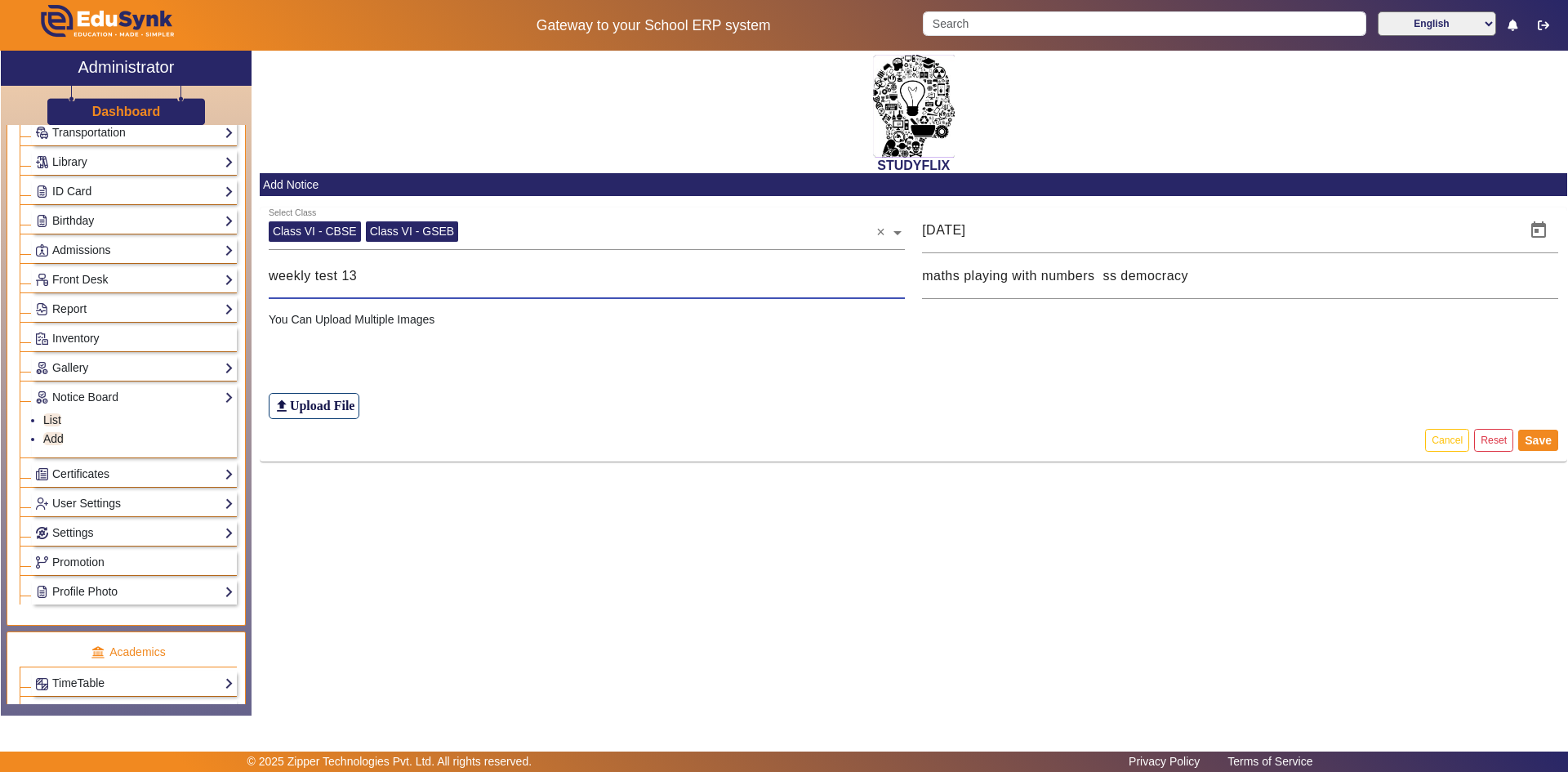
click at [426, 280] on input "weekly test 13" at bounding box center [586, 276] width 636 height 20
click at [332, 412] on h6 "Upload File" at bounding box center [322, 404] width 65 height 15
click at [0, 0] on input "file_upload Upload File" at bounding box center [0, 0] width 0 height 0
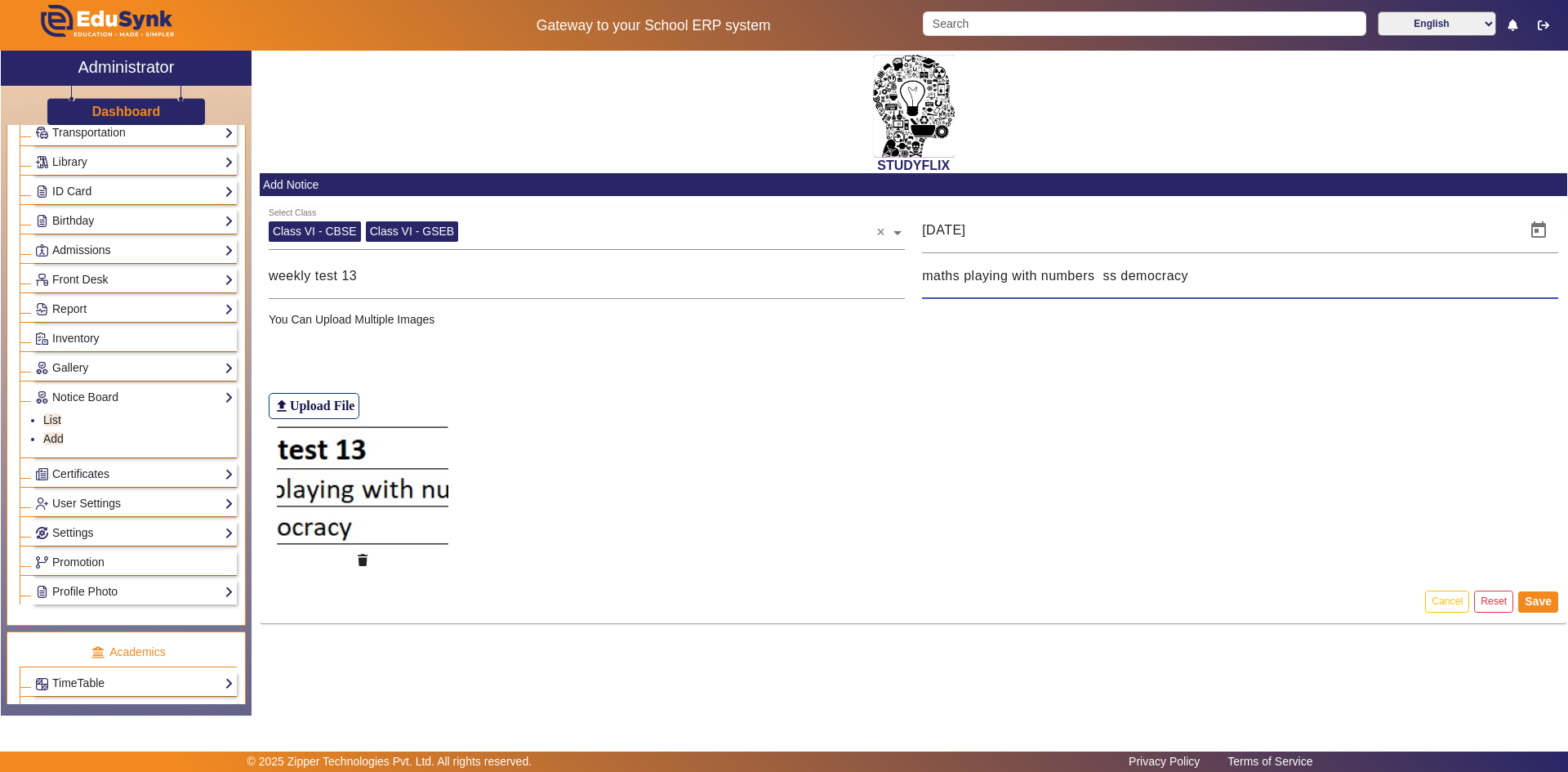
drag, startPoint x: 925, startPoint y: 274, endPoint x: 1246, endPoint y: 285, distance: 321.2
click at [1246, 285] on input "maths playing with numbers ss democracy" at bounding box center [1240, 276] width 636 height 20
click at [925, 274] on input "test" at bounding box center [1240, 276] width 636 height 20
type input "Test"
click at [1529, 595] on button "Save" at bounding box center [1538, 602] width 40 height 21
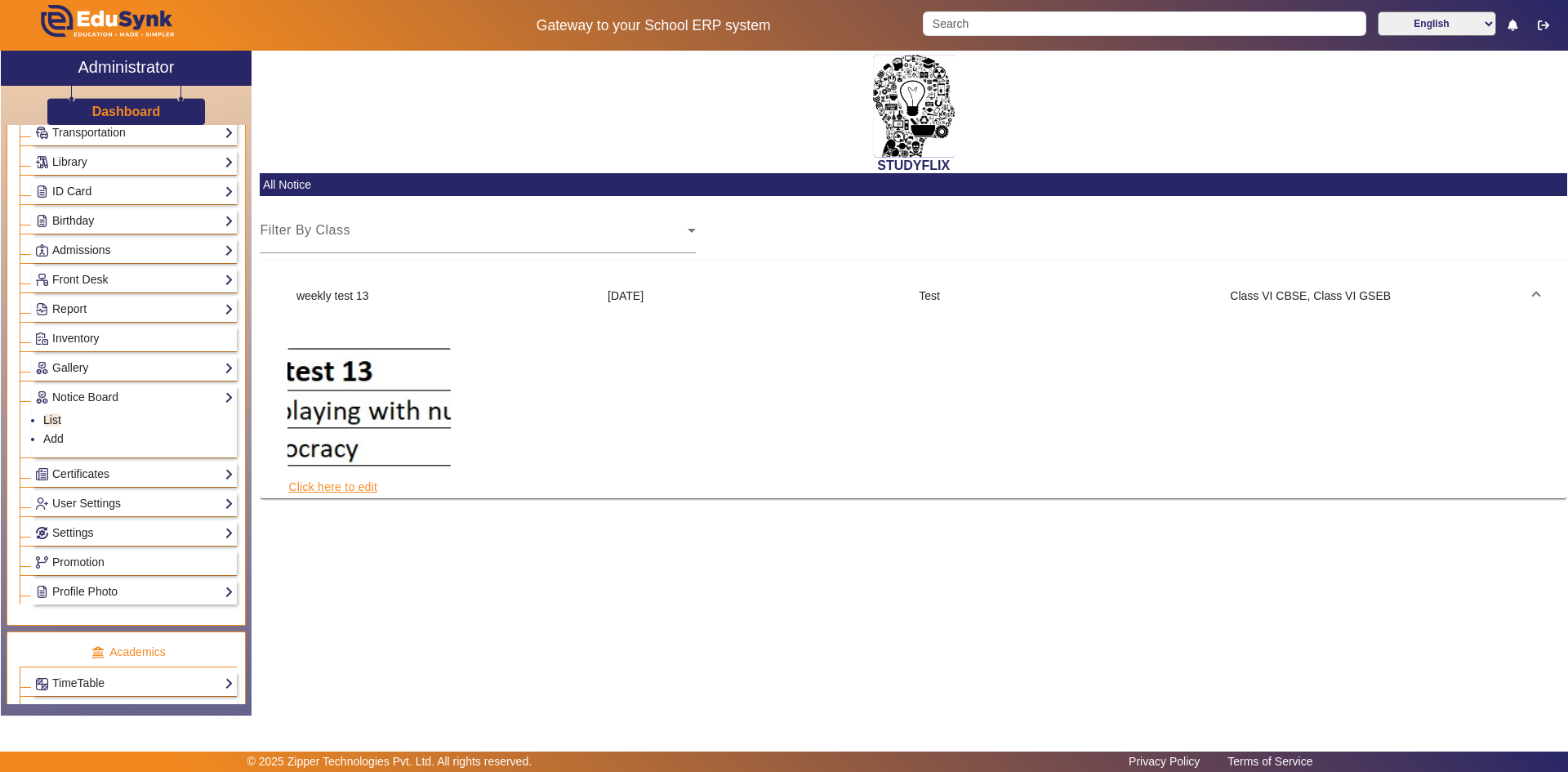
click at [306, 488] on link "Click here to edit" at bounding box center [332, 487] width 90 height 18
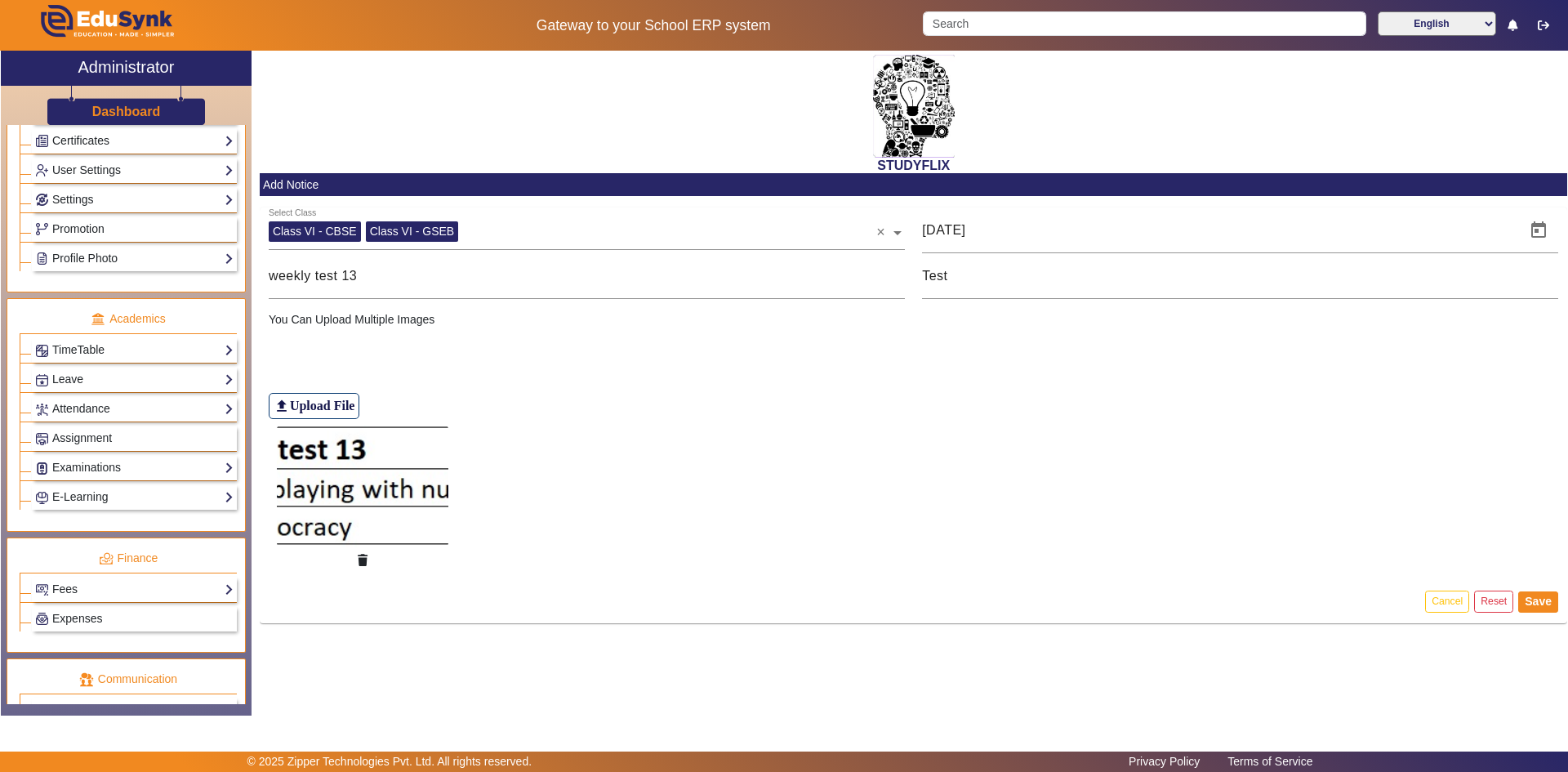
scroll to position [572, 0]
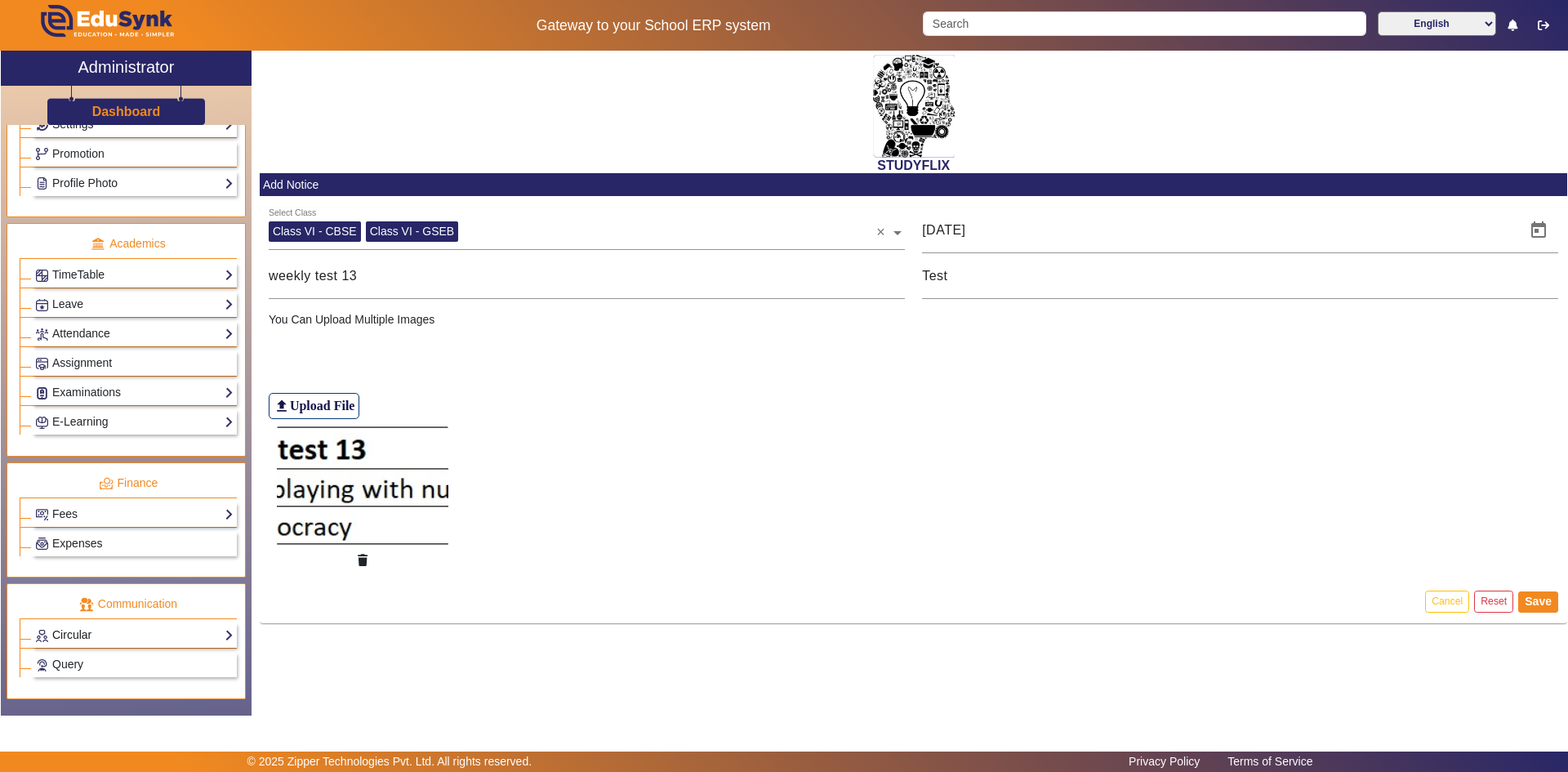
click at [66, 637] on link "Circular" at bounding box center [134, 634] width 199 height 19
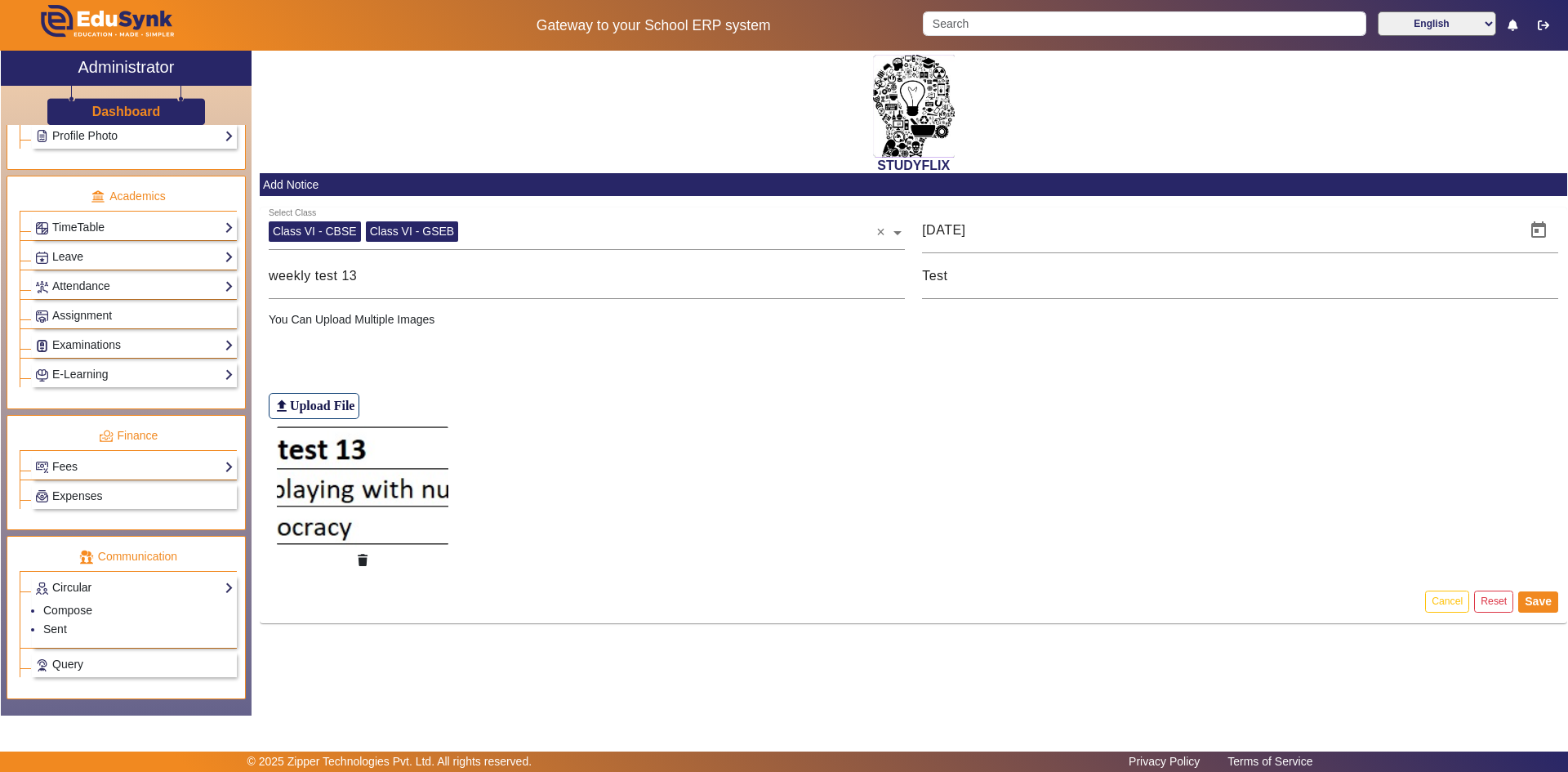
scroll to position [524, 0]
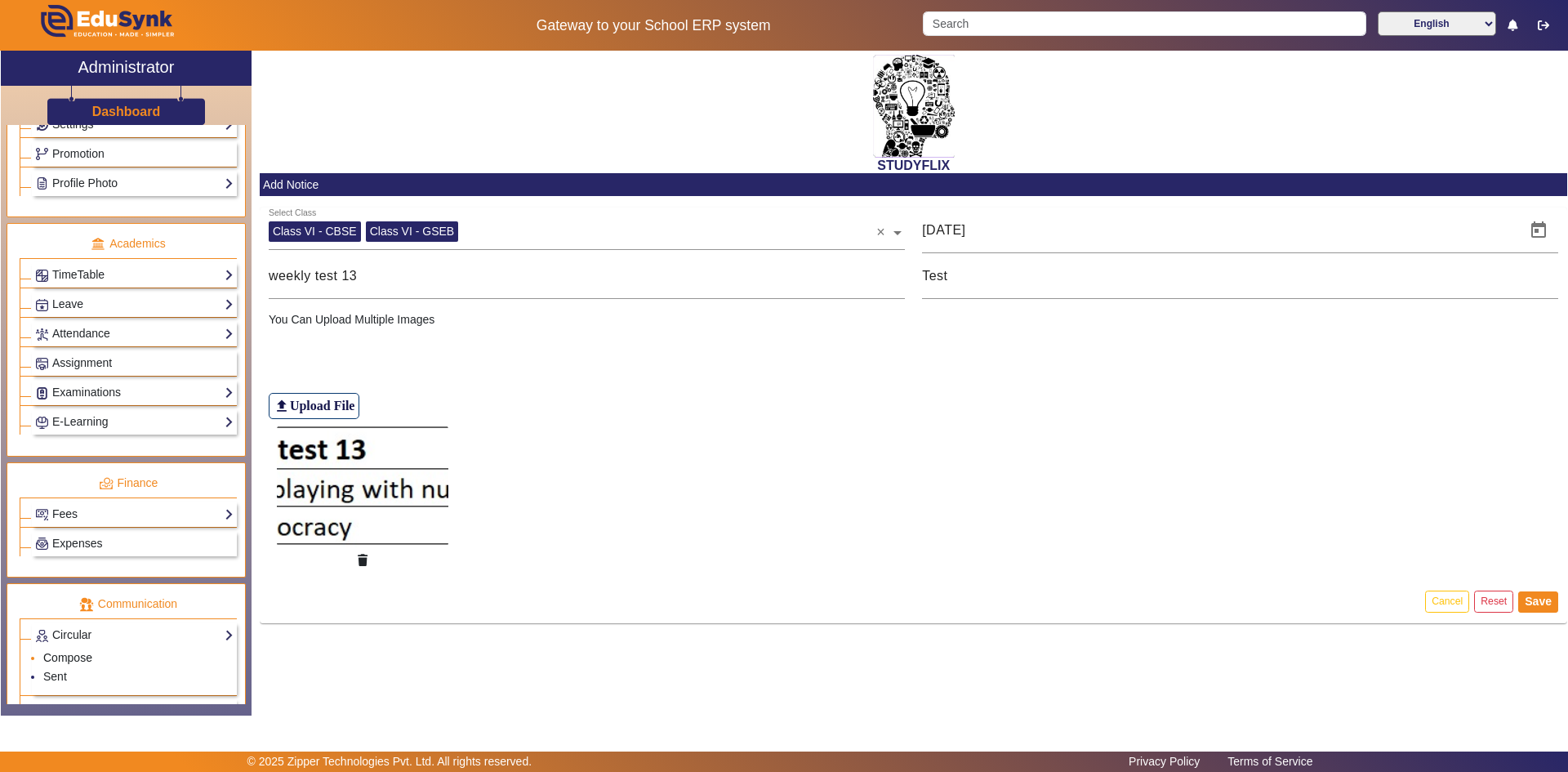
click at [72, 659] on link "Compose" at bounding box center [67, 657] width 49 height 13
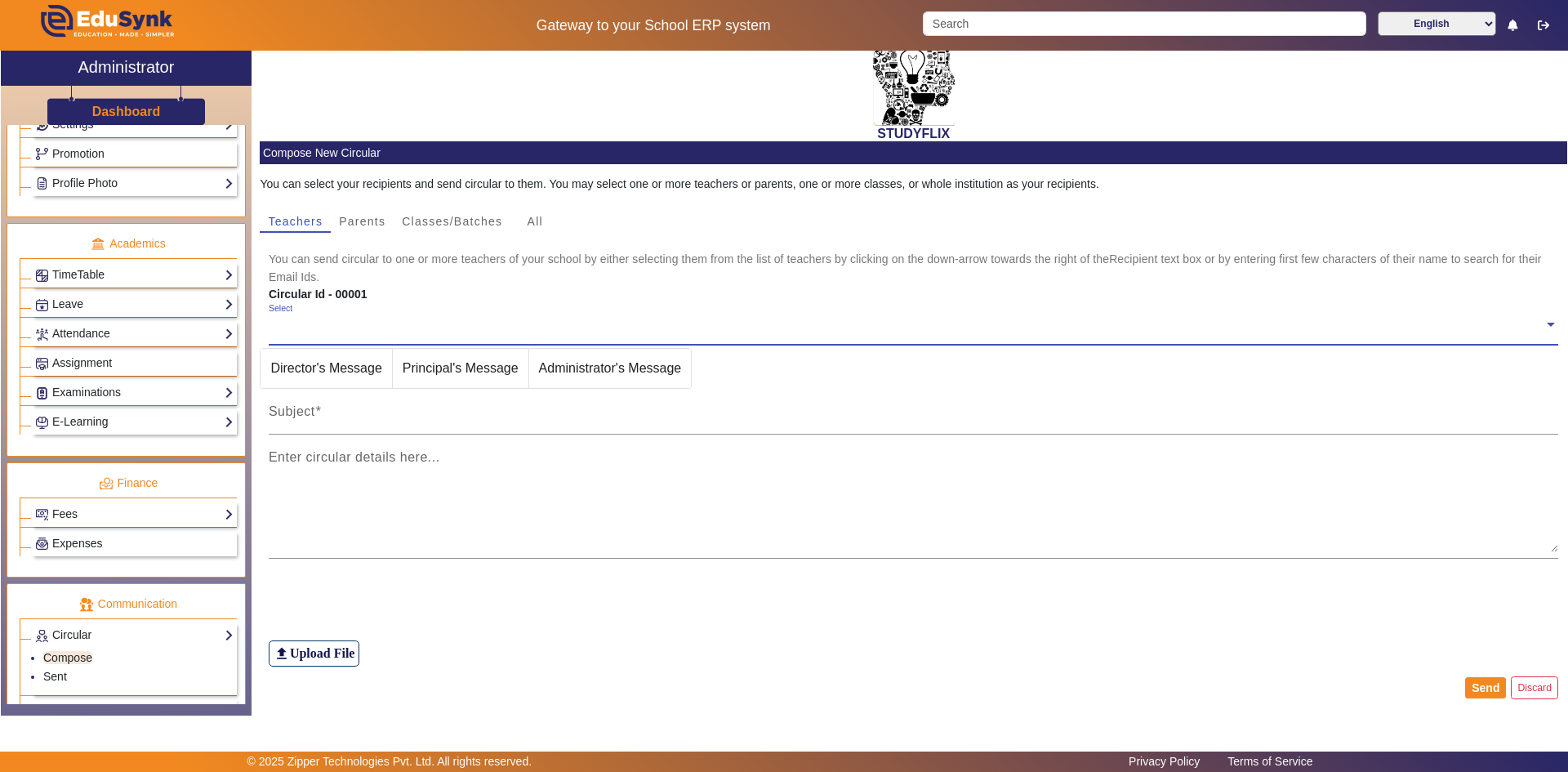
scroll to position [46, 0]
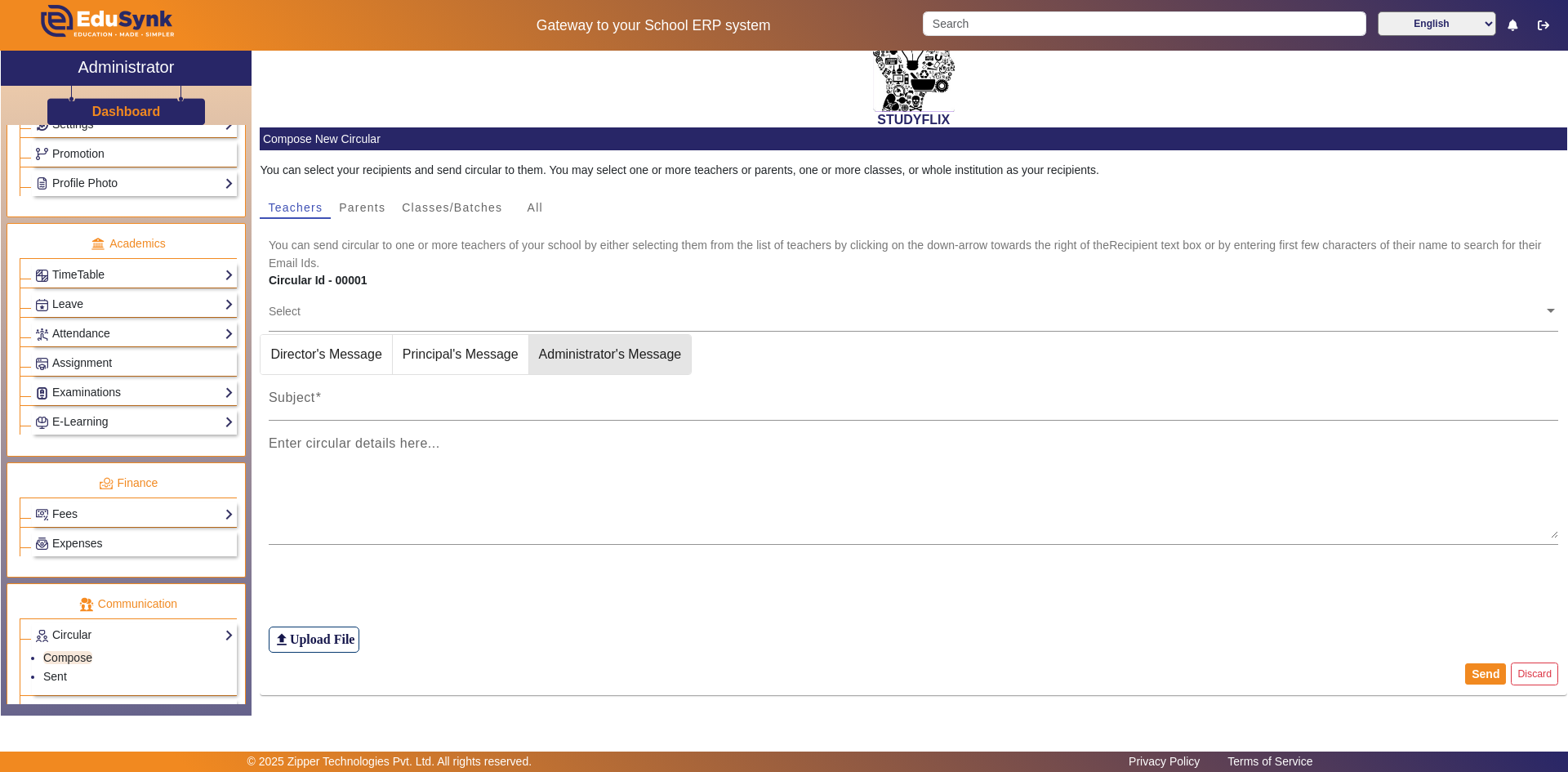
click at [621, 361] on span "Administrator's Message" at bounding box center [610, 354] width 163 height 39
click at [342, 315] on input "text" at bounding box center [907, 310] width 1276 height 15
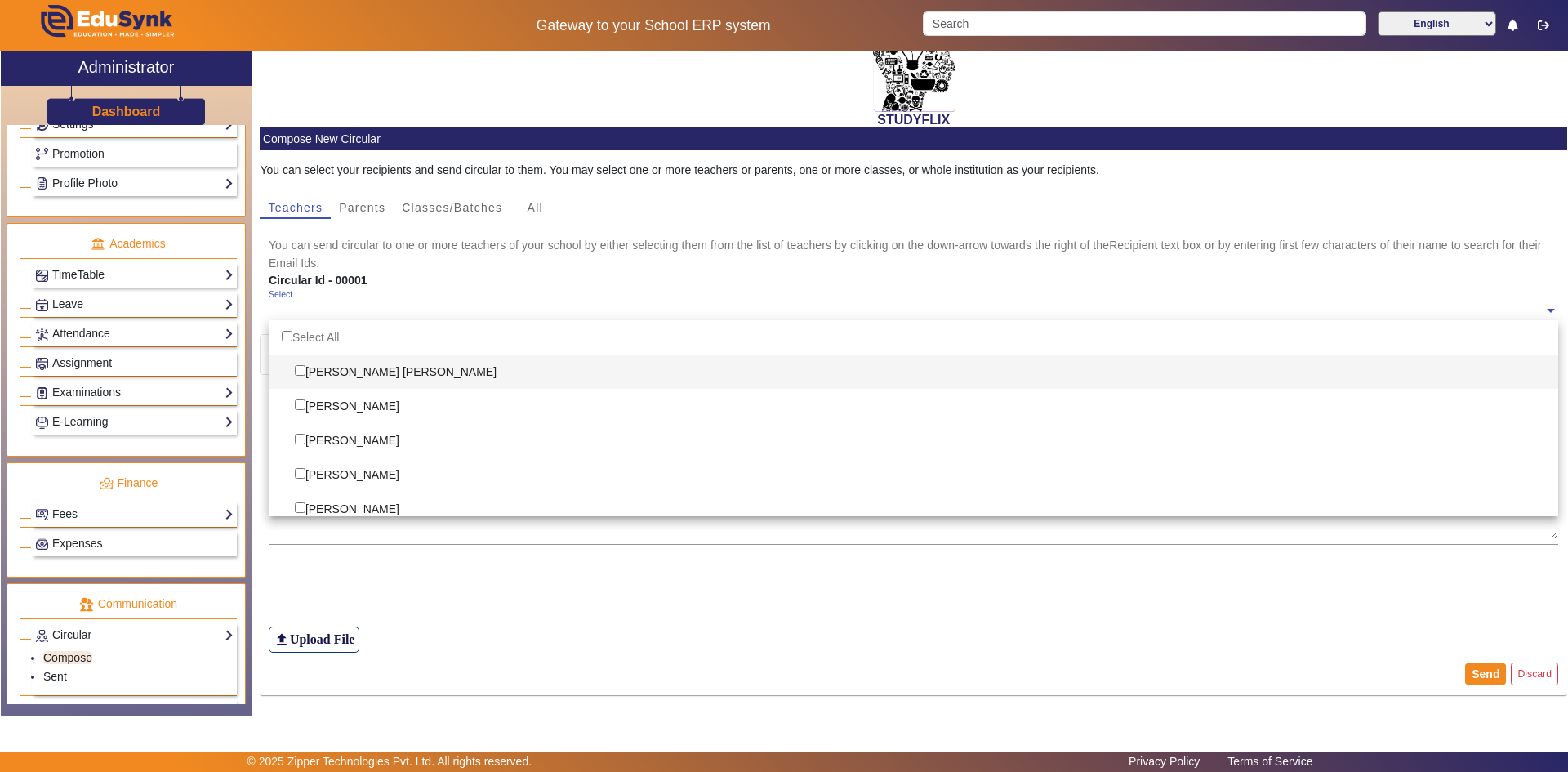
click at [337, 375] on div "[PERSON_NAME] [PERSON_NAME]" at bounding box center [914, 371] width 1291 height 34
checkbox input "true"
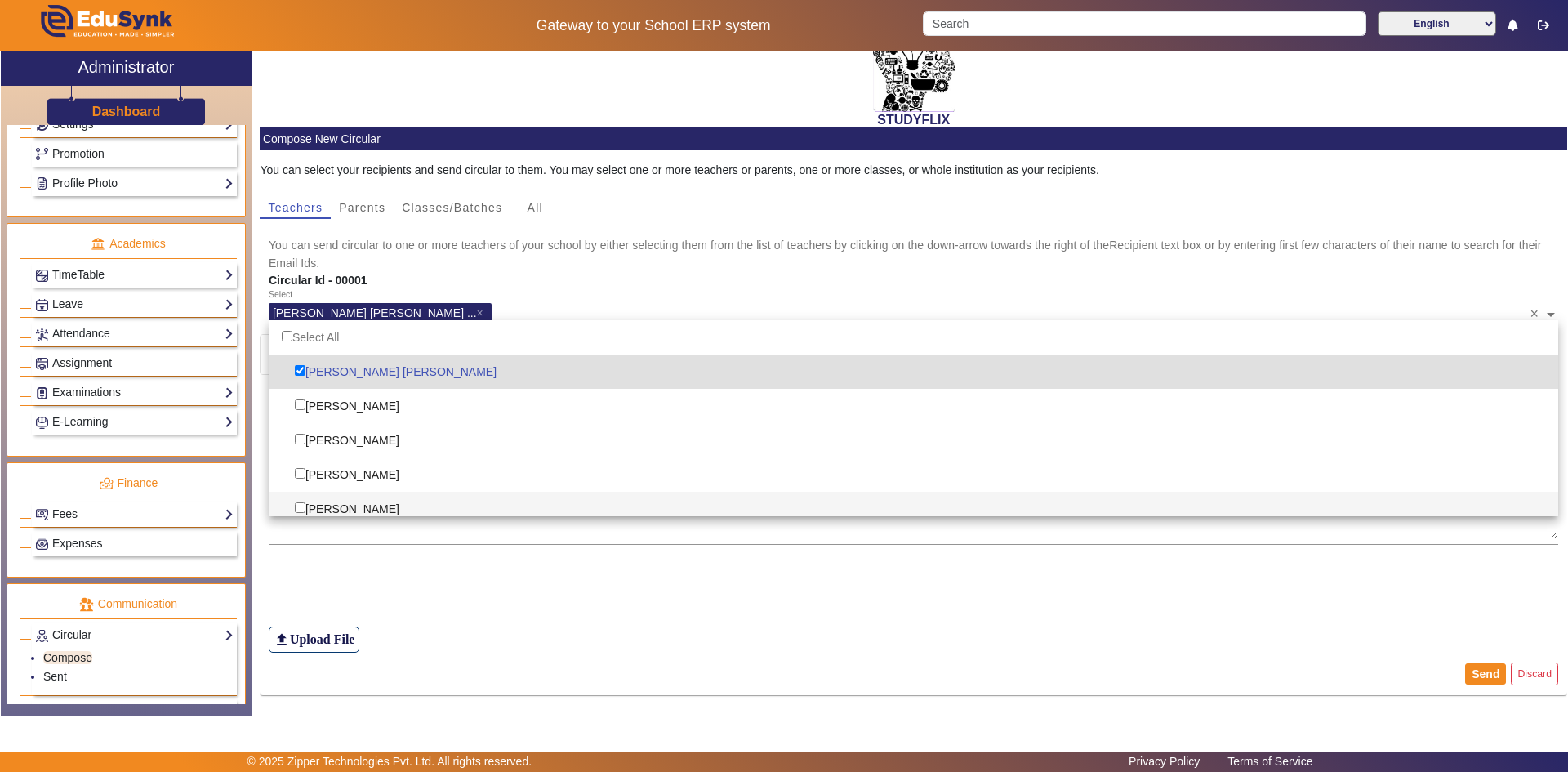
click at [457, 553] on mat-card-content "You can select your recipients and send circular to them. You may select one or…" at bounding box center [913, 401] width 1308 height 502
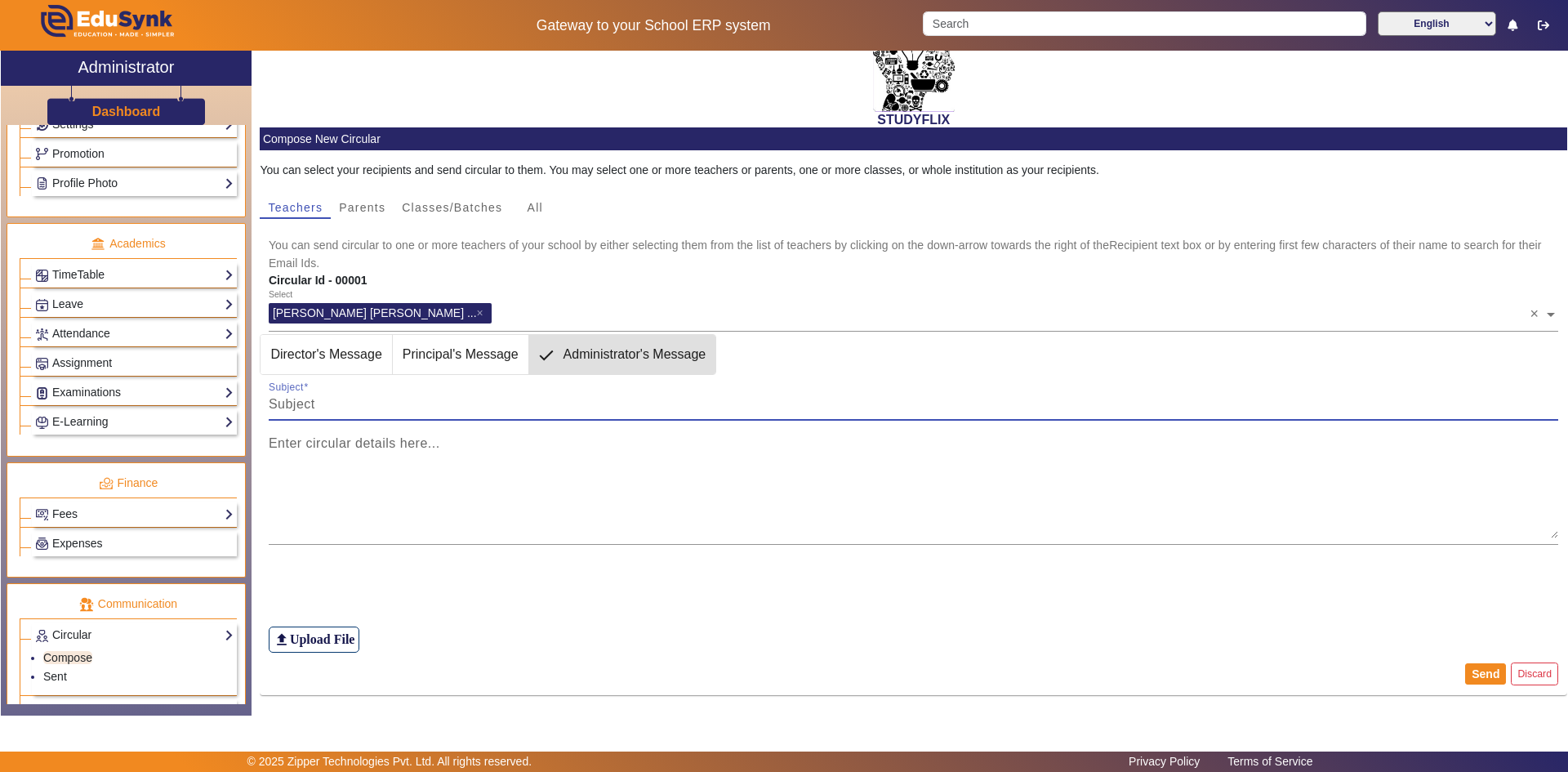
click at [331, 399] on input "Subject" at bounding box center [914, 404] width 1291 height 20
click at [332, 171] on div "You can select your recipients and send circular to them. You may select one or…" at bounding box center [913, 170] width 1308 height 17
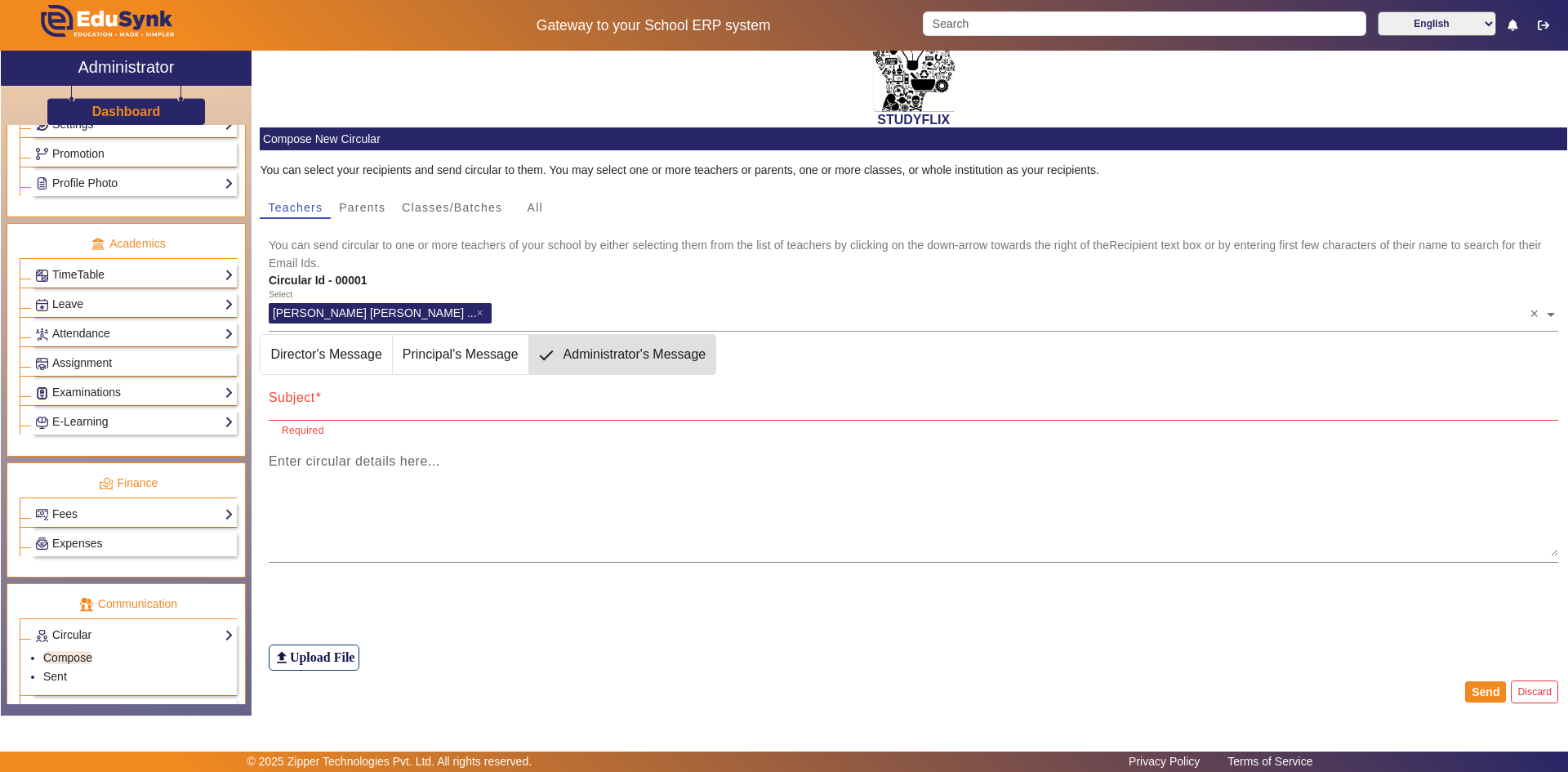
click at [330, 242] on mat-card-subtitle "You can send circular to one or more teachers of your school by either selectin…" at bounding box center [914, 254] width 1291 height 36
click at [325, 248] on mat-card-subtitle "You can send circular to one or more teachers of your school by either selectin…" at bounding box center [914, 254] width 1291 height 36
click at [283, 248] on mat-card-subtitle "You can send circular to one or more teachers of your school by either selectin…" at bounding box center [914, 254] width 1291 height 36
click at [277, 247] on mat-card-subtitle "You can send circular to one or more teachers of your school by either selectin…" at bounding box center [914, 254] width 1291 height 36
click at [302, 261] on mat-card-subtitle "You can send circular to one or more teachers of your school by either selectin…" at bounding box center [914, 254] width 1291 height 36
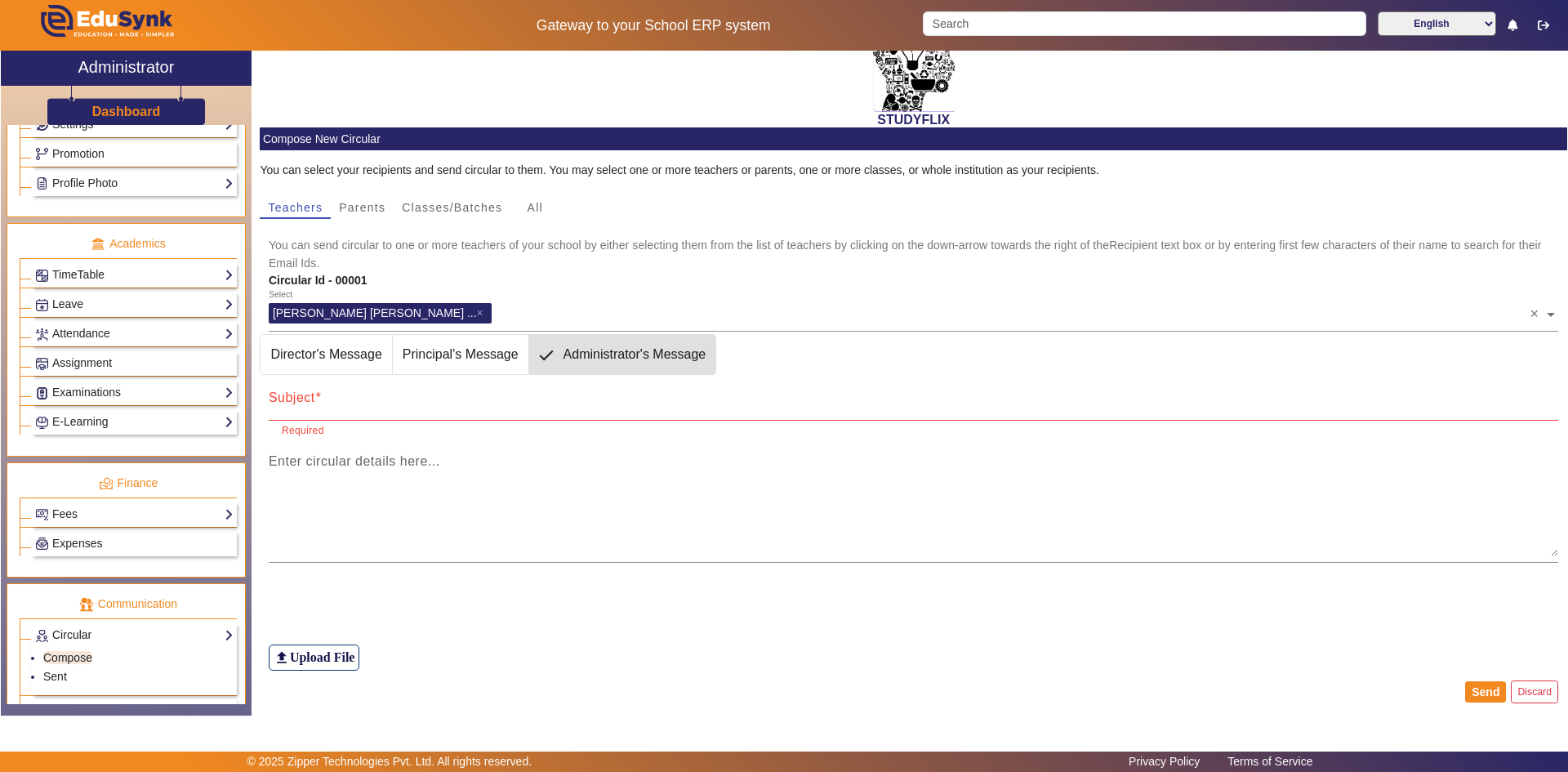
click at [362, 266] on mat-card-subtitle "You can send circular to one or more teachers of your school by either selectin…" at bounding box center [914, 254] width 1291 height 36
click at [447, 289] on div "Select [PERSON_NAME] [PERSON_NAME] ... × ×" at bounding box center [914, 310] width 1291 height 42
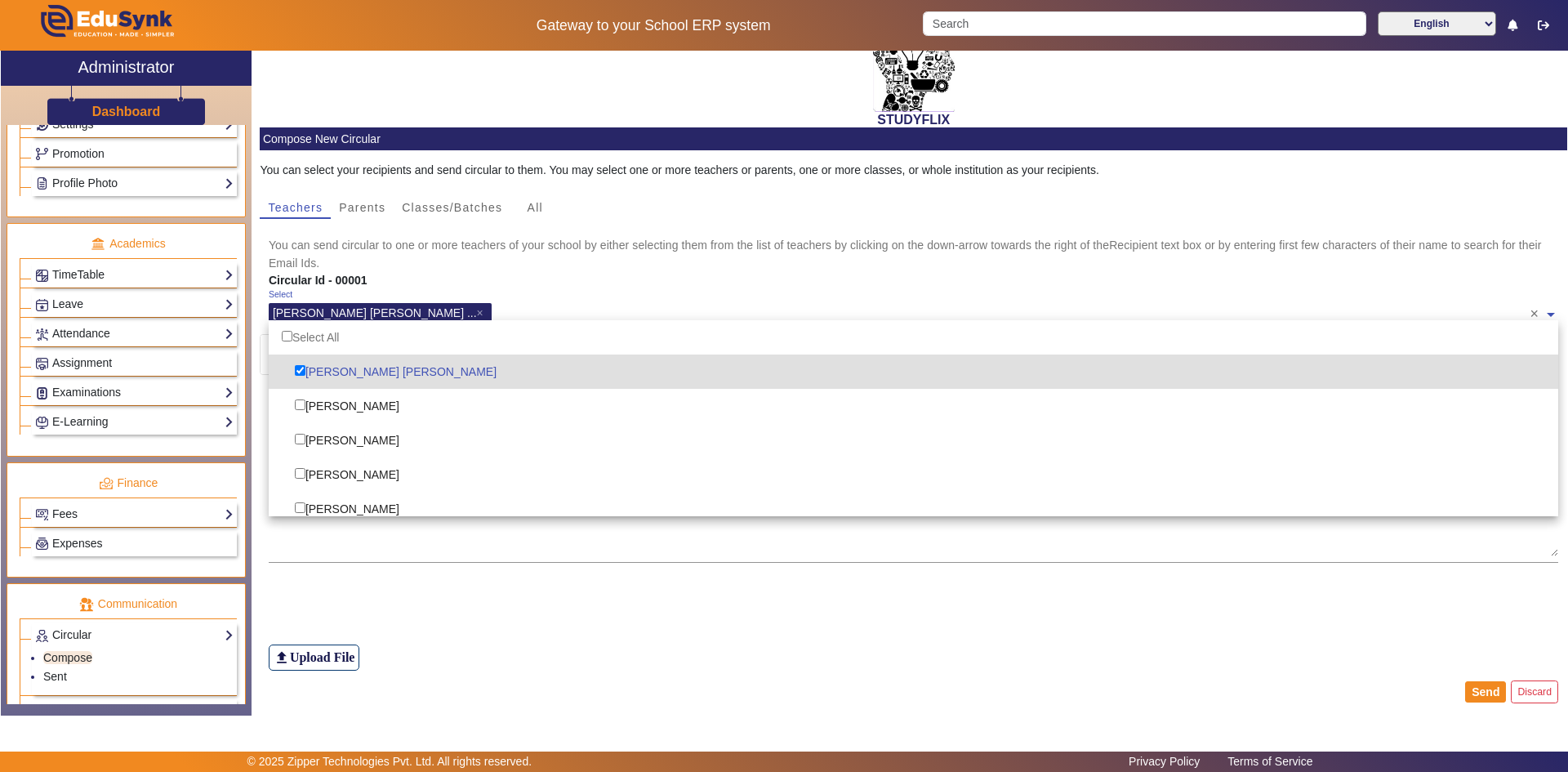
click at [447, 296] on div "Select [PERSON_NAME] [PERSON_NAME] ... ×" at bounding box center [899, 310] width 1262 height 37
click at [447, 275] on div "Circular Id - 00001" at bounding box center [695, 280] width 872 height 17
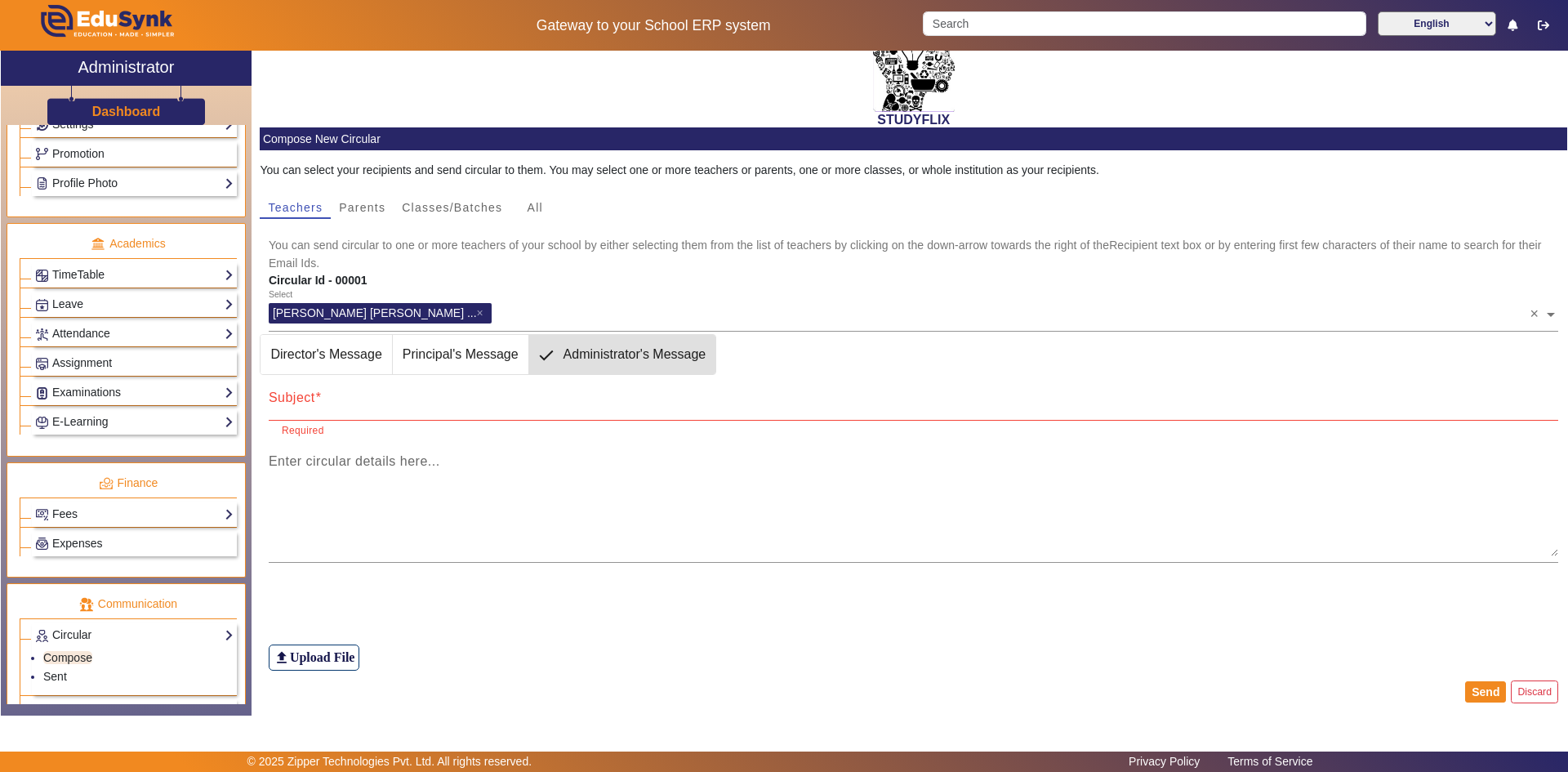
click at [441, 251] on mat-card-subtitle "You can send circular to one or more teachers of your school by either selectin…" at bounding box center [914, 254] width 1291 height 36
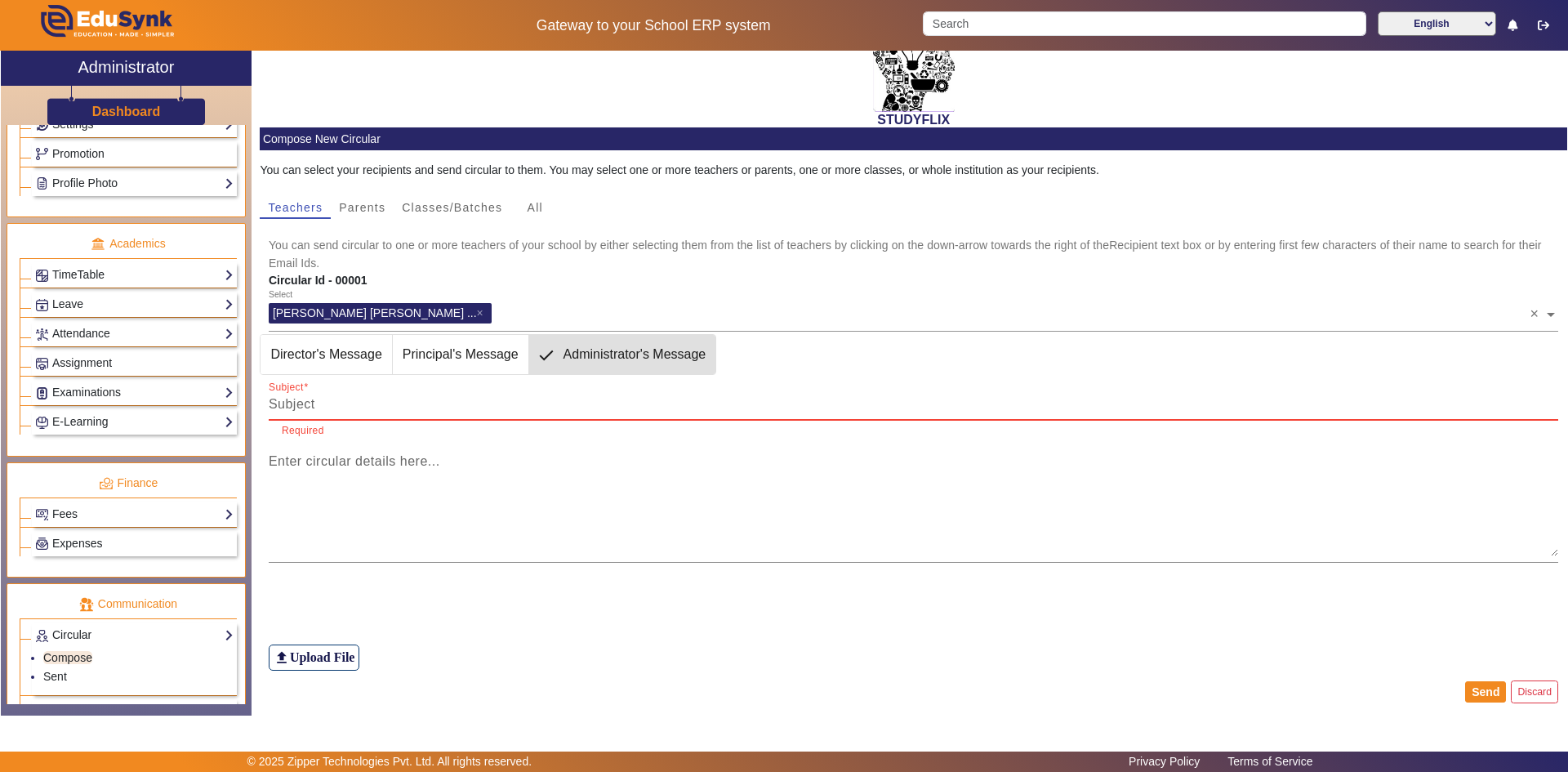
click at [333, 397] on input "Subject" at bounding box center [914, 404] width 1291 height 20
type input "m"
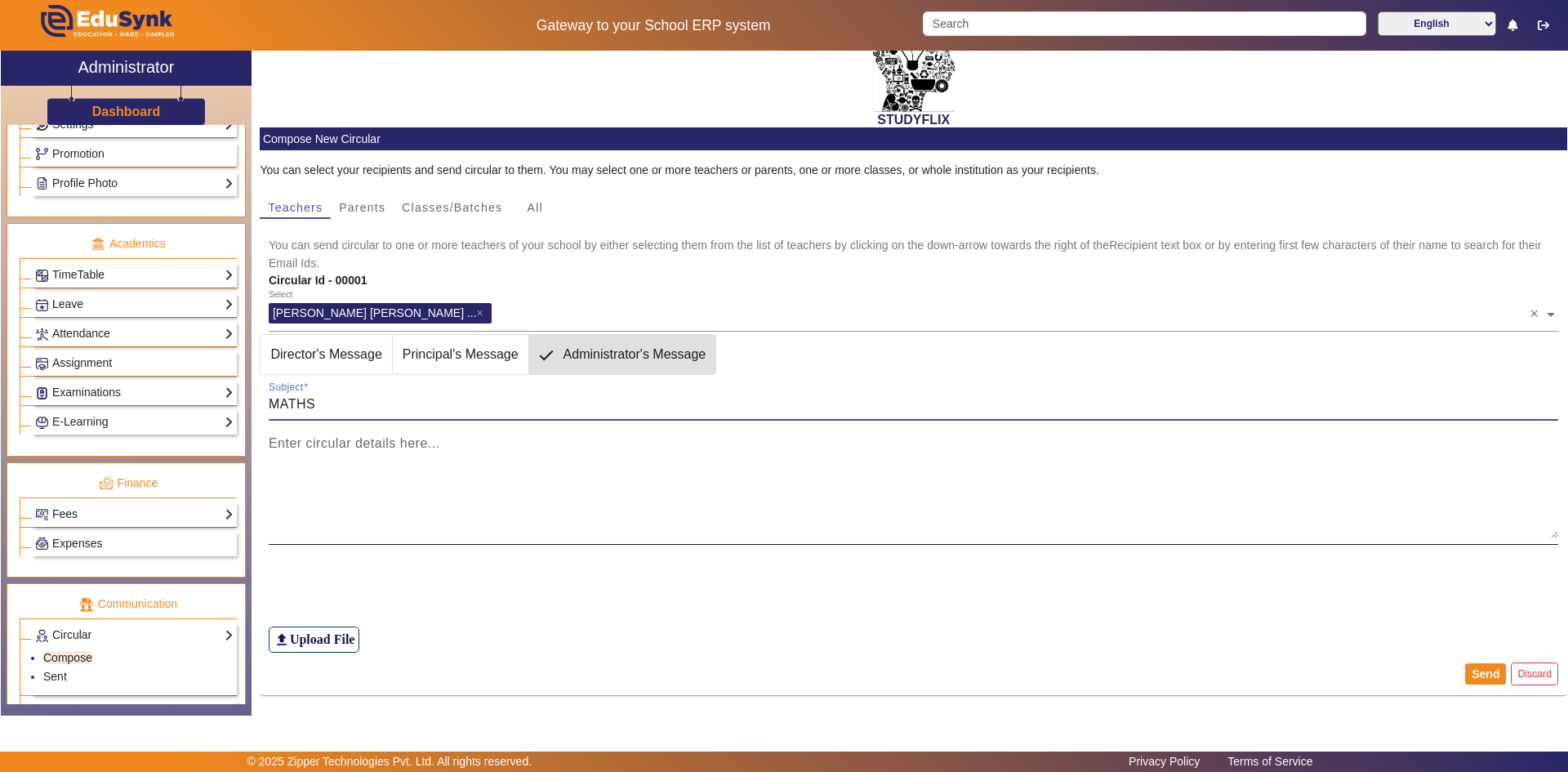
type input "MATHS"
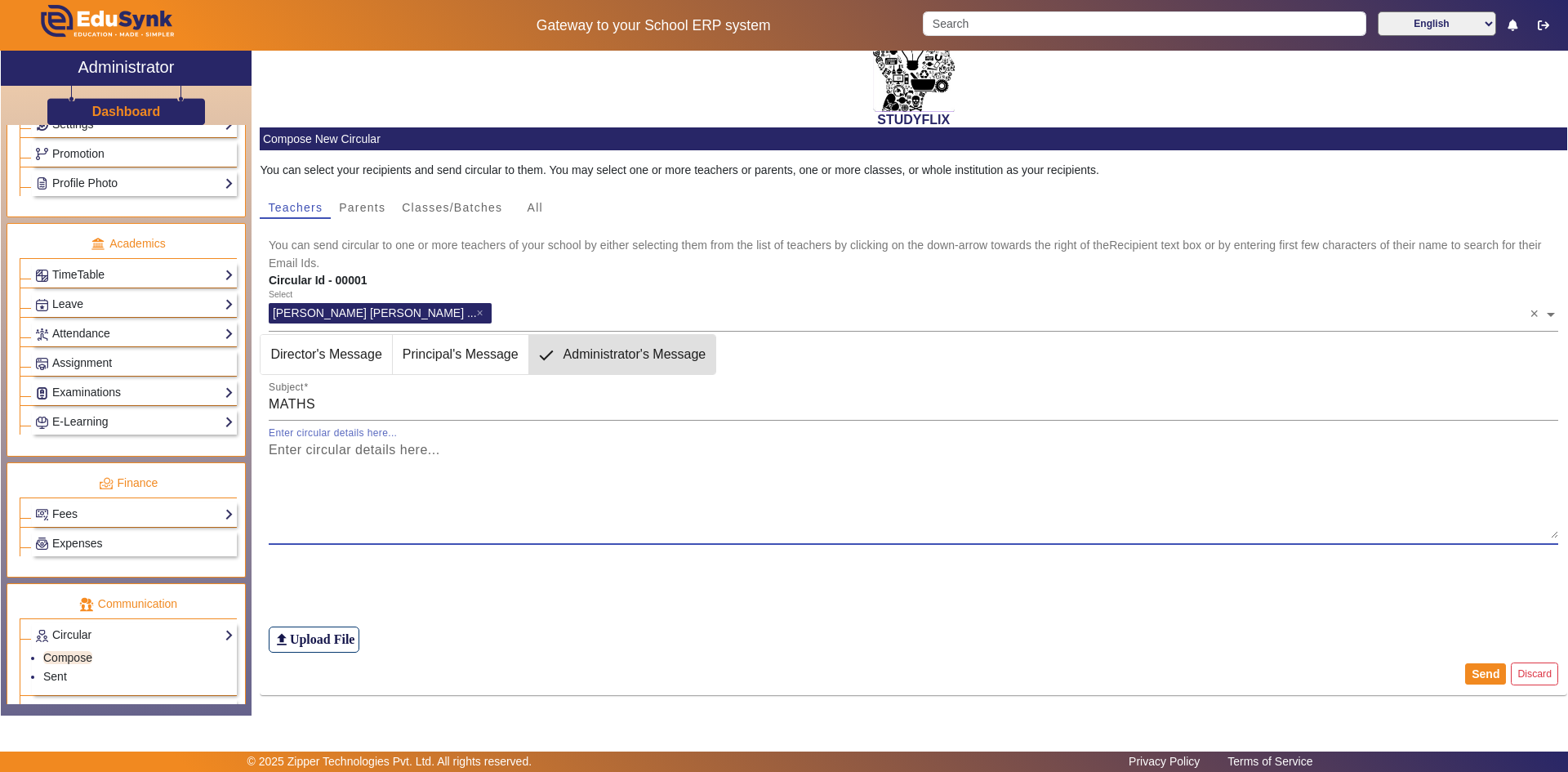
click at [333, 457] on textarea "Enter circular details here..." at bounding box center [914, 489] width 1291 height 98
click at [451, 201] on span "Classes/Batches" at bounding box center [452, 207] width 100 height 12
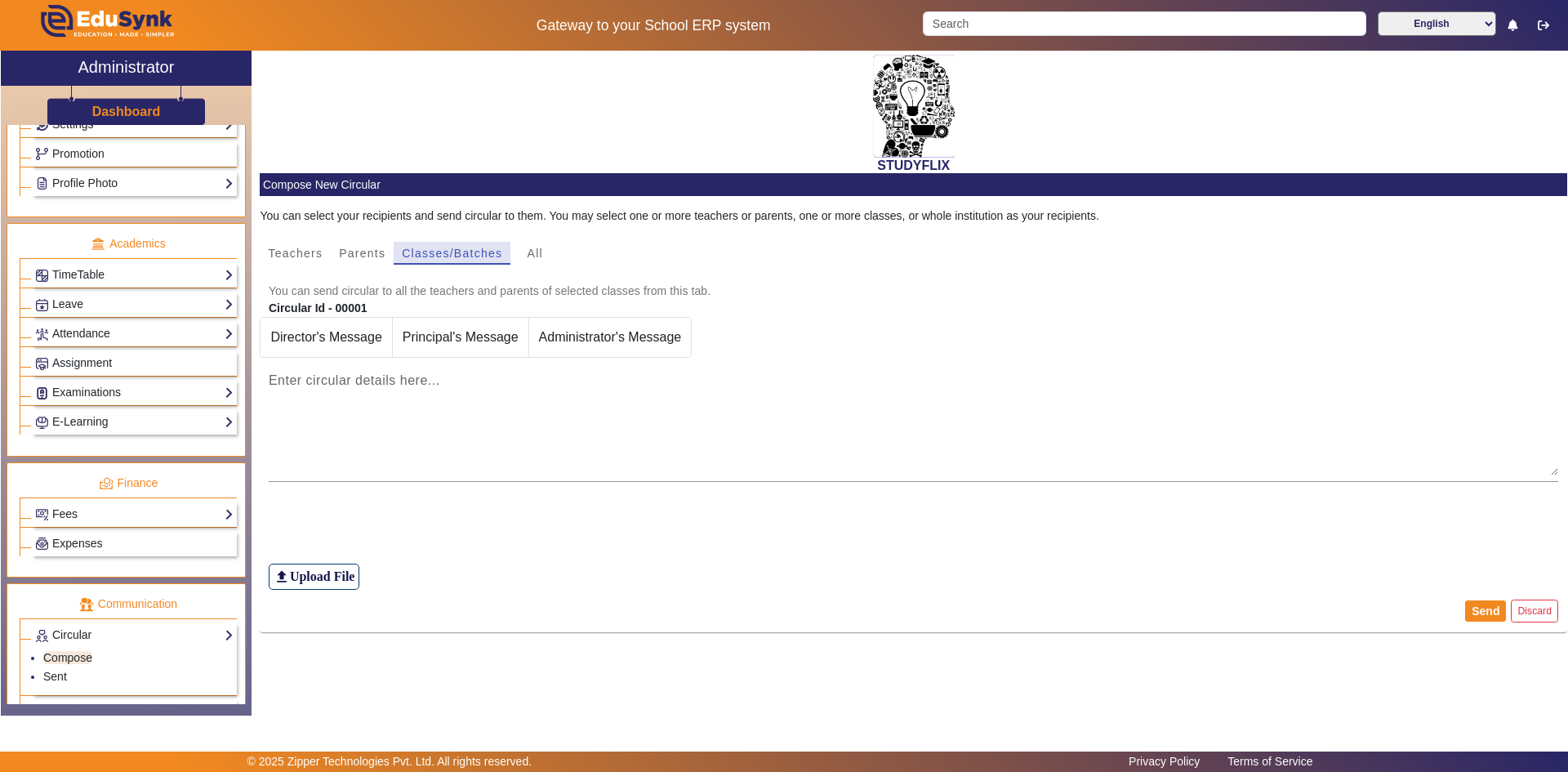
scroll to position [0, 0]
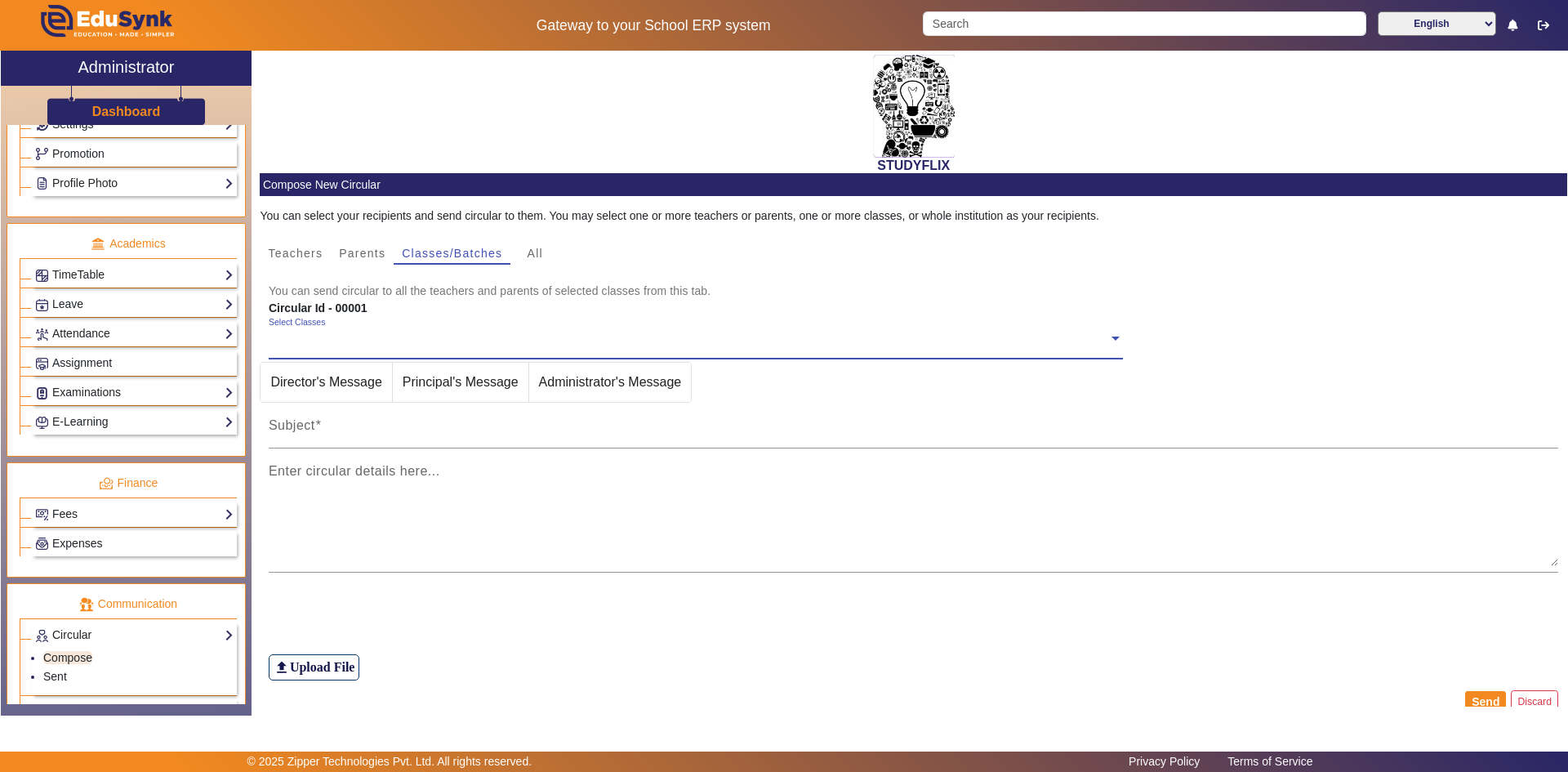
click at [329, 344] on input "text" at bounding box center [688, 338] width 839 height 15
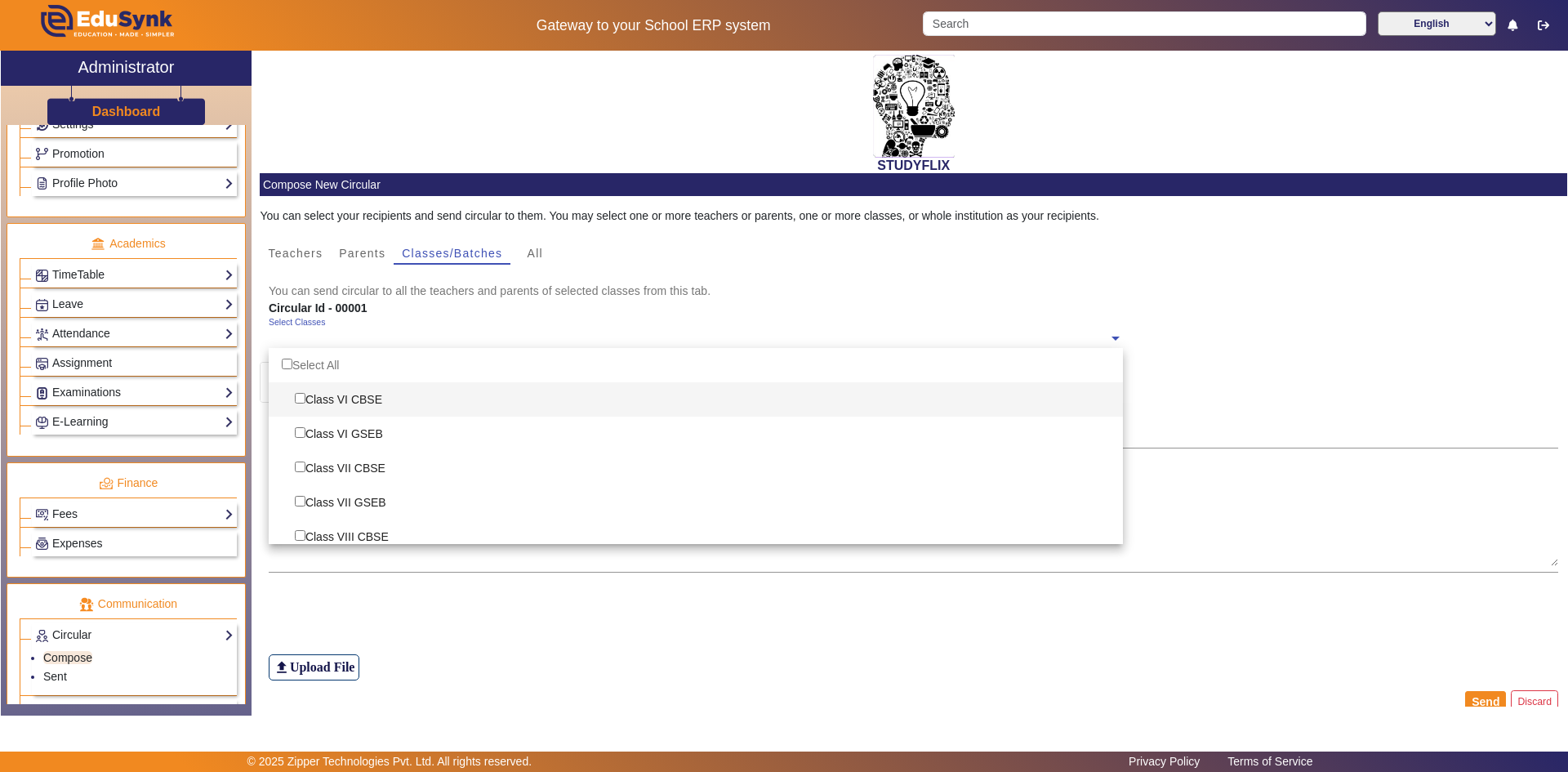
click at [320, 409] on div "Class VI CBSE" at bounding box center [695, 399] width 855 height 34
checkbox input "true"
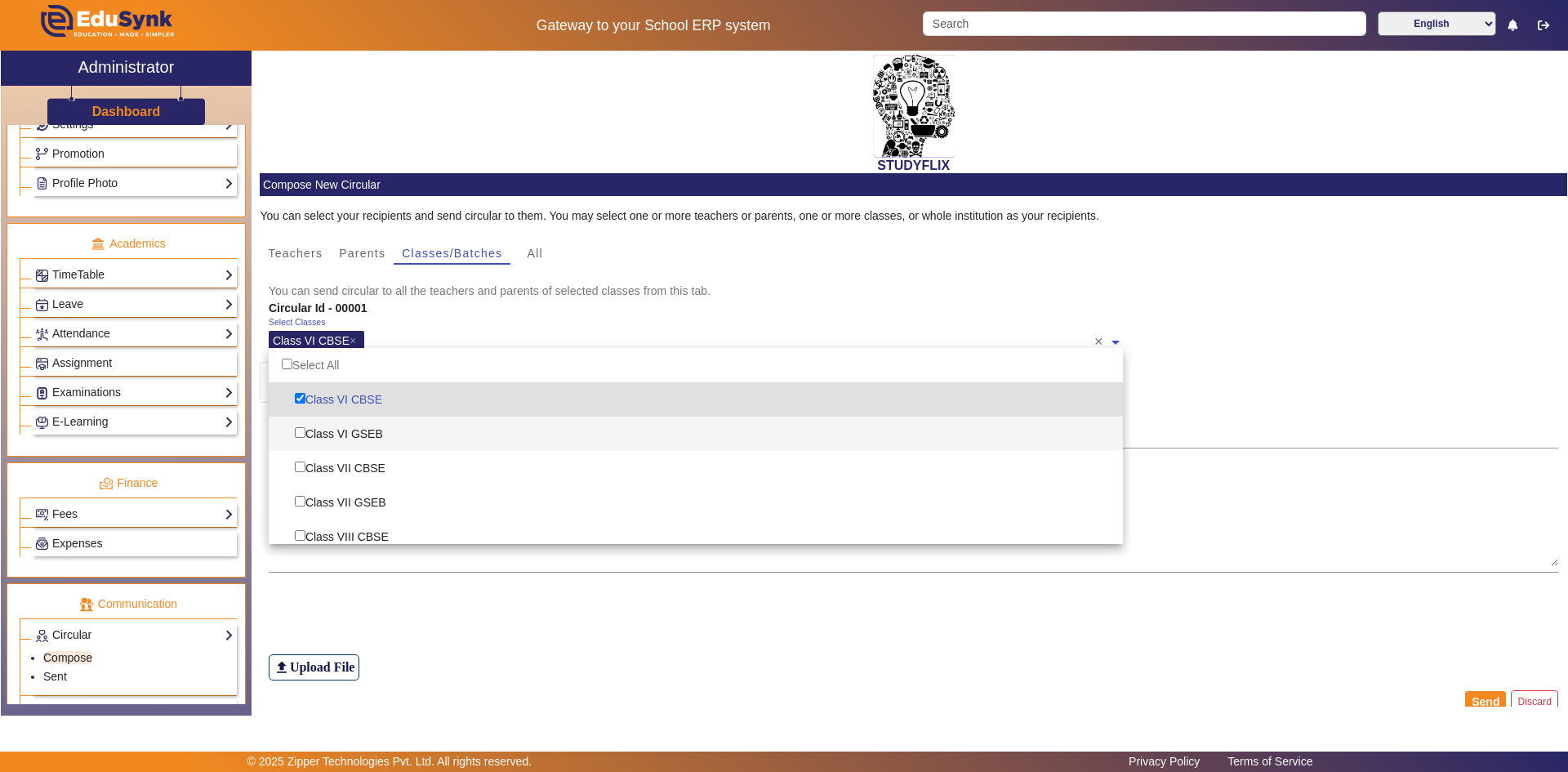
click at [325, 437] on div "Class VI GSEB" at bounding box center [695, 433] width 855 height 34
checkbox input "true"
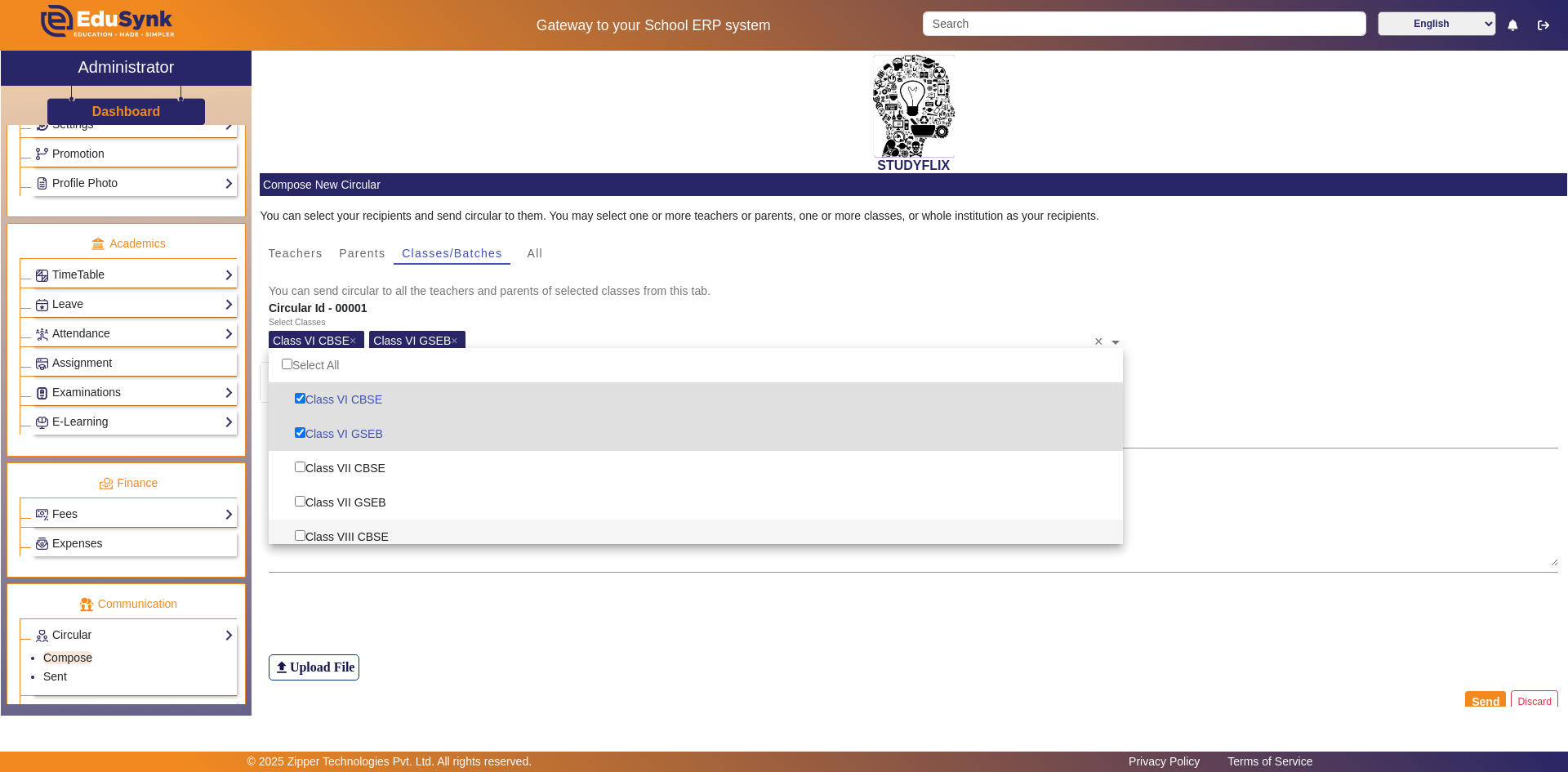
click at [735, 610] on div "file_upload Upload File" at bounding box center [914, 634] width 1291 height 90
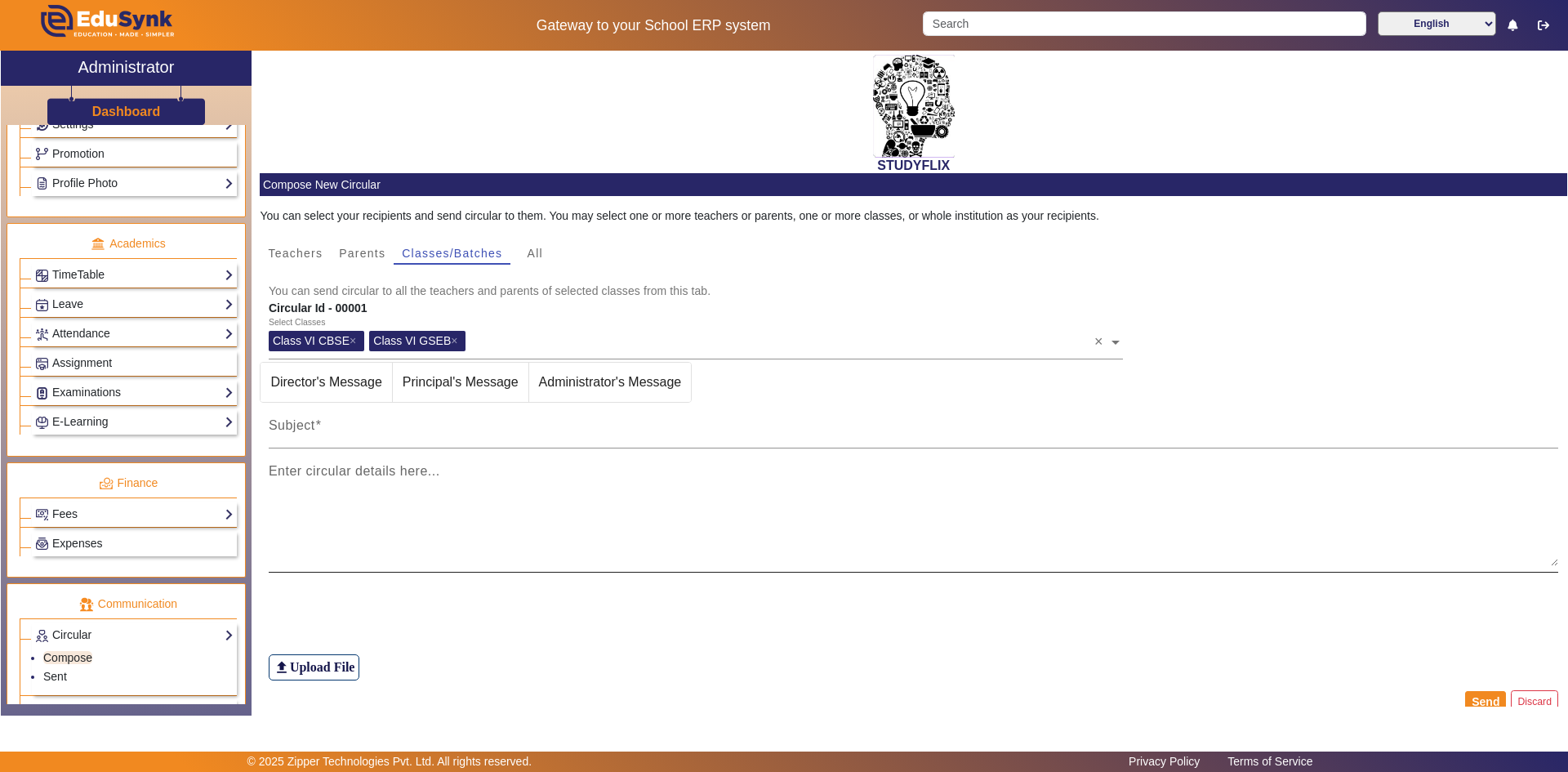
scroll to position [28, 0]
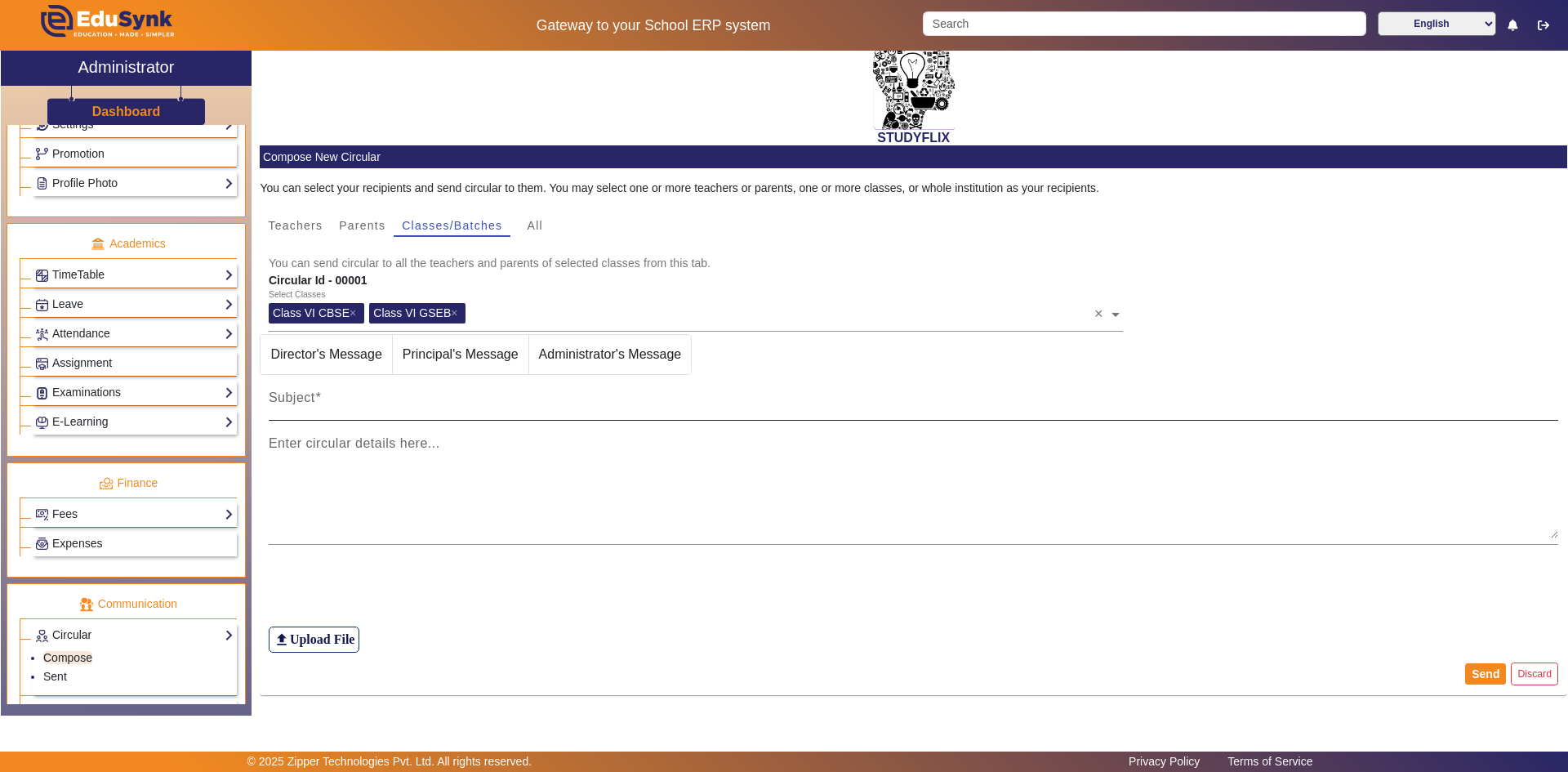
click at [305, 403] on mat-label "Subject" at bounding box center [292, 397] width 47 height 14
click at [305, 403] on input "Subject" at bounding box center [914, 404] width 1291 height 20
type input "WEEKLY TEST 13"
click at [618, 462] on textarea "Enter circular details here..." at bounding box center [914, 489] width 1291 height 98
paste textarea "Maths:- playing with numbers ss:- democracy"
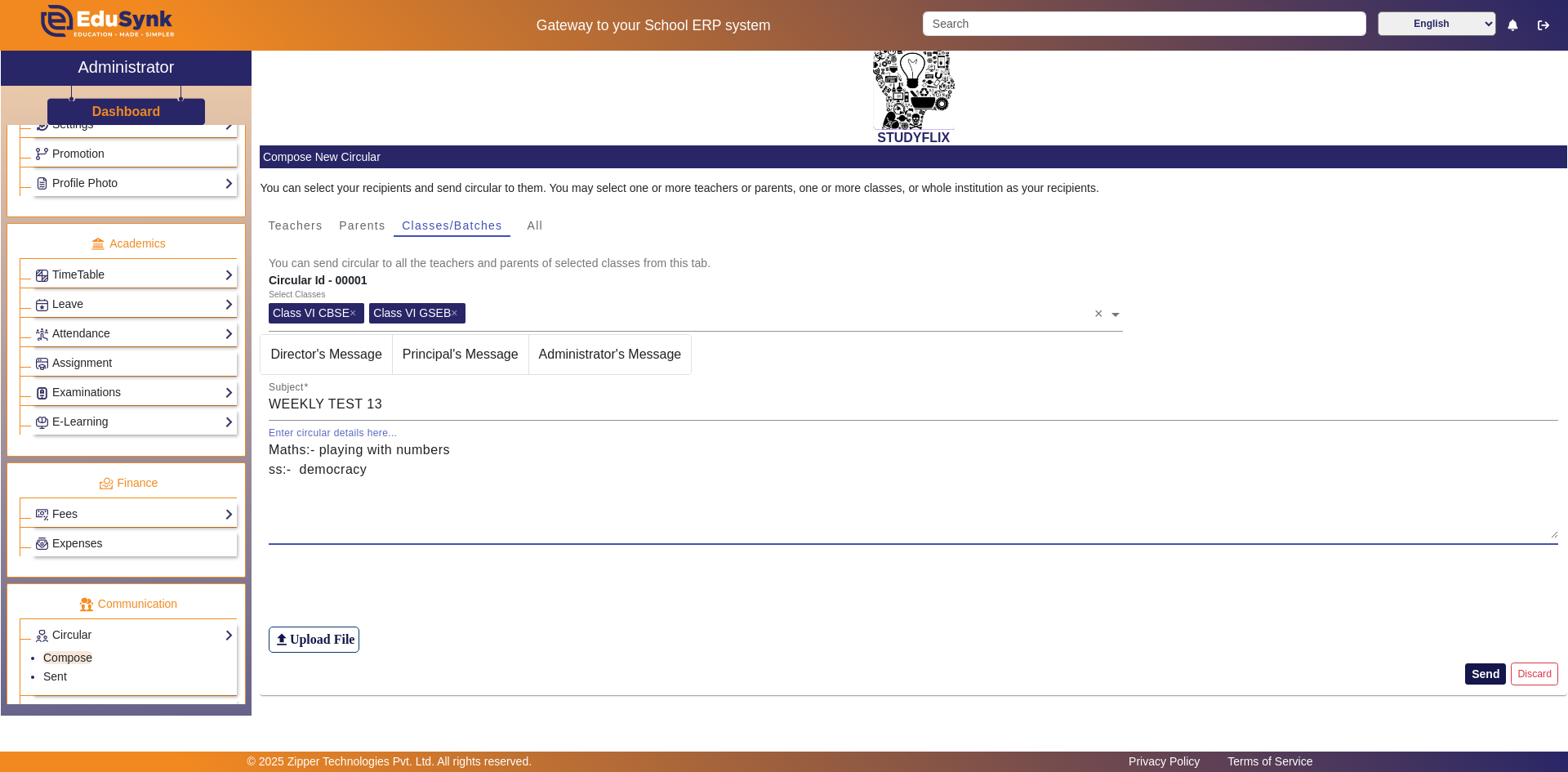
type textarea "Maths:- playing with numbers ss:- democracy"
click at [1474, 673] on button "Send" at bounding box center [1486, 674] width 41 height 21
click at [1478, 672] on button "Send" at bounding box center [1486, 674] width 41 height 21
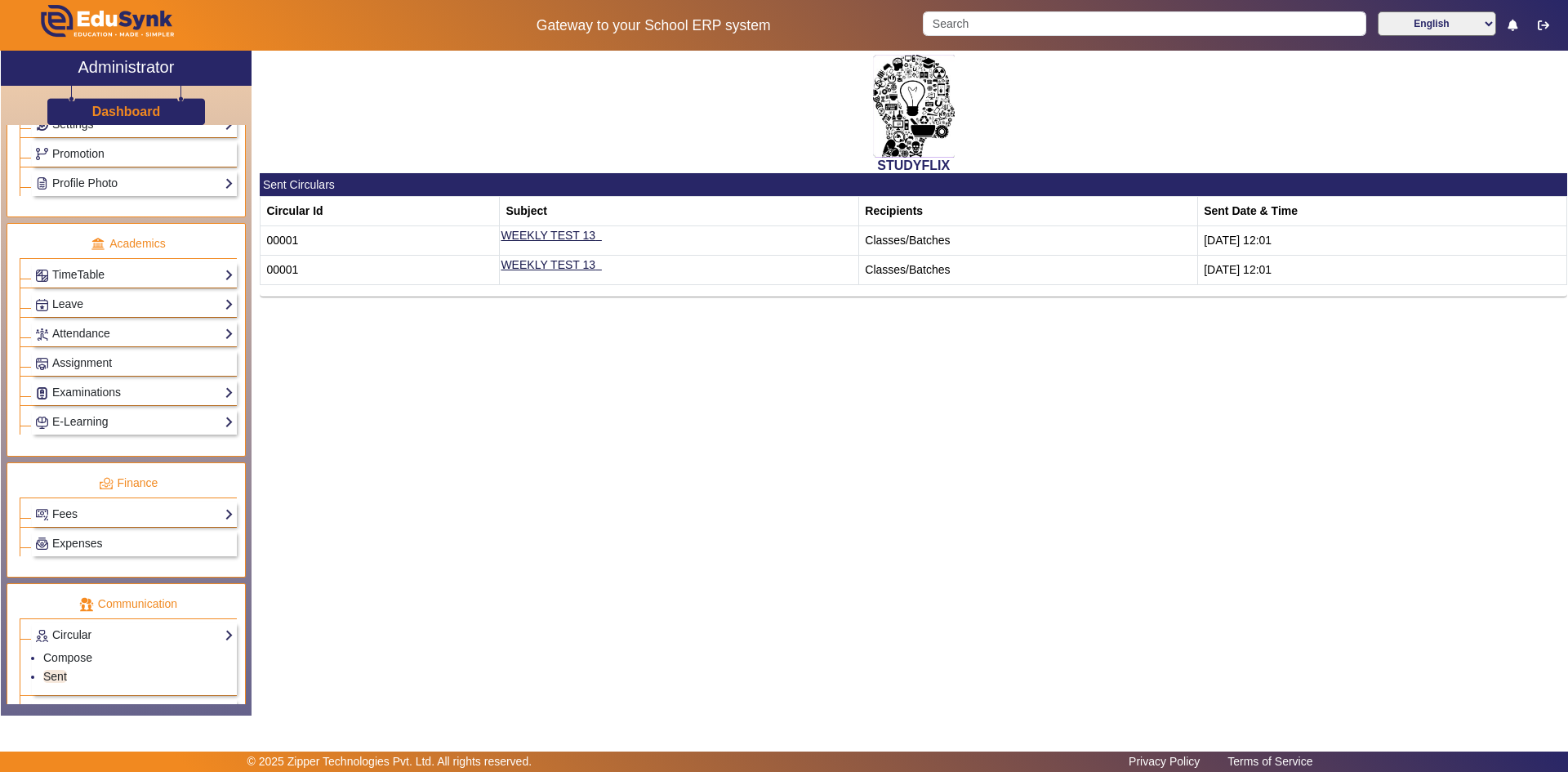
drag, startPoint x: 1272, startPoint y: 297, endPoint x: 1260, endPoint y: 234, distance: 64.1
click at [1274, 252] on div "STUDYFLIX Sent Circulars Circular Id Subject Recipients Sent Date & Time 00001 …" at bounding box center [909, 375] width 1316 height 648
